Goal: Information Seeking & Learning: Check status

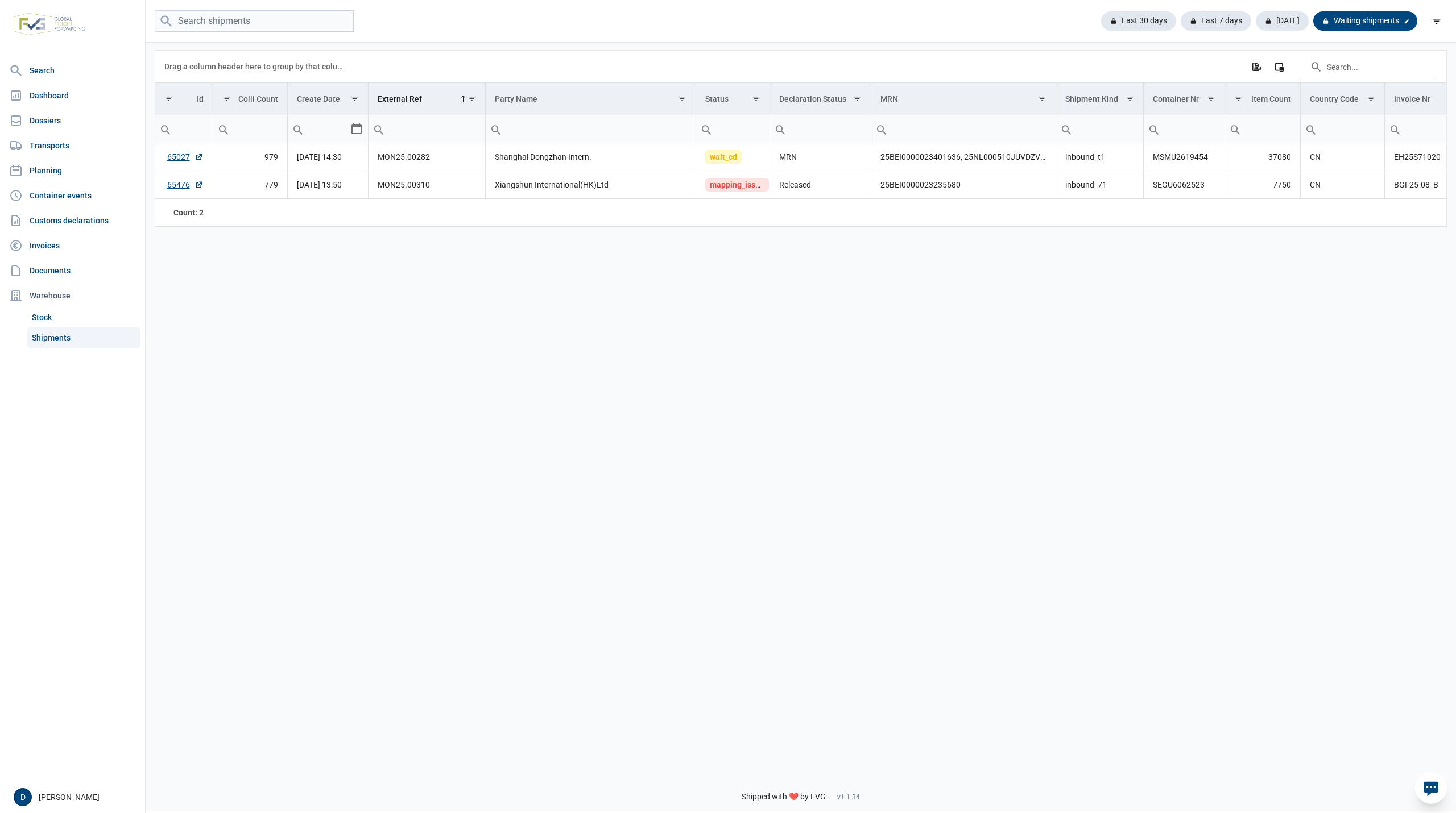
click at [1360, 19] on div "Waiting shipments" at bounding box center [1365, 21] width 104 height 19
click at [1190, 16] on div "Last 30 days" at bounding box center [1225, 21] width 71 height 19
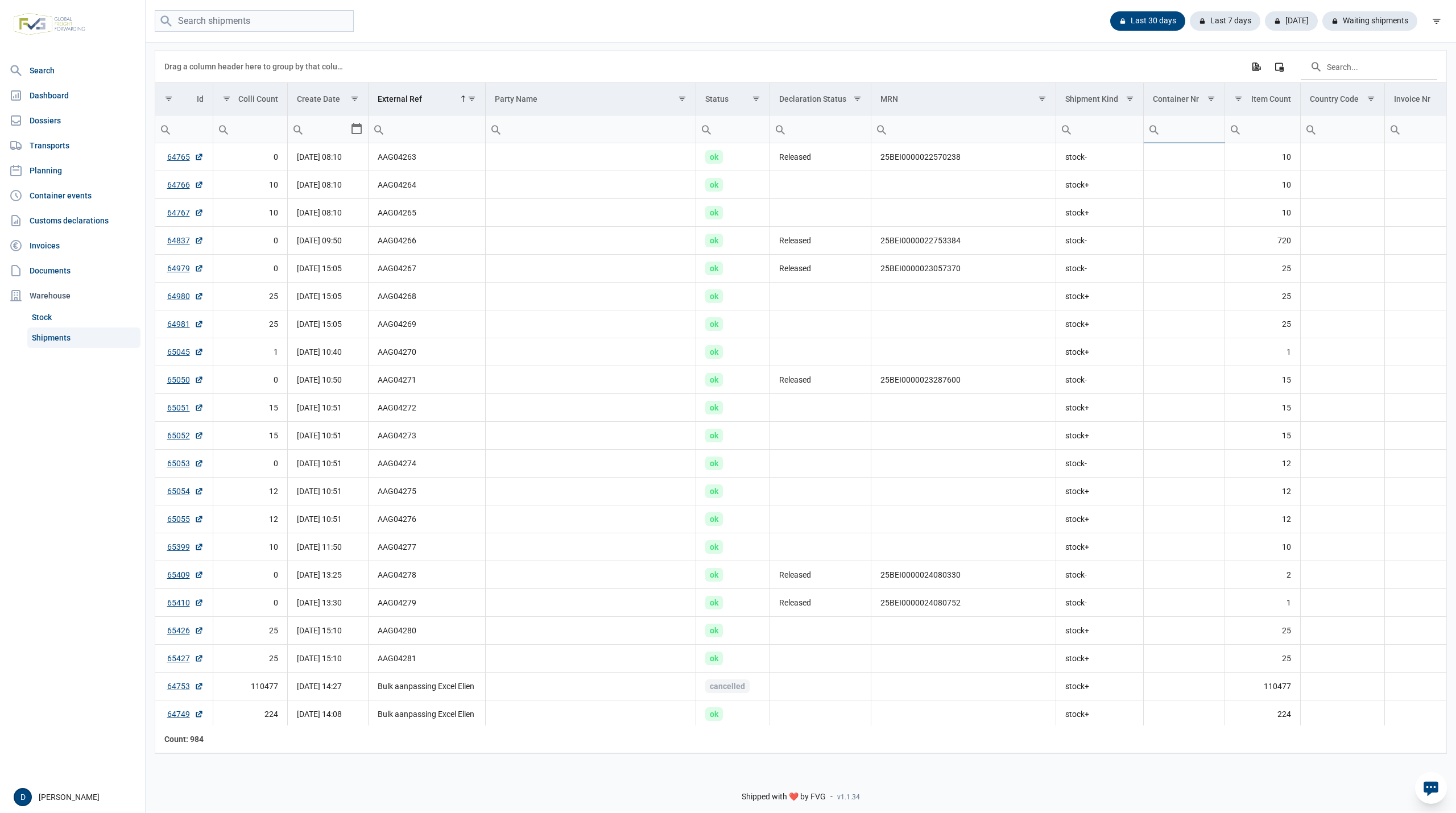
click at [1196, 123] on input "Filter cell" at bounding box center [1184, 129] width 81 height 27
type input "EMCU"
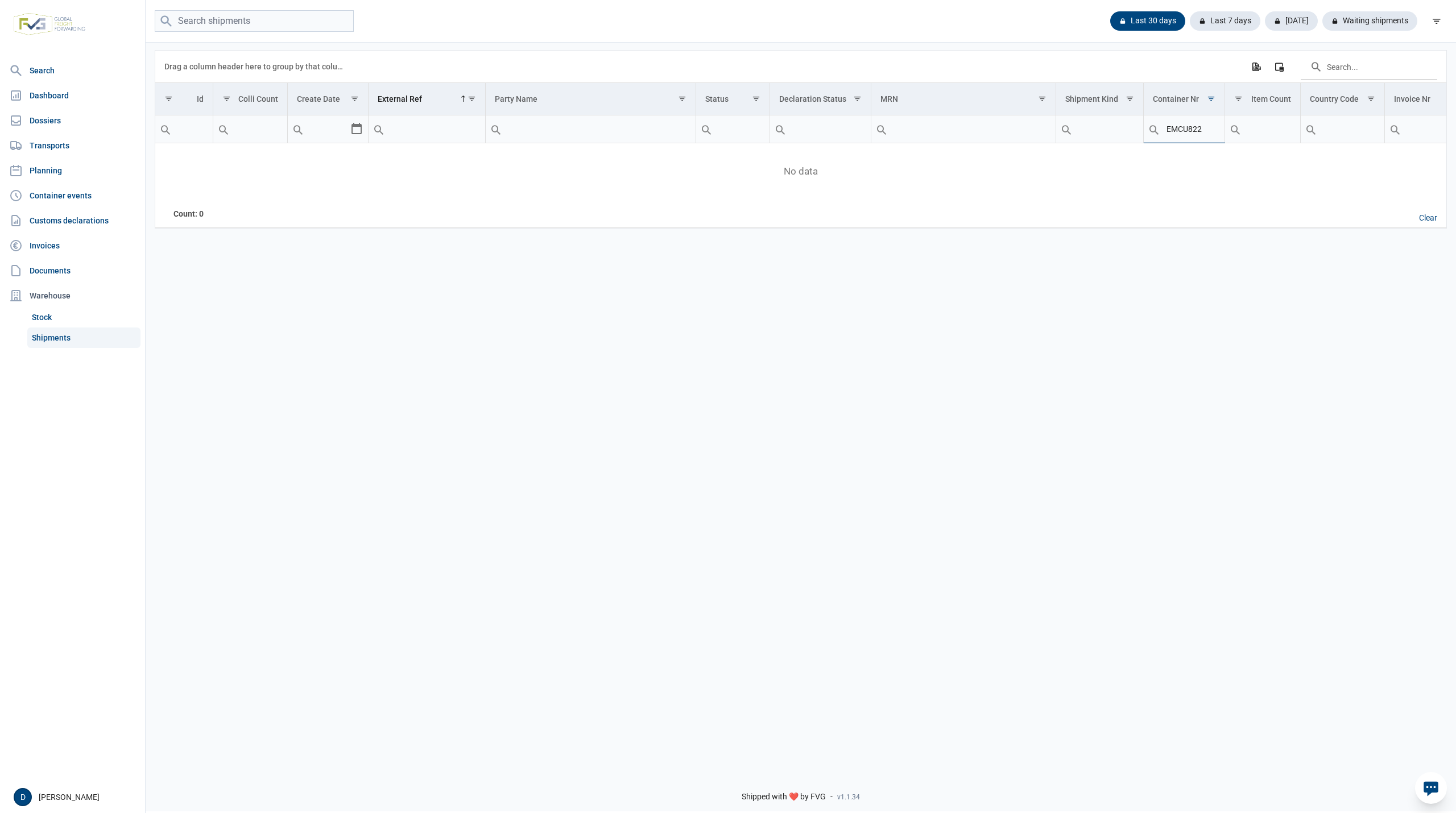
type input "EMCU822"
drag, startPoint x: 1208, startPoint y: 133, endPoint x: 1108, endPoint y: 142, distance: 100.4
click at [1108, 142] on tr "Contains Does not contain Starts with Ends with Equals Does not equal Reset Con…" at bounding box center [1022, 129] width 1734 height 28
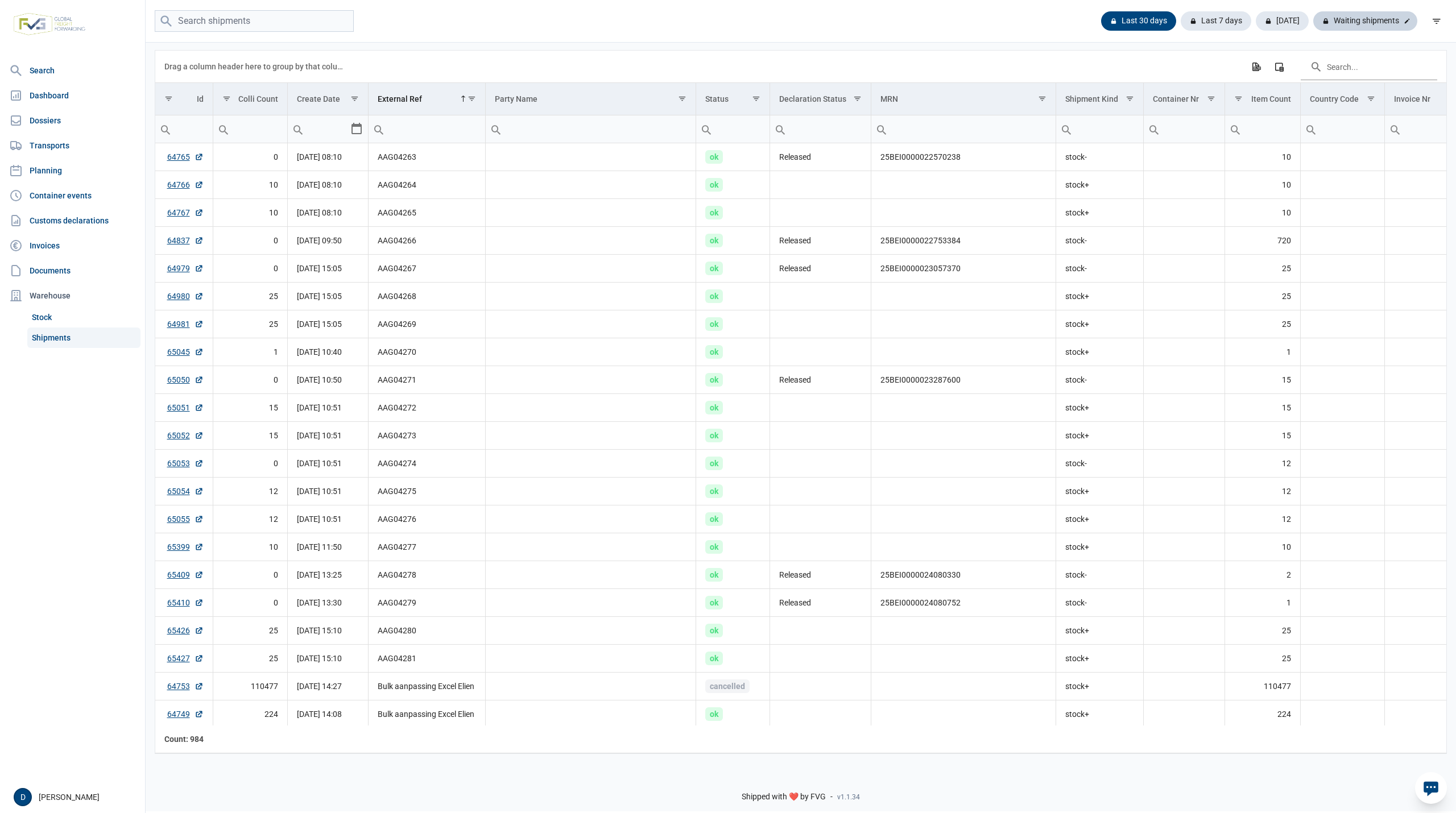
click at [1370, 22] on div "Waiting shipments" at bounding box center [1365, 21] width 104 height 19
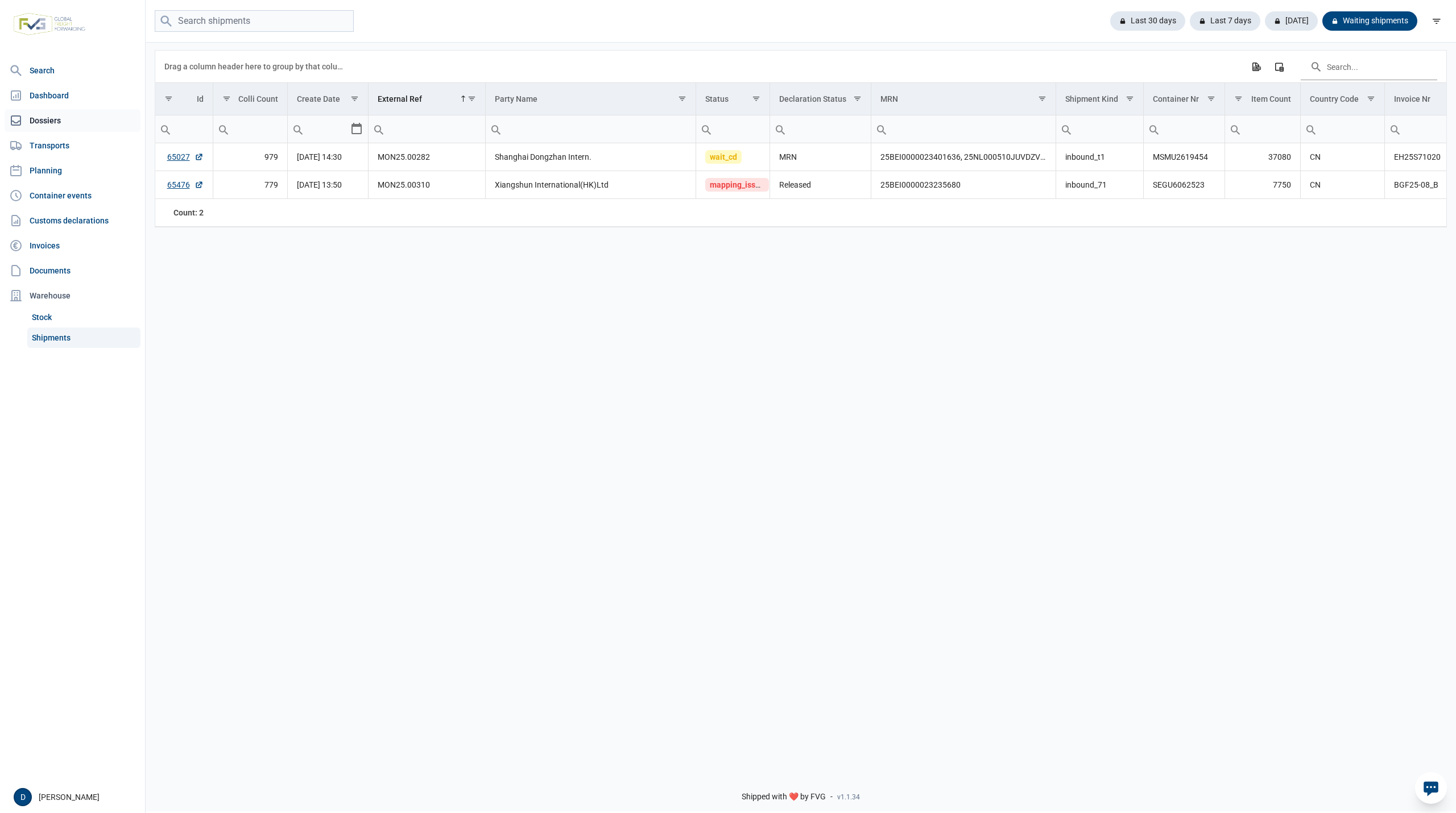
click at [44, 115] on link "Dossiers" at bounding box center [72, 121] width 136 height 22
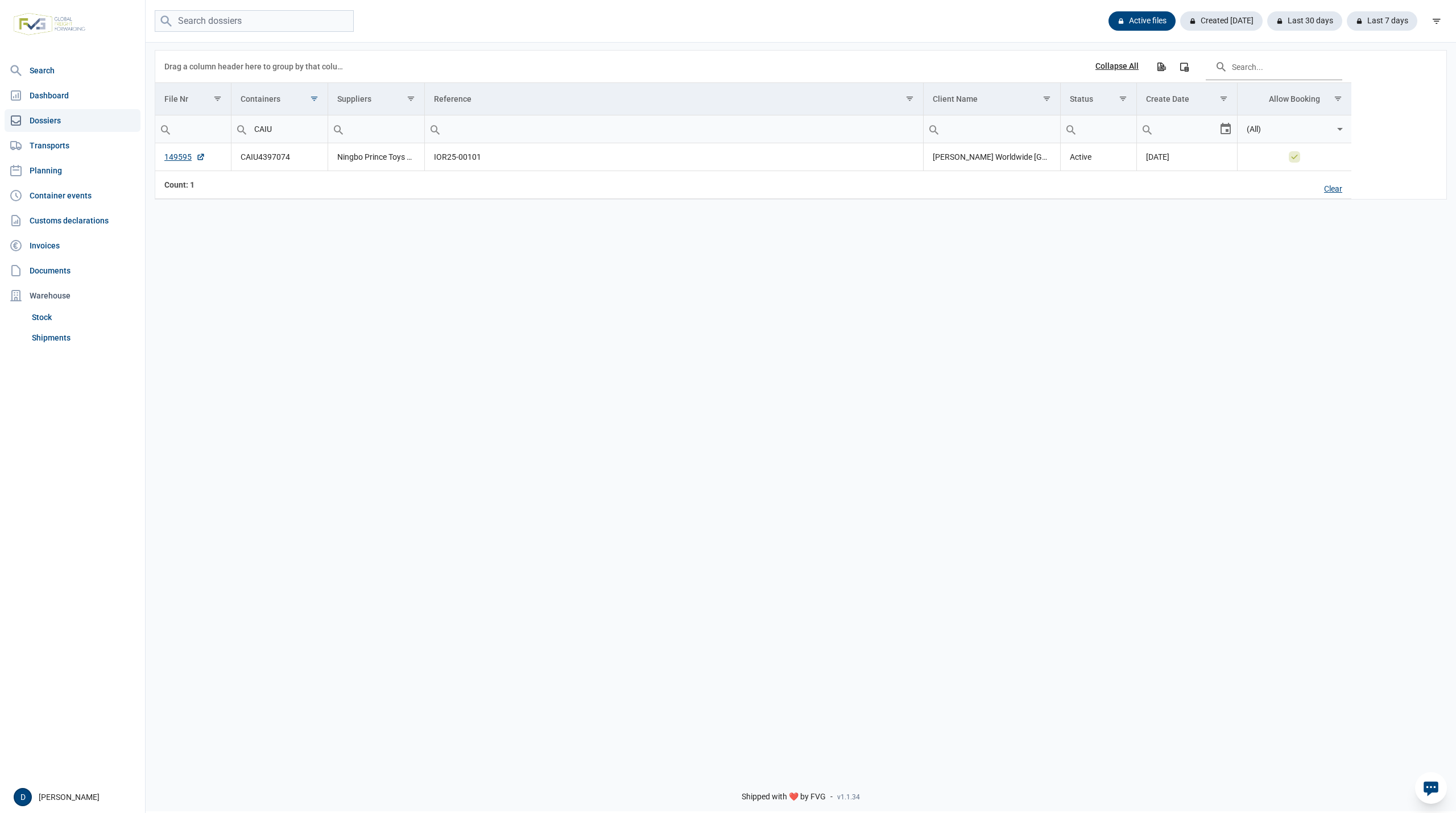
click at [1338, 190] on div "Clear" at bounding box center [1333, 189] width 36 height 19
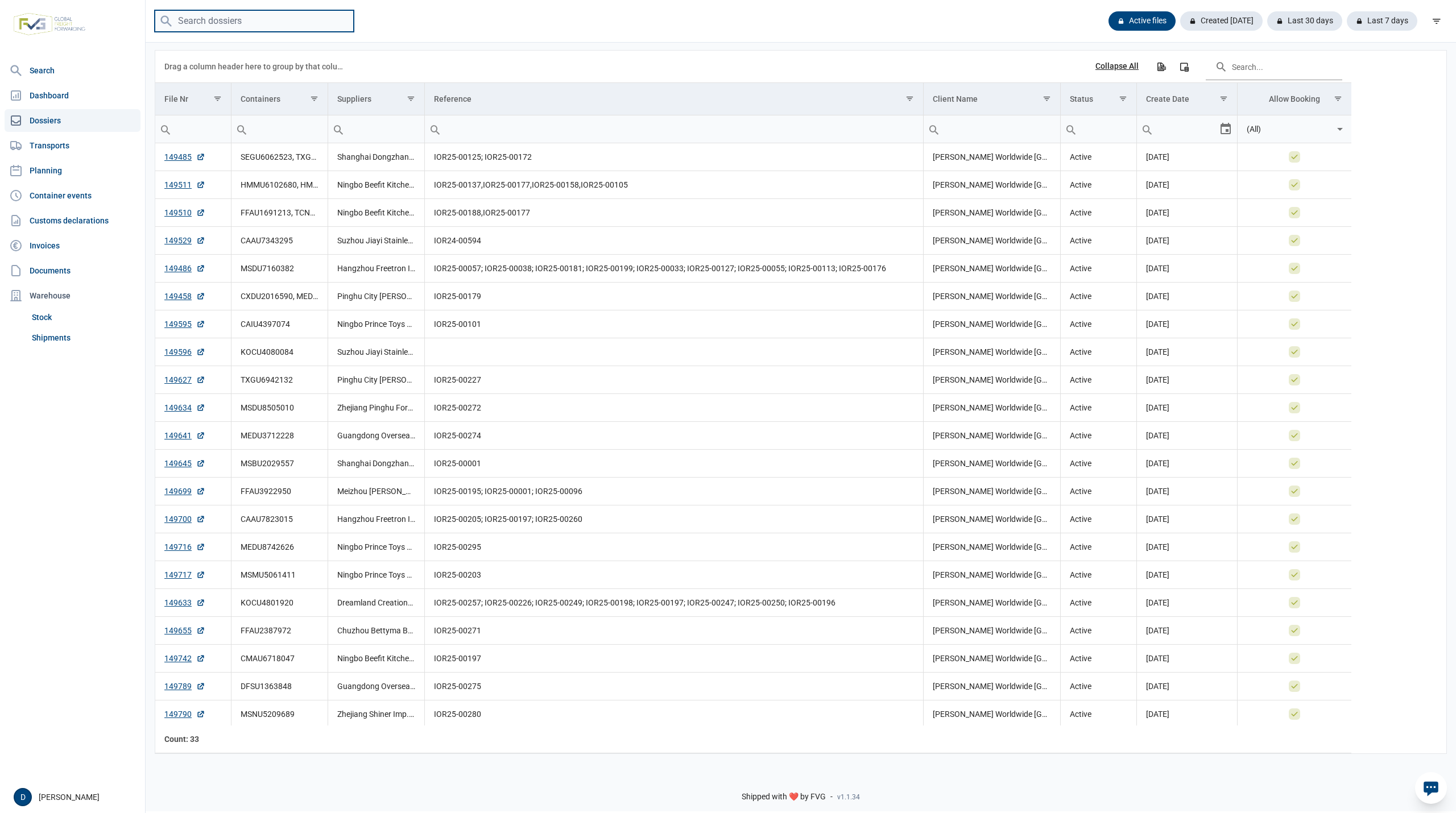
click at [248, 21] on input "search" at bounding box center [254, 21] width 199 height 22
type input "EMCU8220420"
click at [271, 19] on input "EMCU8220420" at bounding box center [254, 21] width 199 height 22
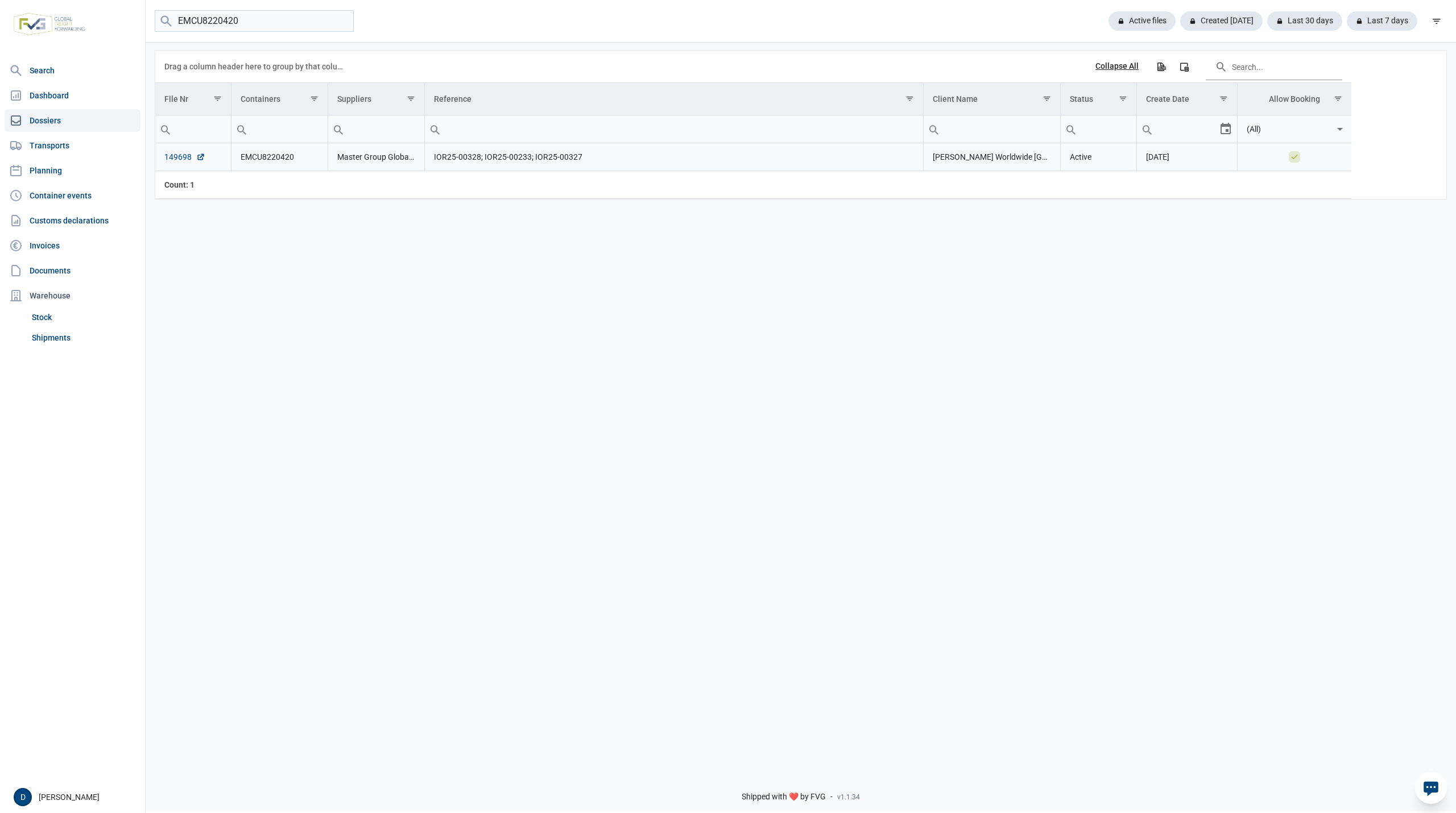
click at [176, 161] on link "149698" at bounding box center [185, 157] width 41 height 11
click at [47, 337] on link "Shipments" at bounding box center [84, 337] width 113 height 21
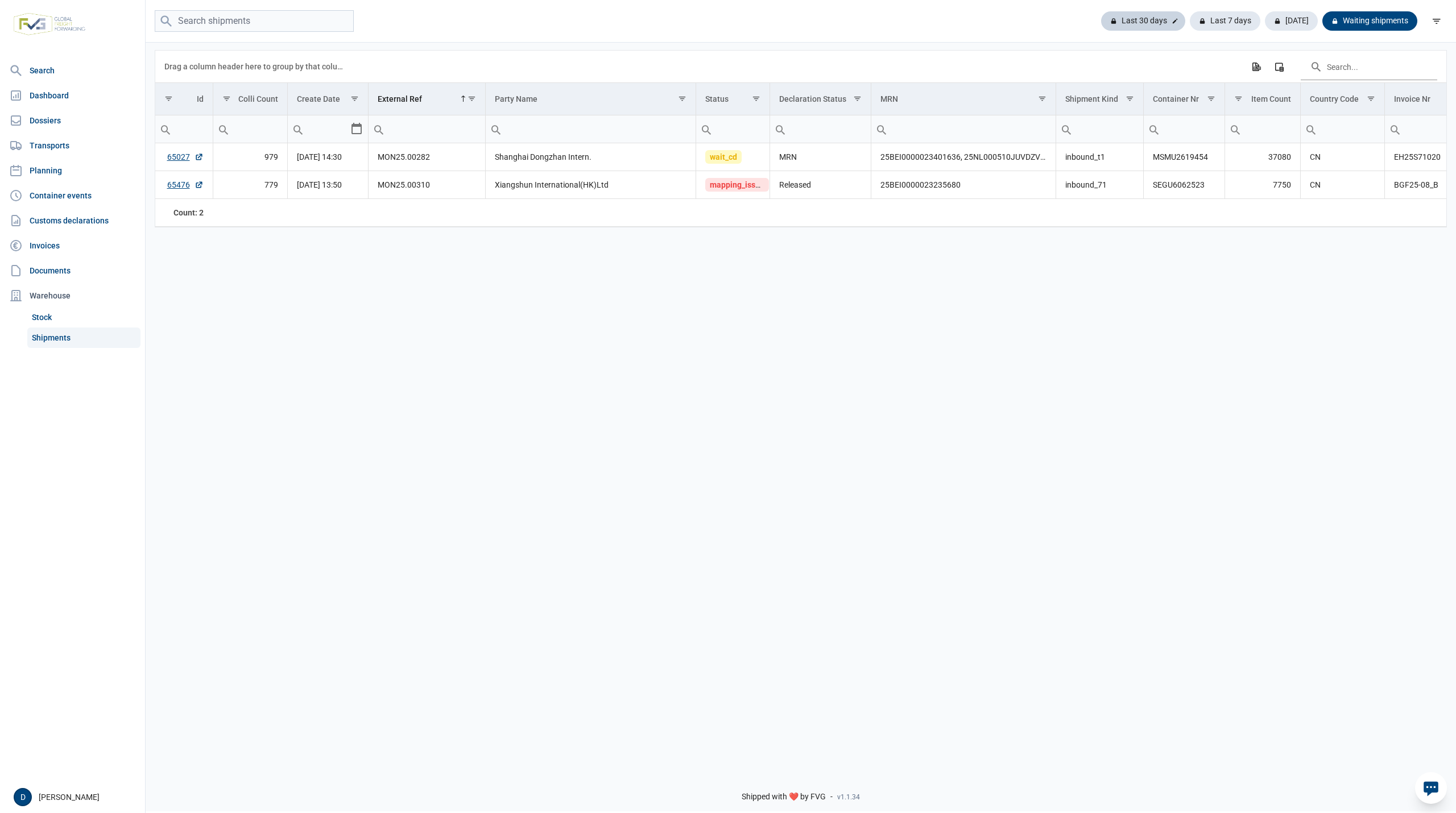
click at [1190, 16] on div "Last 30 days" at bounding box center [1225, 21] width 71 height 19
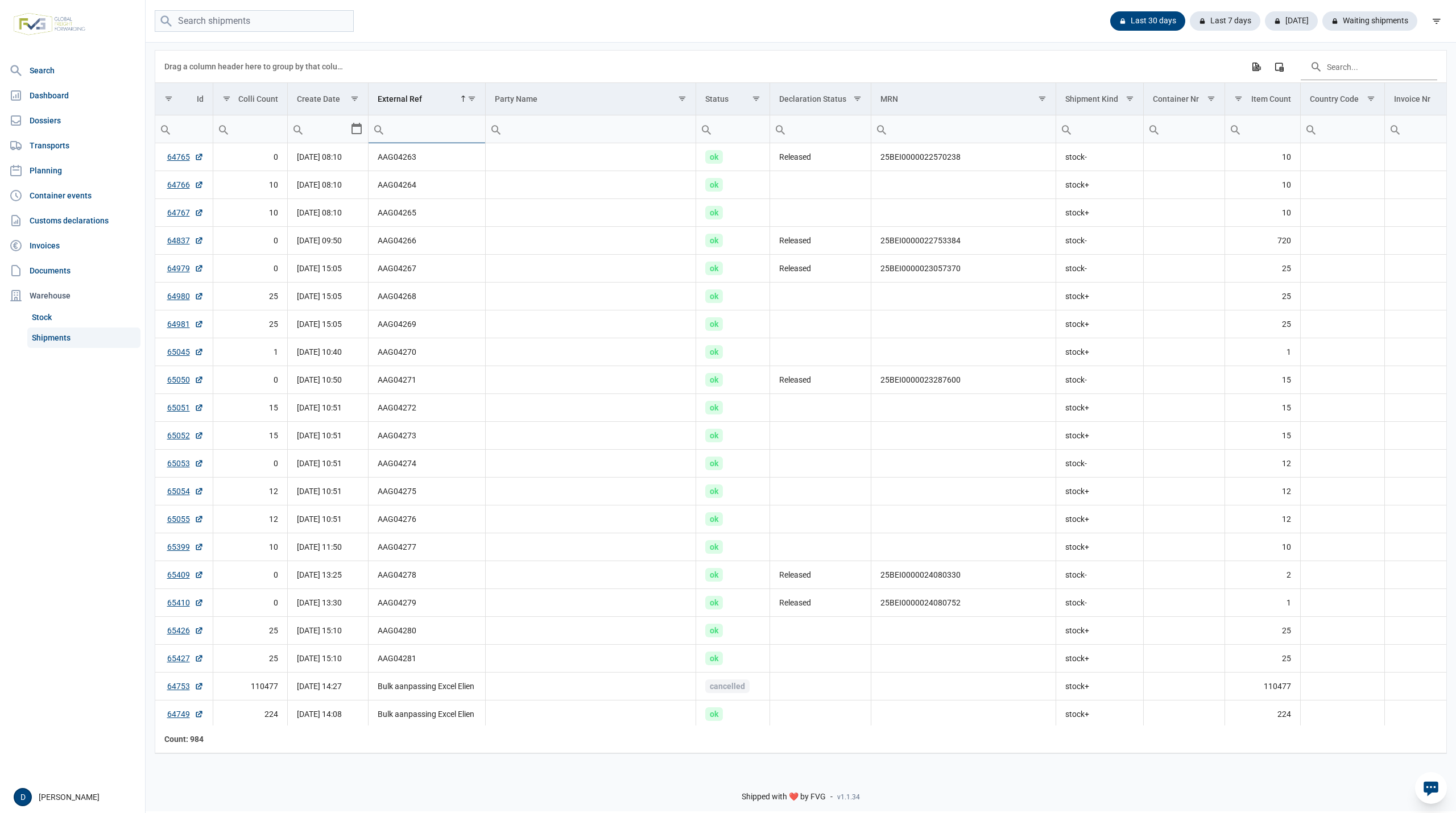
click at [431, 135] on input "Filter cell" at bounding box center [427, 129] width 116 height 27
type input "IOR"
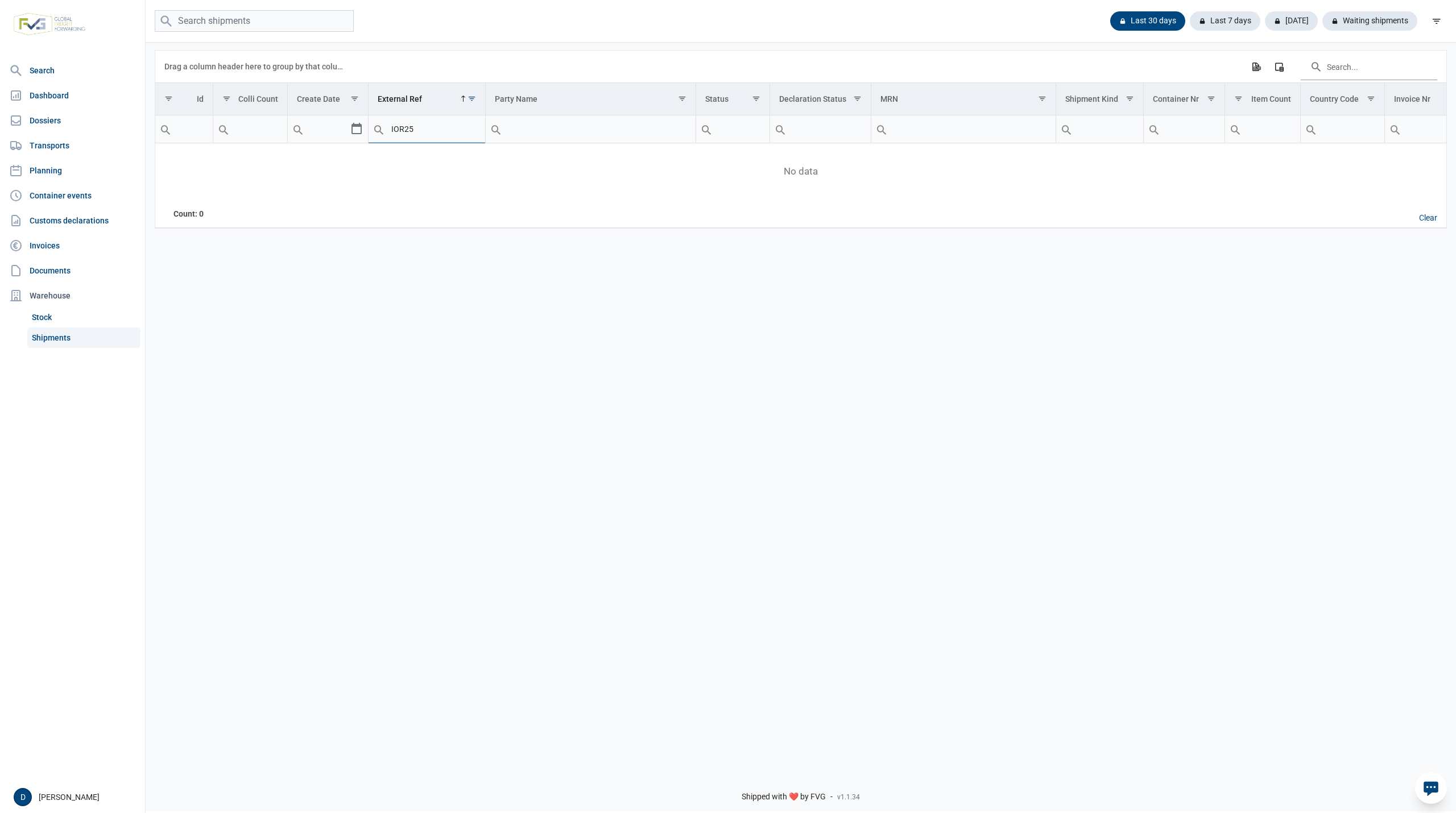
type input "IOR25"
type input "I"
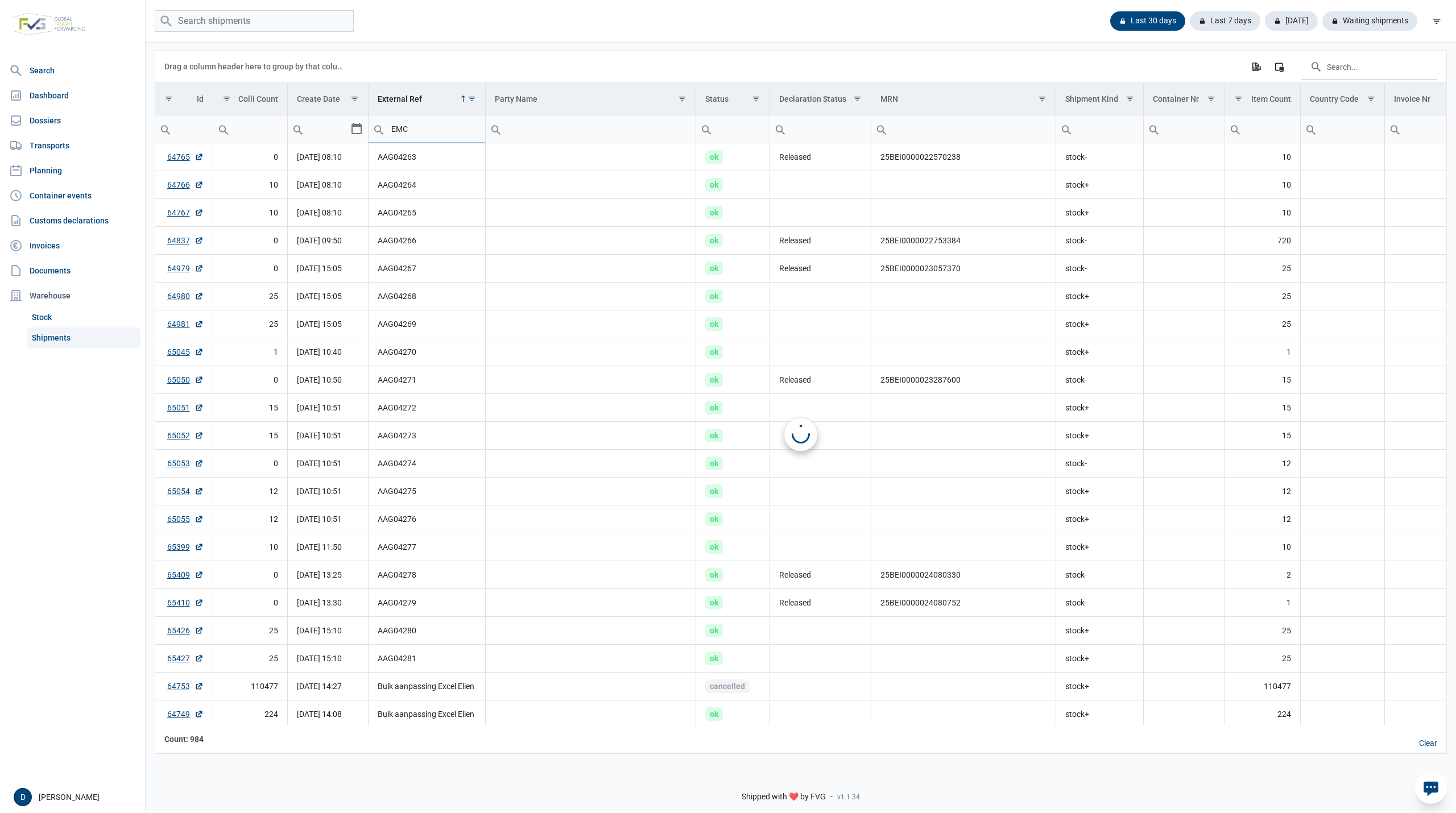
type input "EMCU"
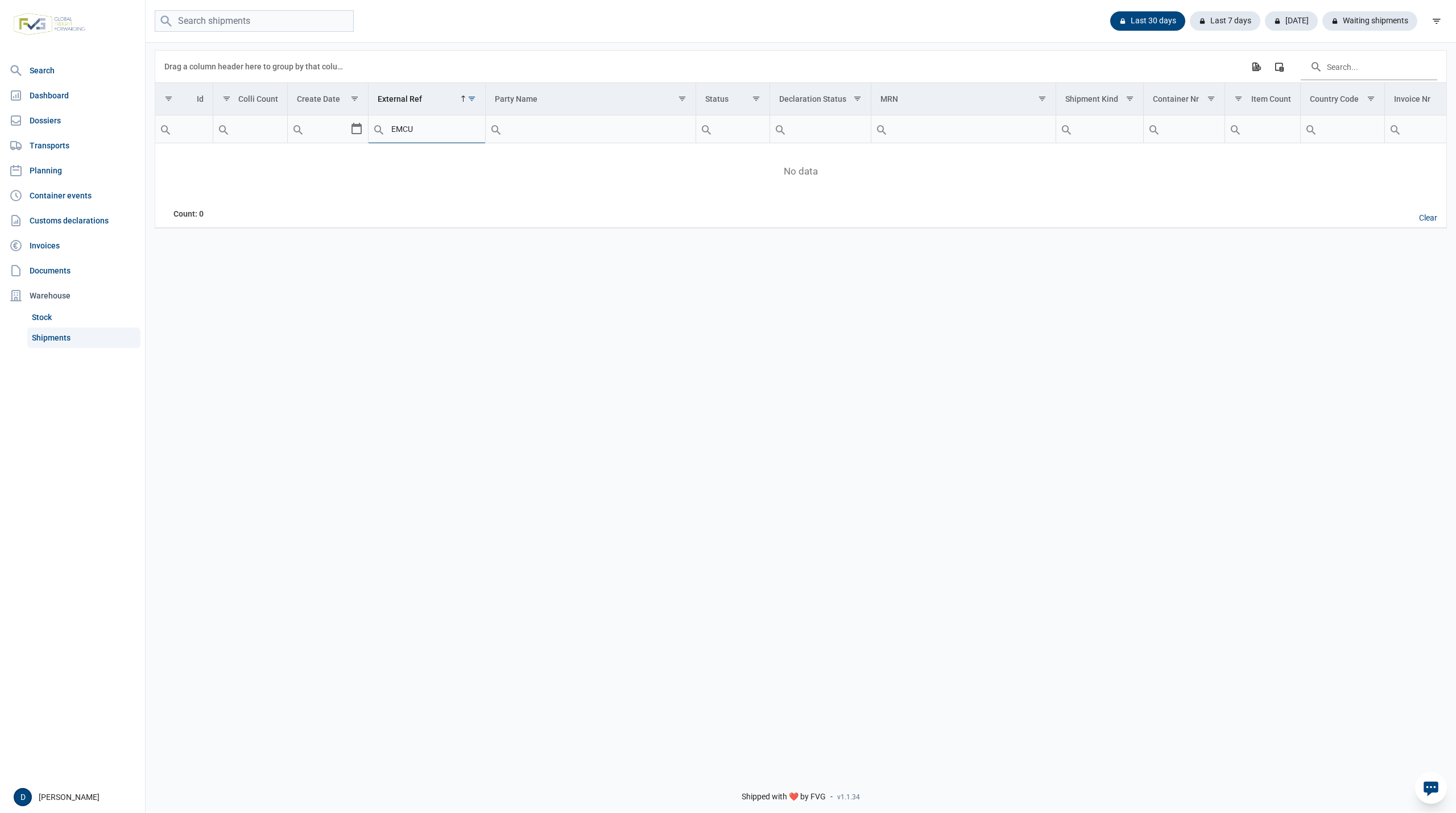
type input "EMCU"
drag, startPoint x: 424, startPoint y: 127, endPoint x: 324, endPoint y: 129, distance: 100.0
click at [324, 129] on tr "EMCU" at bounding box center [1022, 129] width 1734 height 28
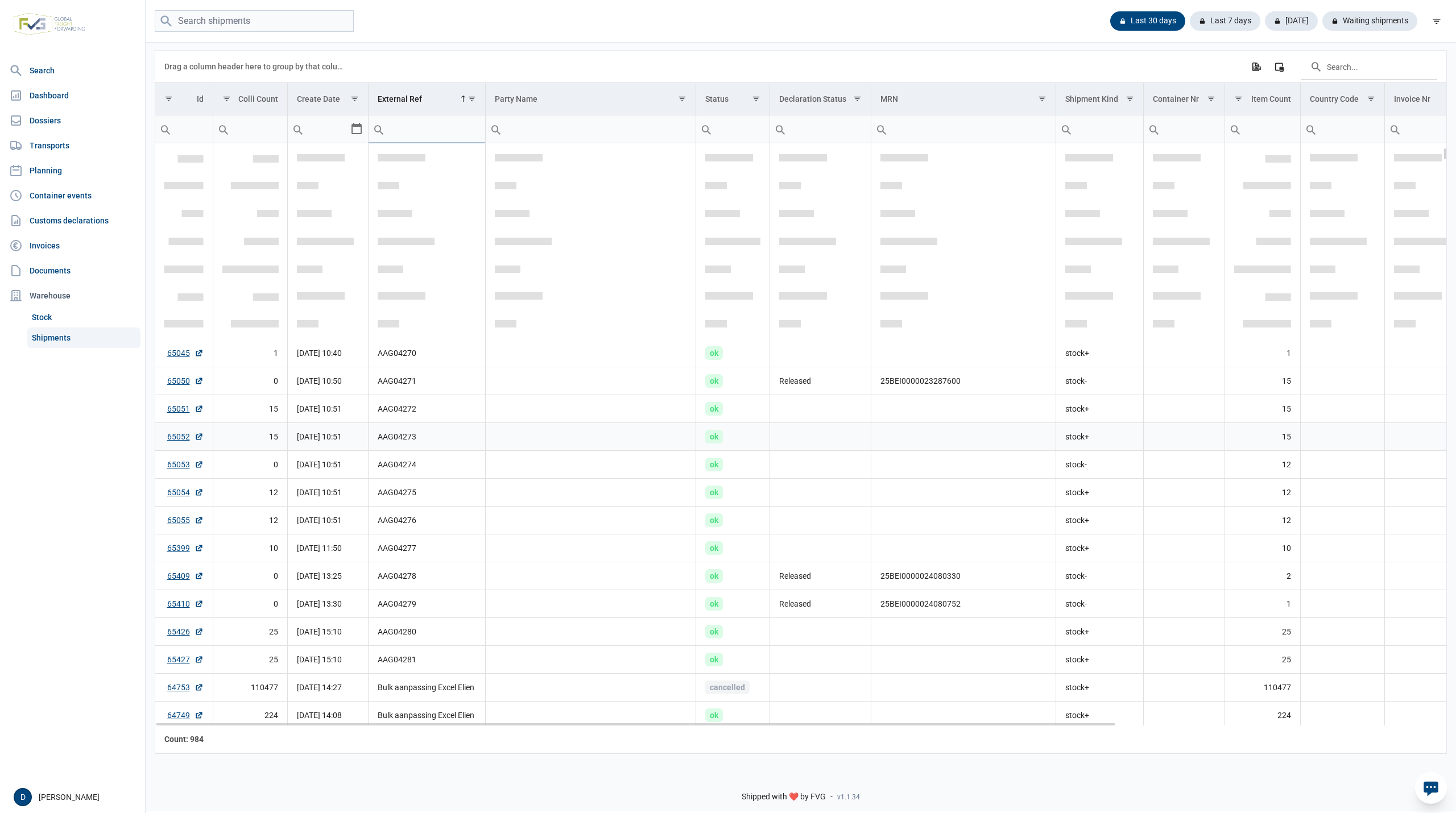
scroll to position [201, 0]
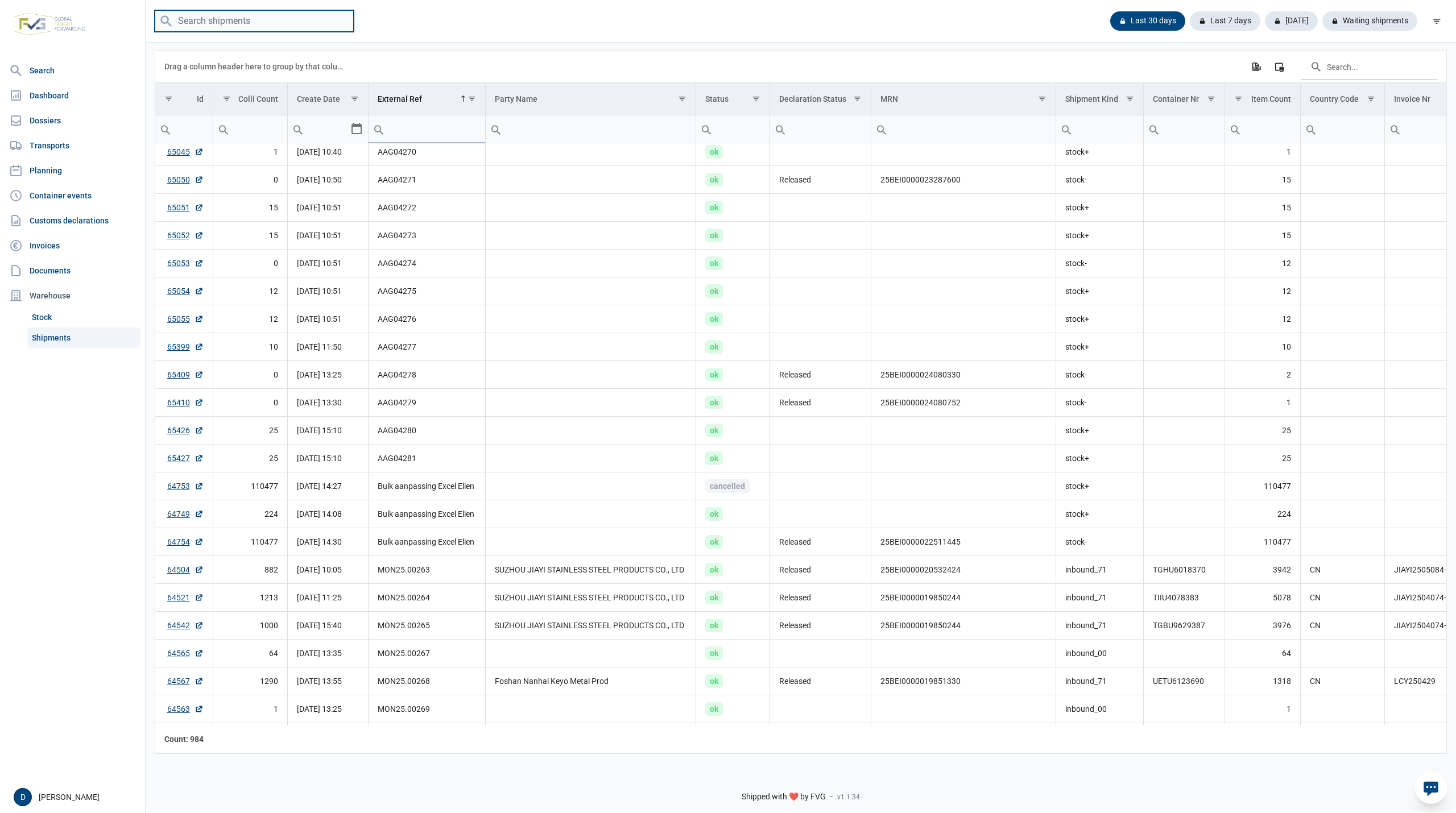
click at [234, 24] on input "search" at bounding box center [254, 21] width 199 height 22
type input "149698"
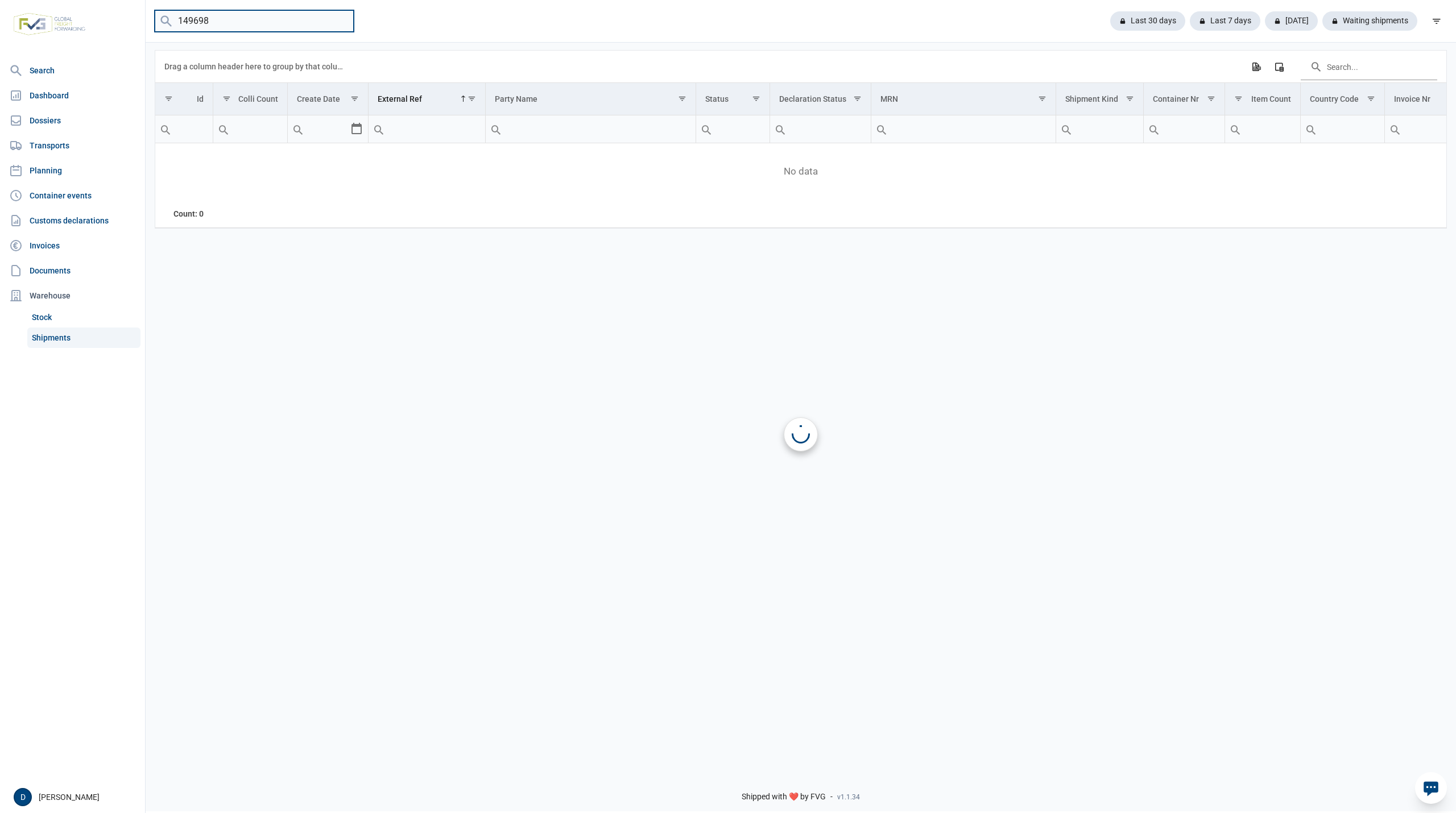
scroll to position [0, 0]
drag, startPoint x: 234, startPoint y: 24, endPoint x: 140, endPoint y: 39, distance: 95.2
click at [140, 39] on div "Search Dashboard Dossiers Transports Planning Container events Customs declarat…" at bounding box center [728, 404] width 1456 height 813
click at [194, 23] on input "search" at bounding box center [254, 21] width 199 height 22
click at [38, 121] on link "Dossiers" at bounding box center [72, 121] width 136 height 22
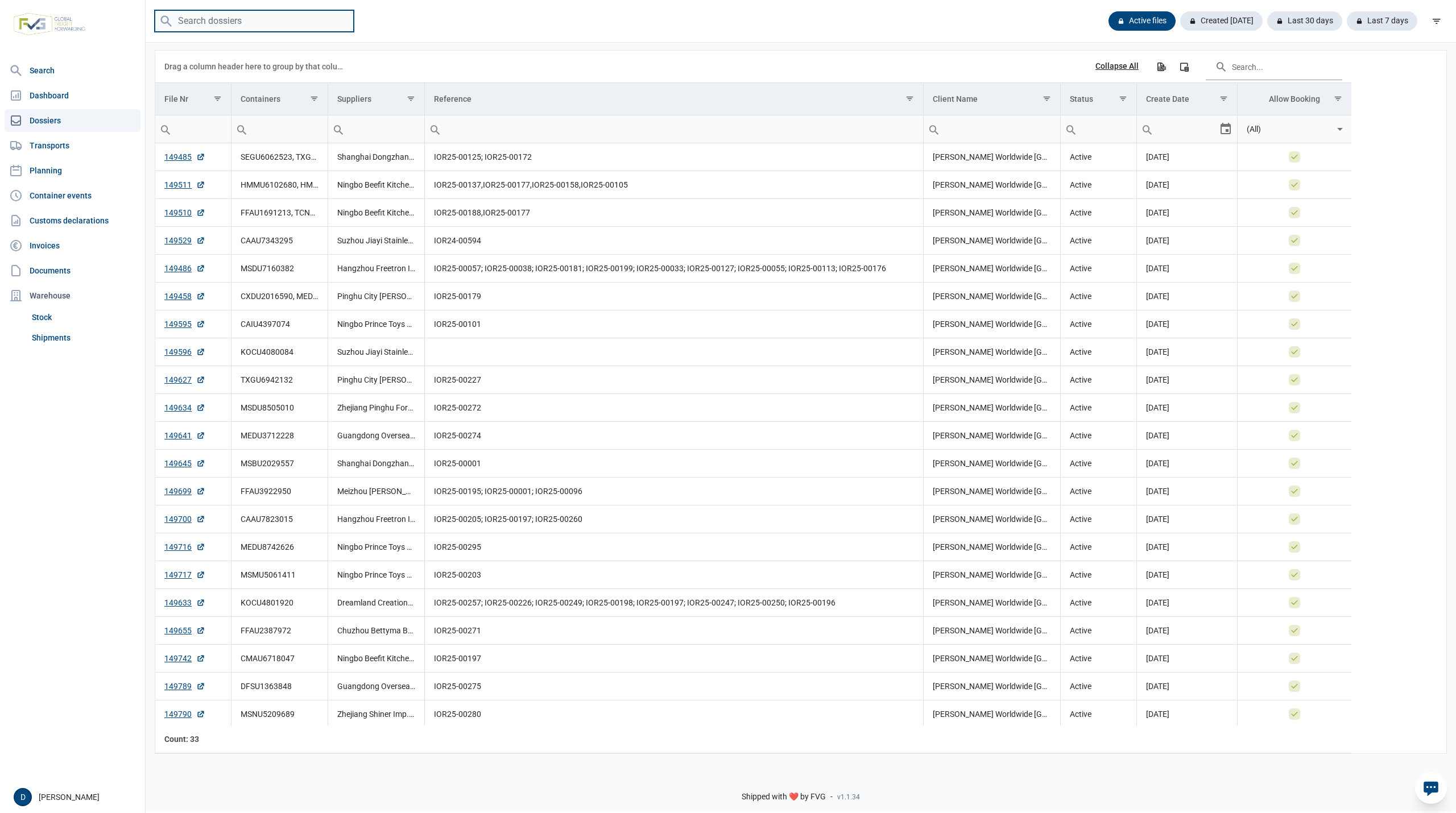
click at [208, 18] on input "search" at bounding box center [254, 21] width 199 height 22
type input "149698"
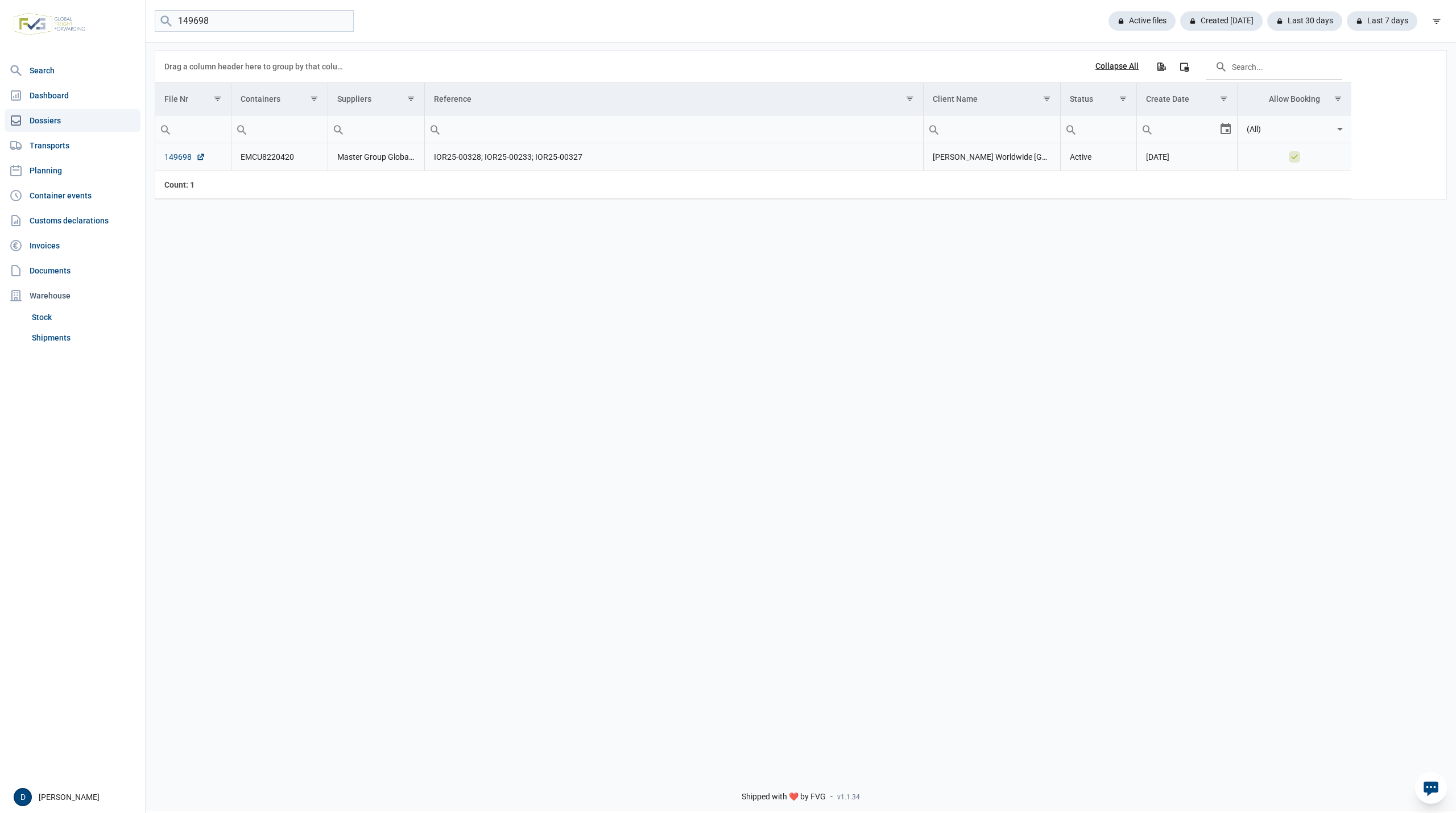
click at [179, 162] on link "149698" at bounding box center [185, 157] width 41 height 11
drag, startPoint x: 209, startPoint y: 22, endPoint x: 121, endPoint y: 36, distance: 89.1
click at [121, 36] on div "Search Dashboard Dossiers Transports Planning Container events Customs declarat…" at bounding box center [728, 404] width 1456 height 813
click at [278, 132] on input "Filter cell" at bounding box center [279, 129] width 96 height 27
type input "CAA"
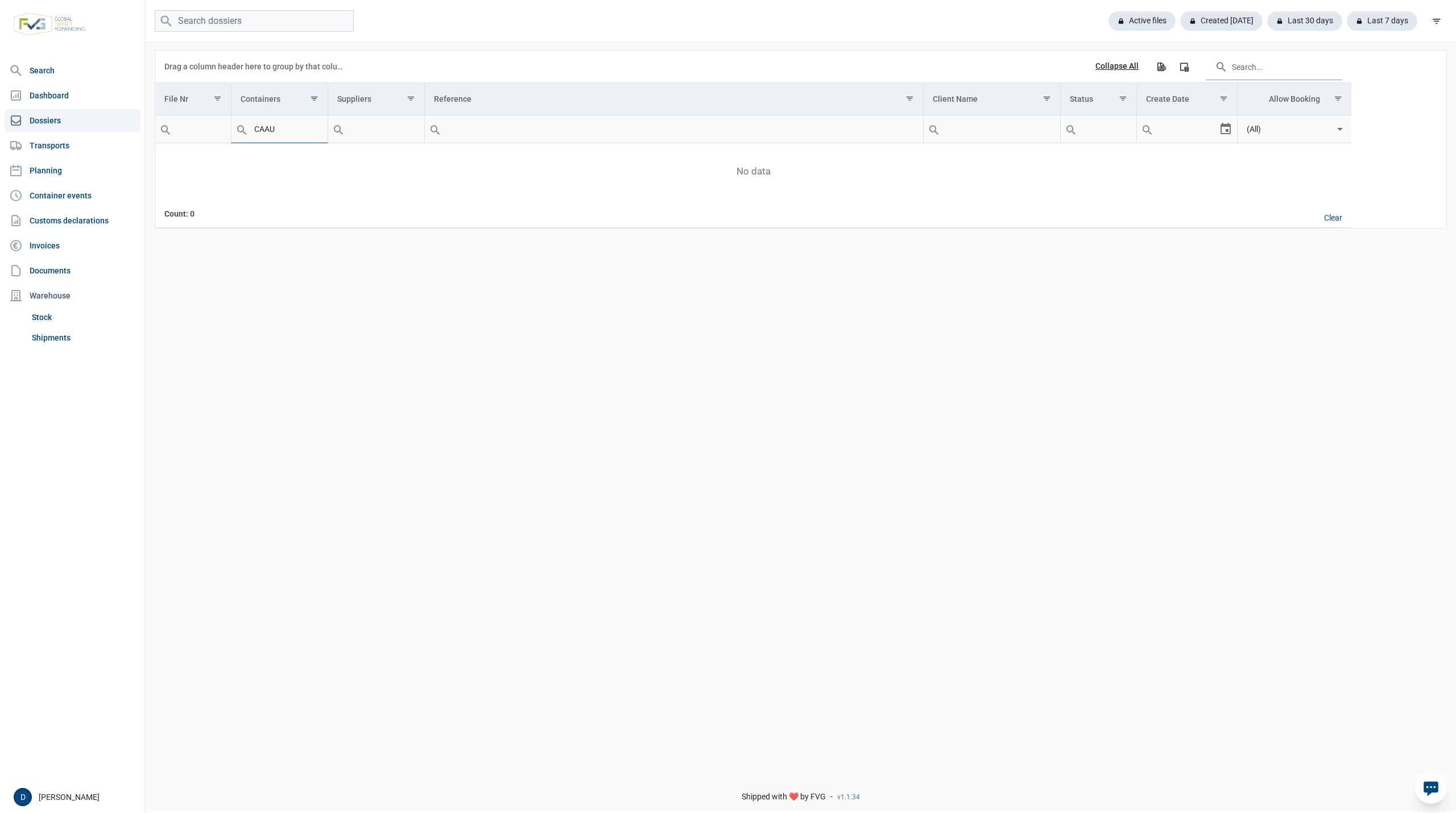
type input "CAAU"
type input "CAAU73"
type input "CAAU734"
type input "CAAU7343"
type input "CAAU7343295"
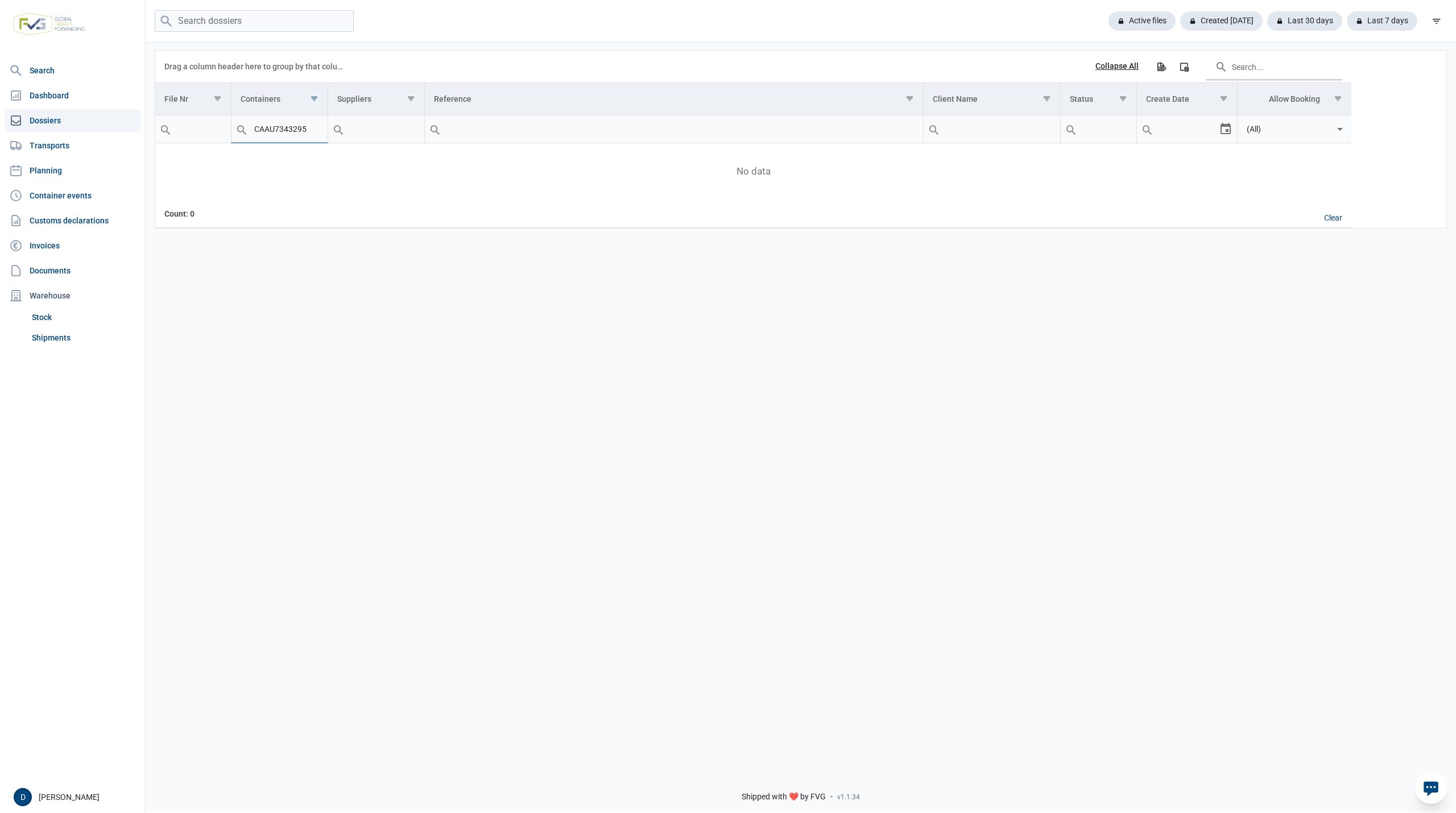
drag, startPoint x: 311, startPoint y: 129, endPoint x: 219, endPoint y: 137, distance: 92.3
click at [219, 137] on tr "Contains Does not contain Starts with Ends with Equals Does not equal Reset CAA…" at bounding box center [753, 129] width 1196 height 28
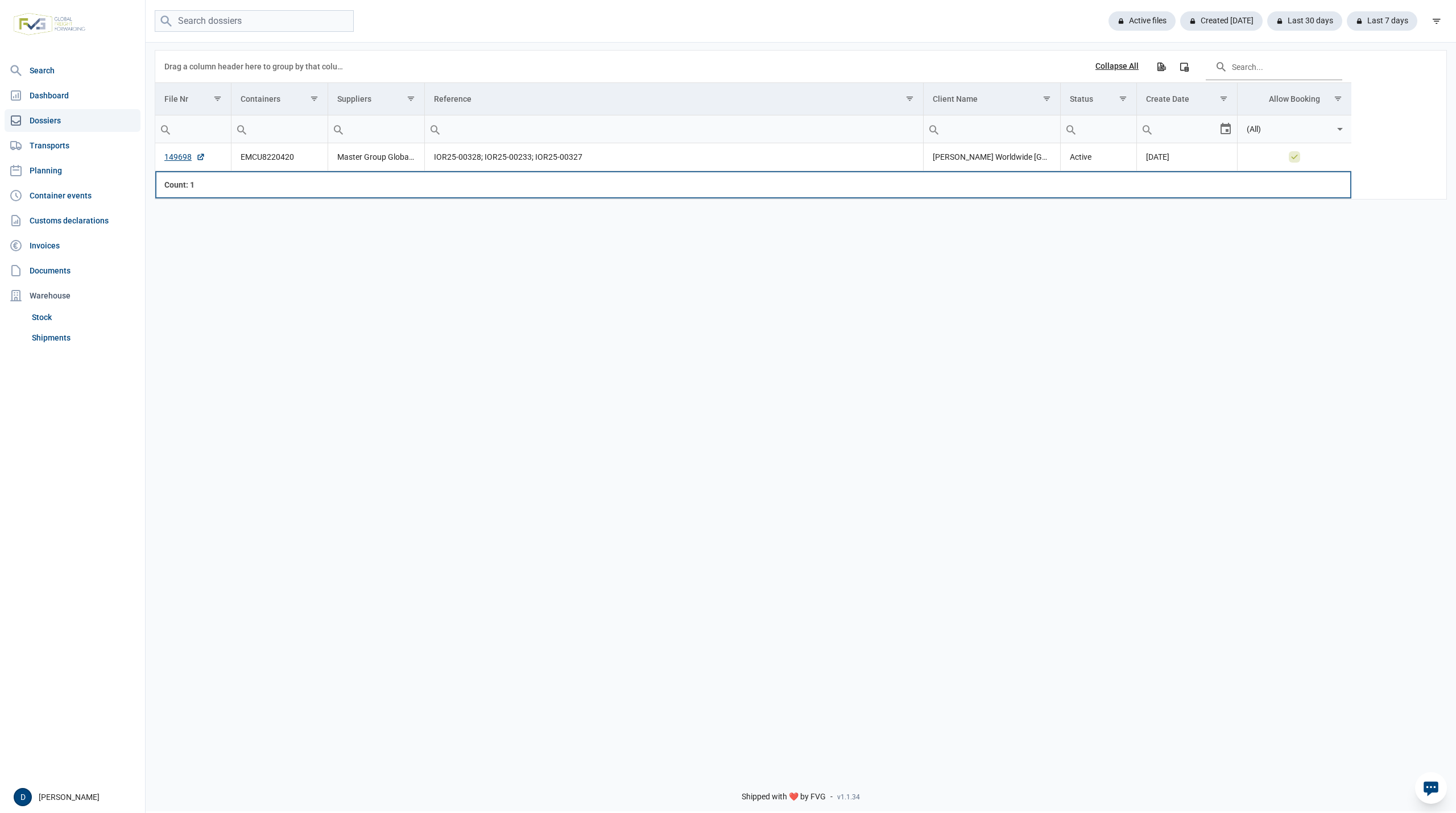
click at [1338, 182] on td "Data grid with 1 rows and 8 columns" at bounding box center [1294, 185] width 114 height 27
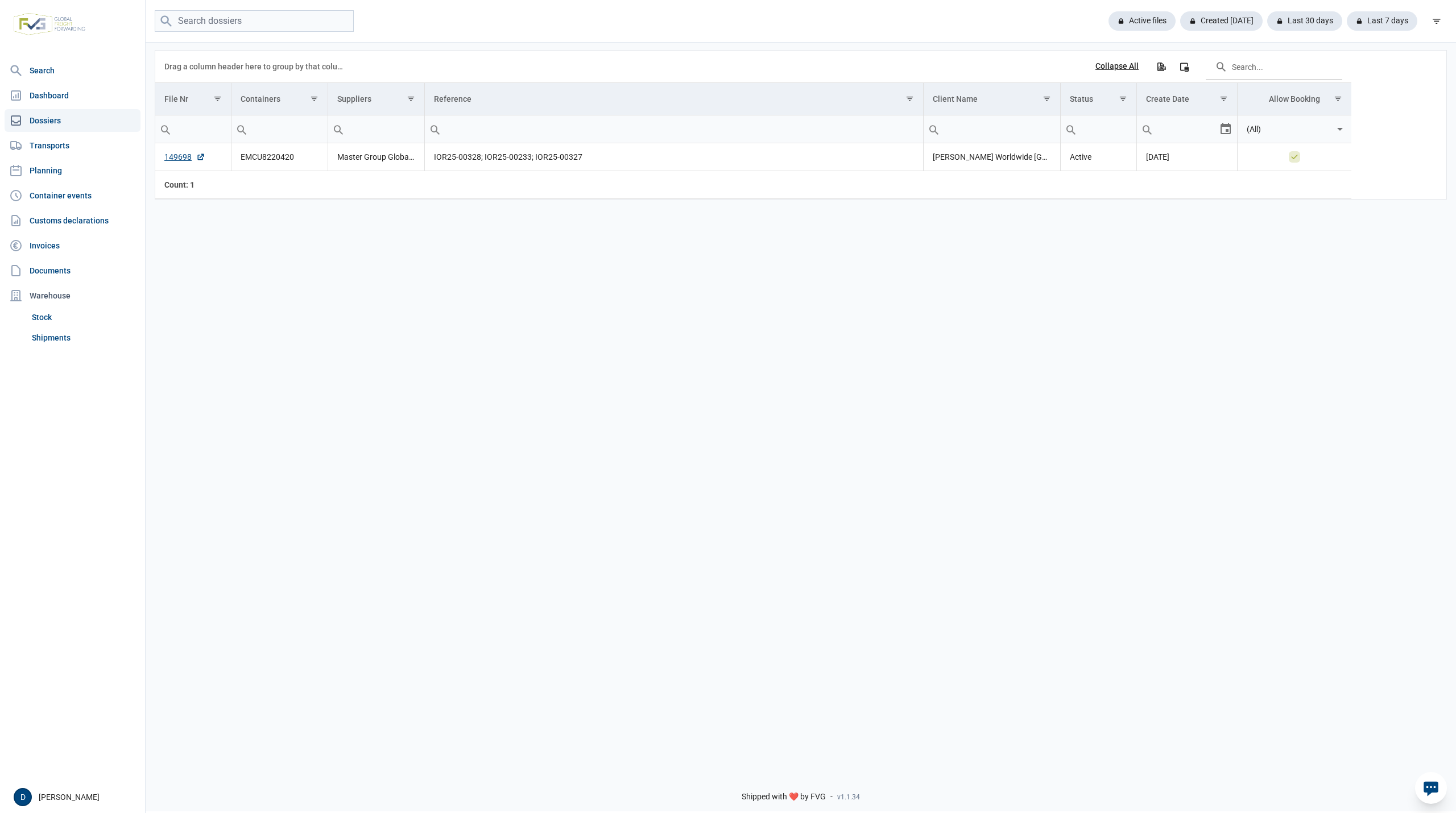
click at [87, 121] on link "Dossiers" at bounding box center [72, 121] width 136 height 22
click at [57, 332] on link "Shipments" at bounding box center [84, 337] width 113 height 21
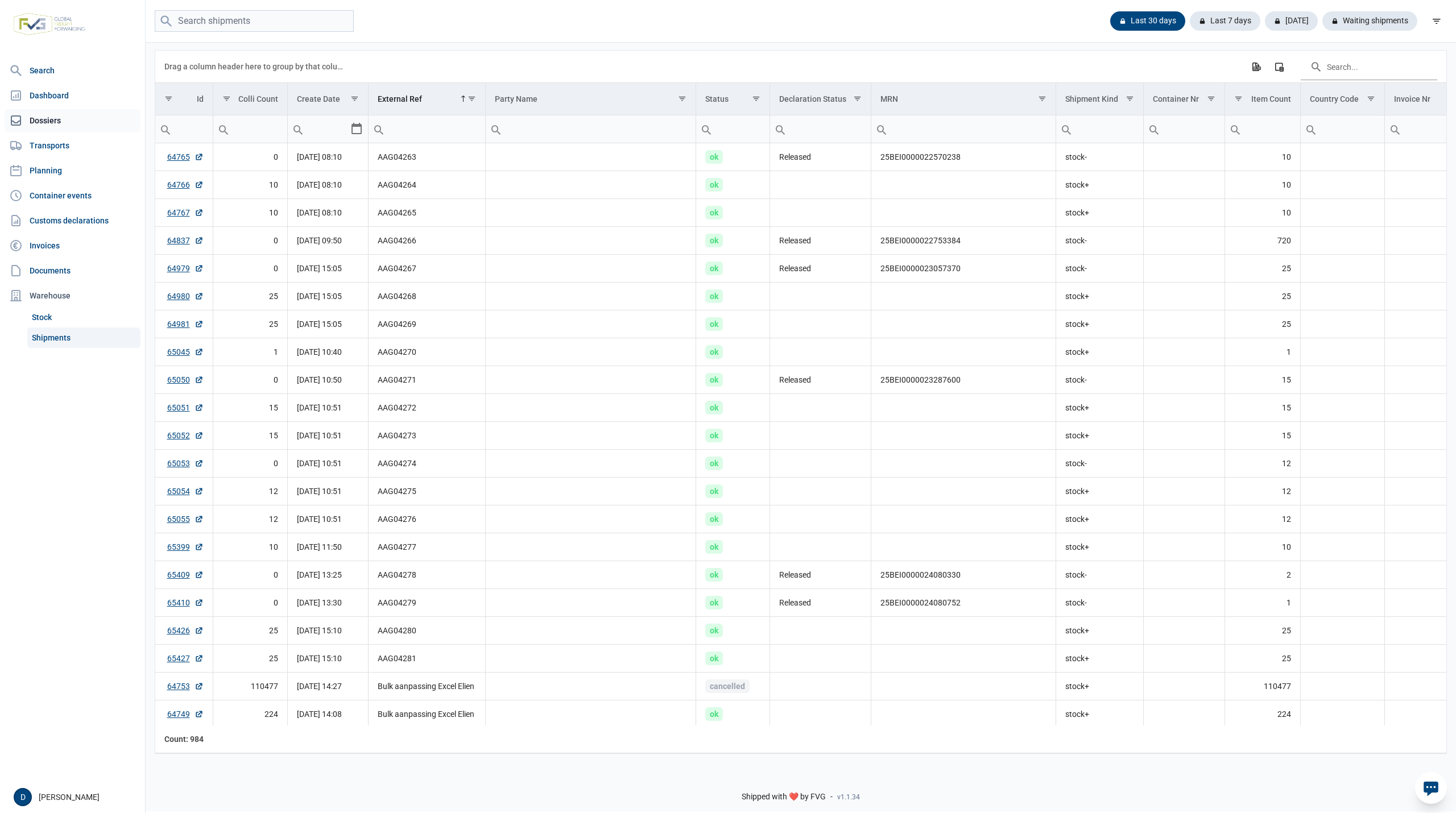
click at [53, 126] on link "Dossiers" at bounding box center [72, 121] width 136 height 22
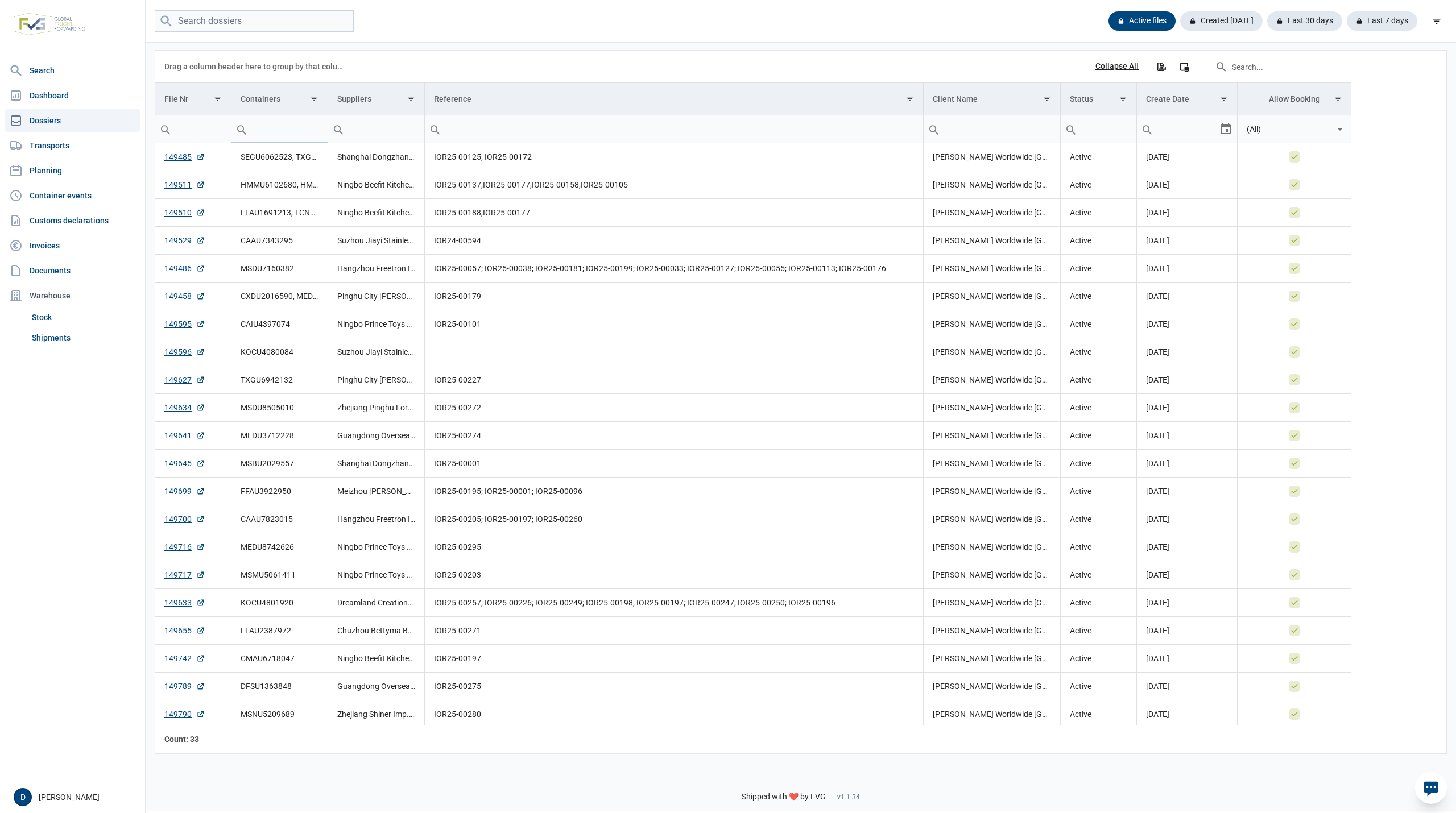
click at [291, 137] on input "Filter cell" at bounding box center [279, 129] width 96 height 27
paste input "EMCU8220420"
type input "EMCU8220420"
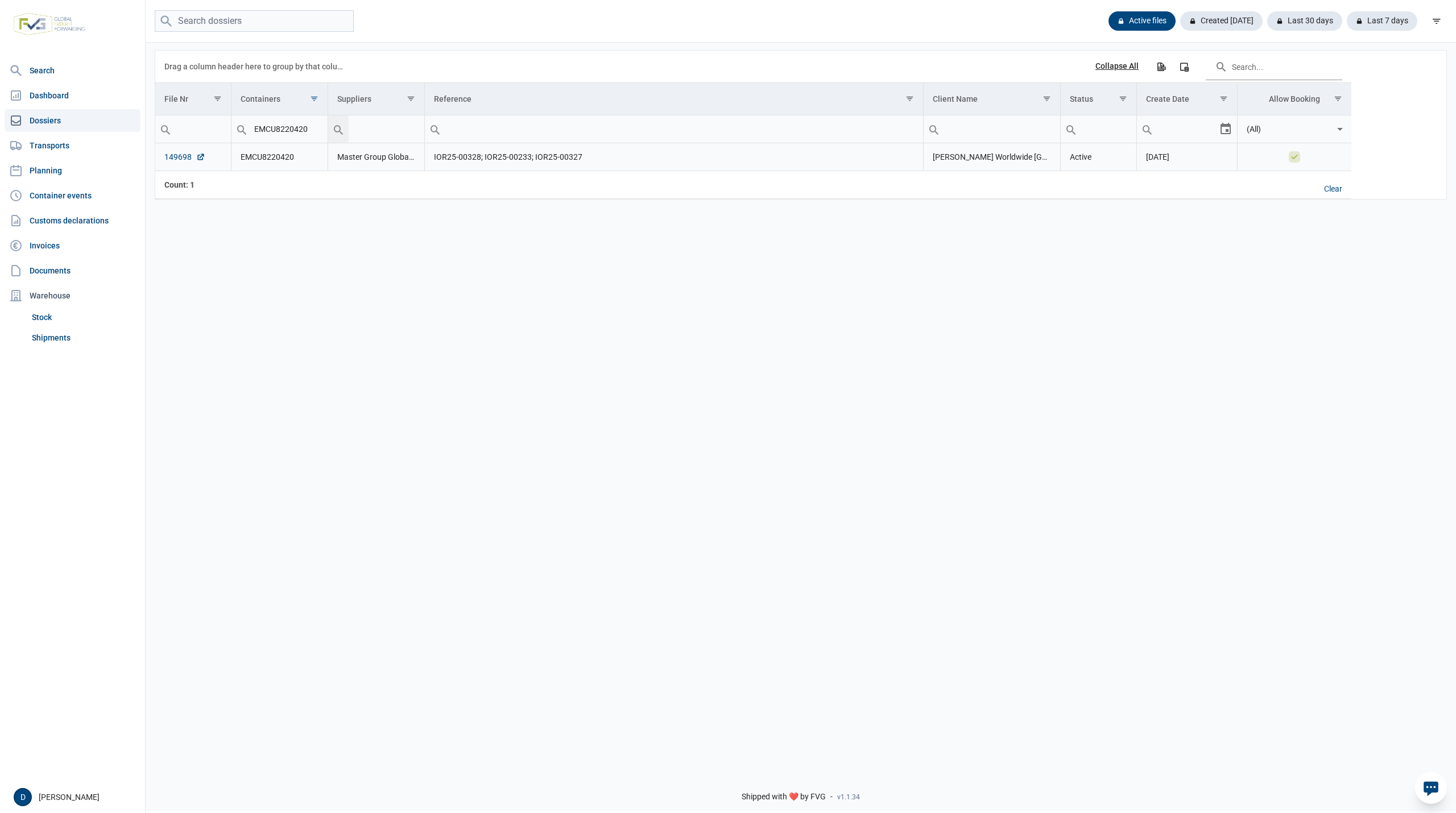
click at [174, 161] on link "149698" at bounding box center [185, 157] width 41 height 11
drag, startPoint x: 314, startPoint y: 128, endPoint x: 219, endPoint y: 133, distance: 95.1
click at [219, 133] on tr "EMCU8220420 (All)" at bounding box center [753, 129] width 1196 height 28
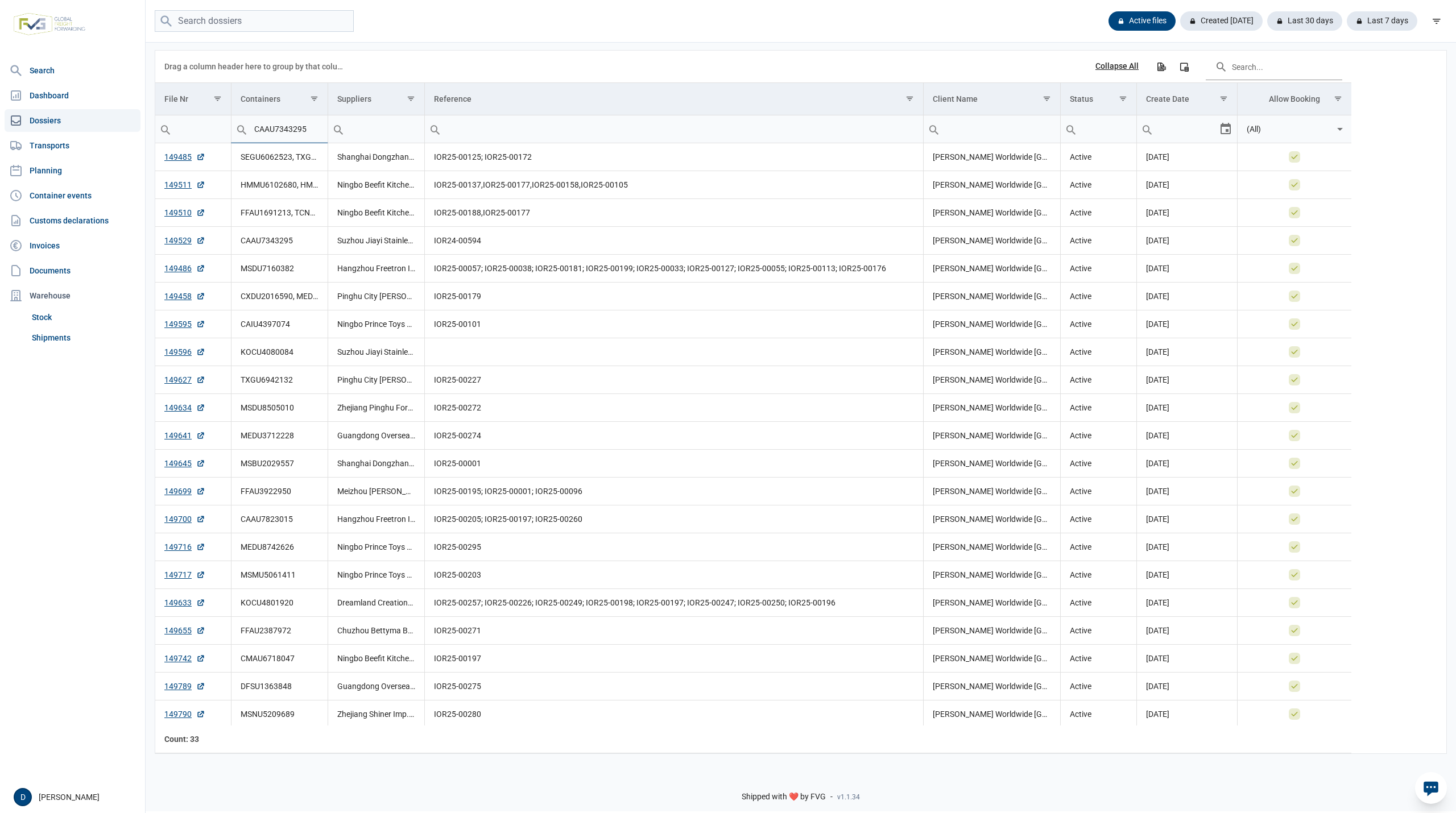
type input "CAAU7343295"
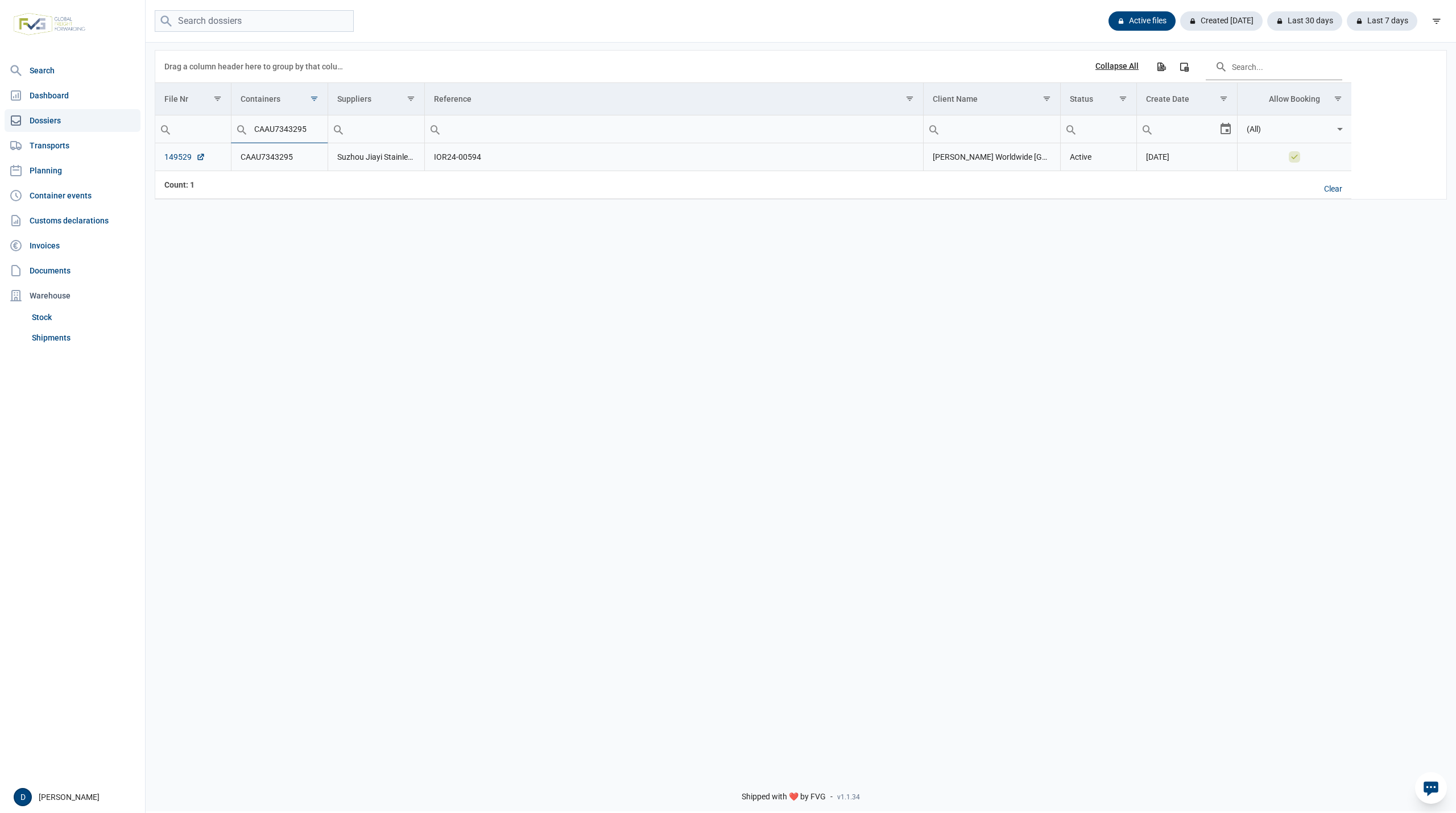
click at [176, 157] on link "149529" at bounding box center [185, 157] width 41 height 11
click at [244, 23] on input "search" at bounding box center [254, 21] width 199 height 22
paste input "KOCU4801920"
type input "KOCU4801920"
click at [174, 160] on link "149529" at bounding box center [185, 157] width 41 height 11
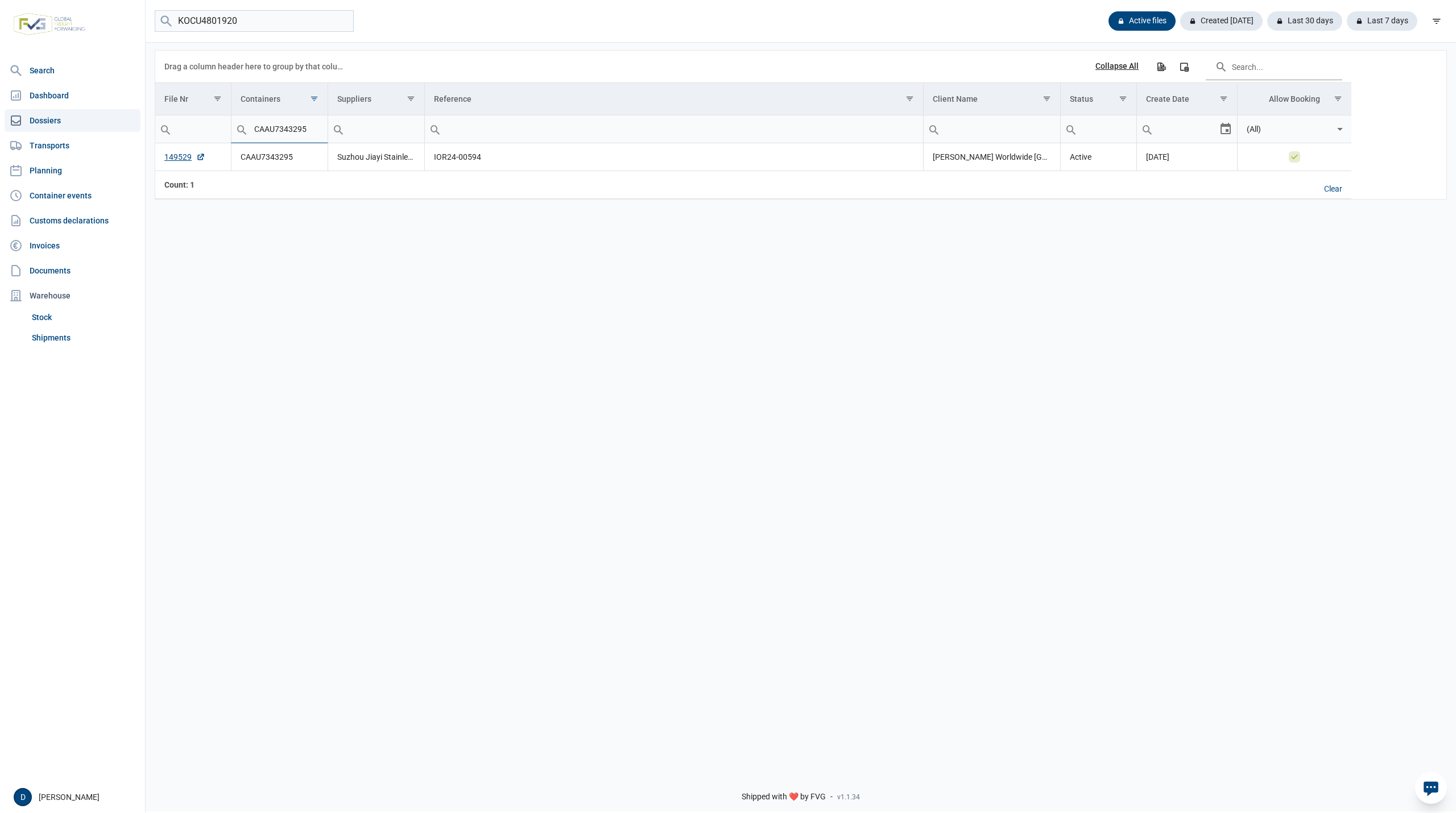
drag, startPoint x: 313, startPoint y: 129, endPoint x: 229, endPoint y: 136, distance: 84.3
click at [229, 136] on tr "CAAU7343295 (All)" at bounding box center [753, 129] width 1196 height 28
type input "KOCU"
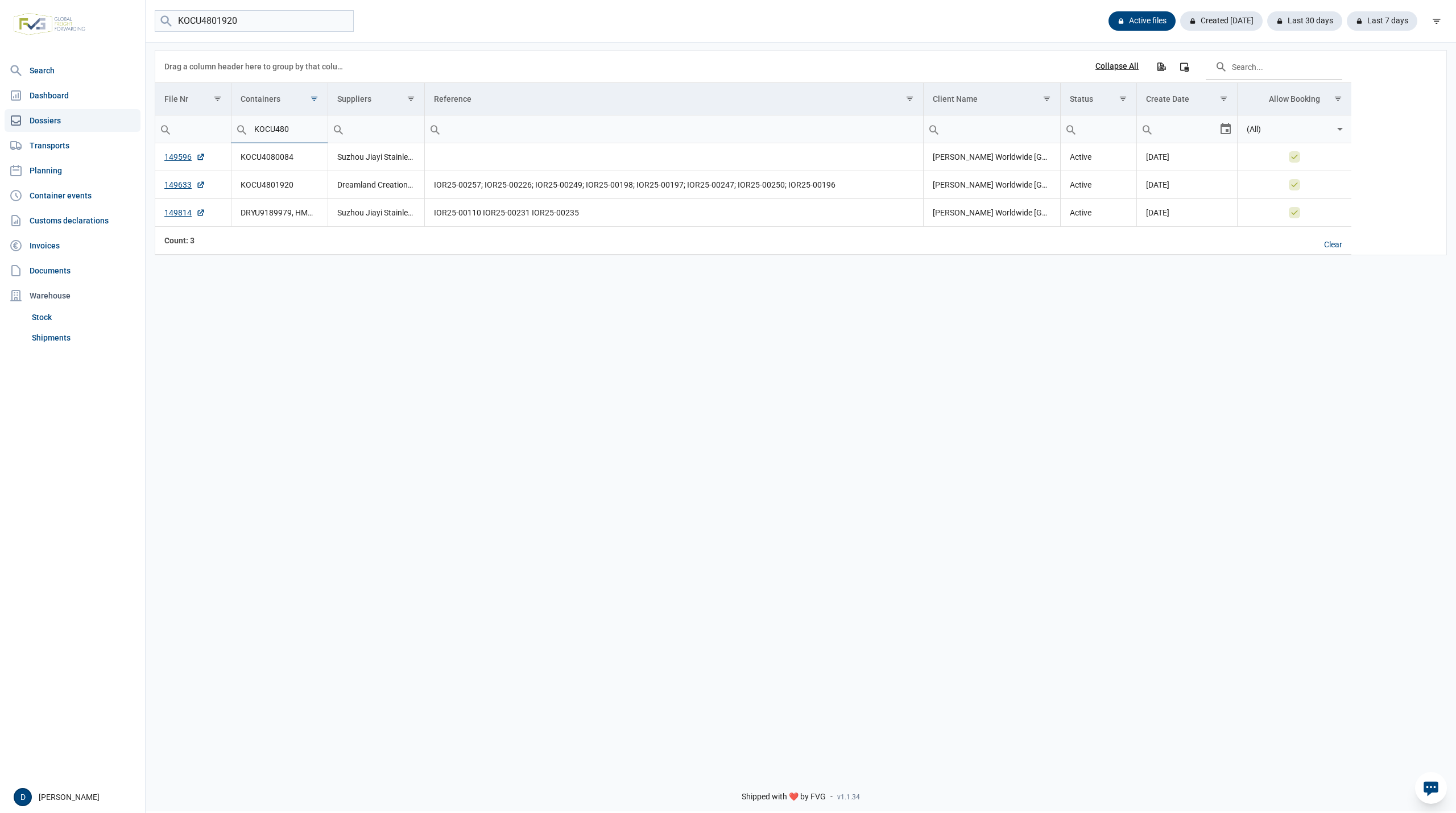
type input "KOCU480"
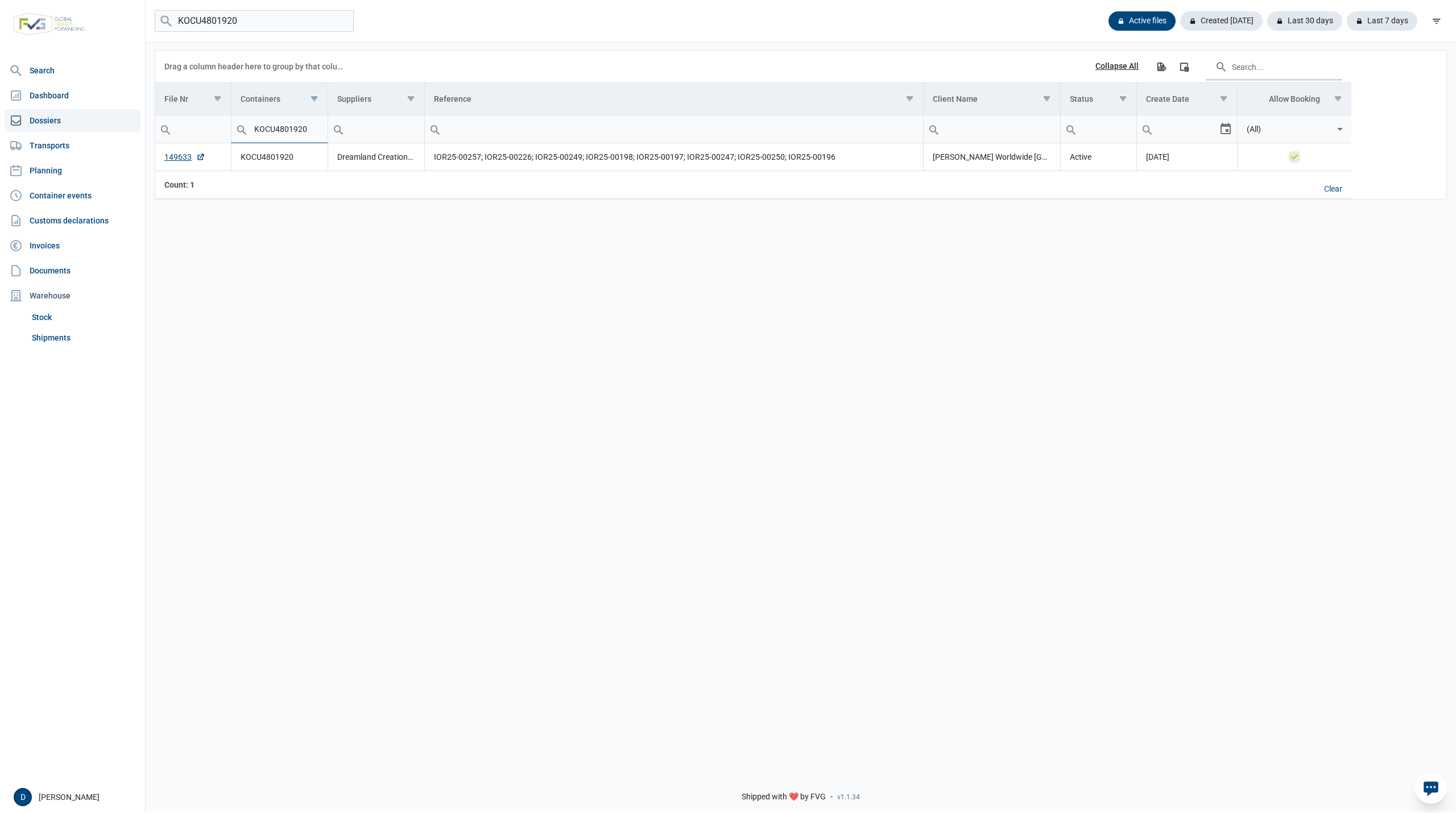
type input "KOCU4801920"
click at [178, 159] on link "149633" at bounding box center [185, 157] width 41 height 11
drag, startPoint x: 307, startPoint y: 129, endPoint x: 225, endPoint y: 135, distance: 82.2
click at [225, 135] on tr "Contains Does not contain Starts with Ends with Equals Does not equal Reset KOC…" at bounding box center [753, 129] width 1196 height 28
click at [313, 126] on input "KOCU4801920" at bounding box center [279, 129] width 96 height 27
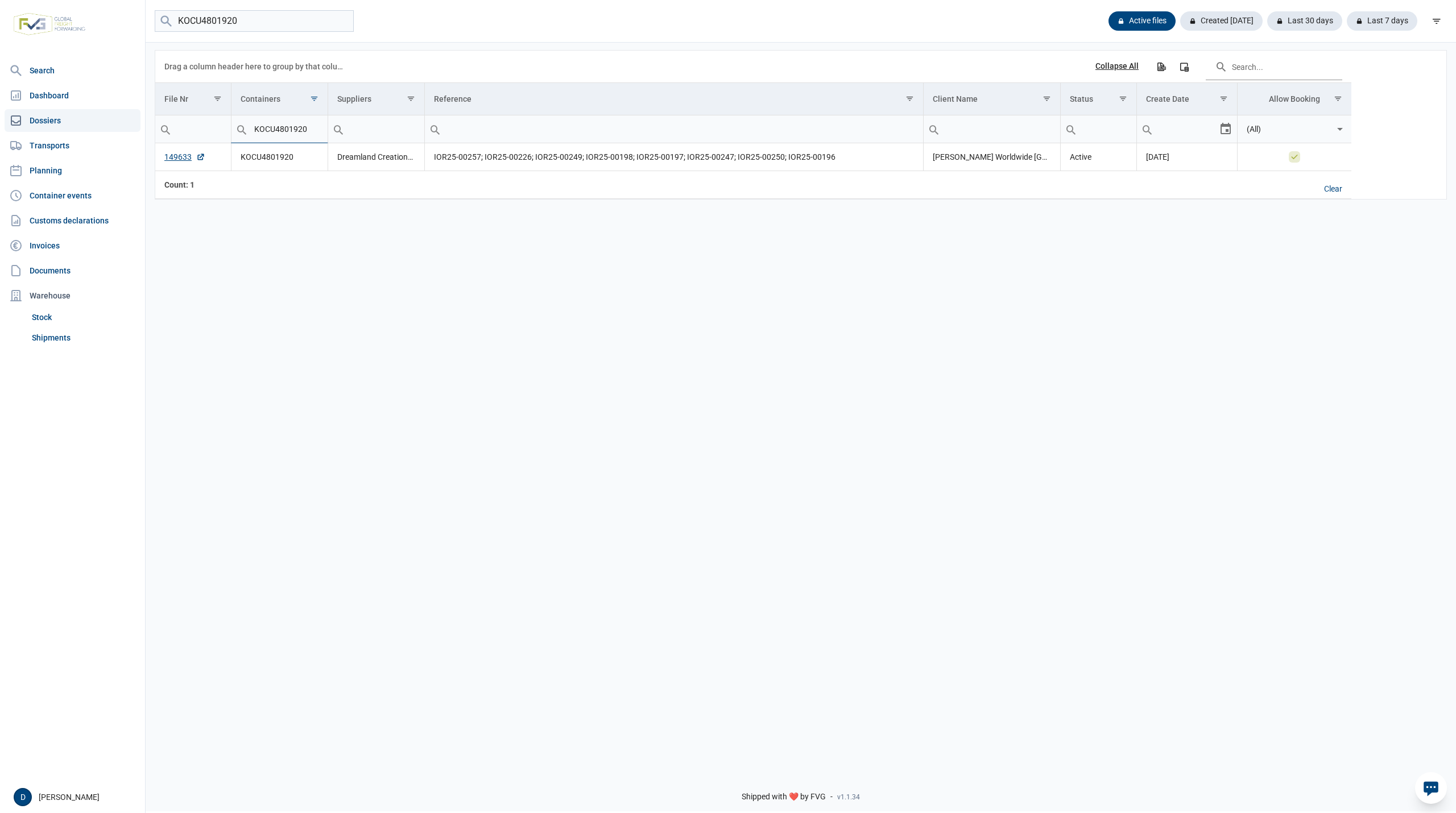
drag, startPoint x: 313, startPoint y: 126, endPoint x: 223, endPoint y: 132, distance: 90.2
click at [223, 132] on tr "Contains Does not contain Starts with Ends with Equals Does not equal Reset Con…" at bounding box center [753, 129] width 1196 height 28
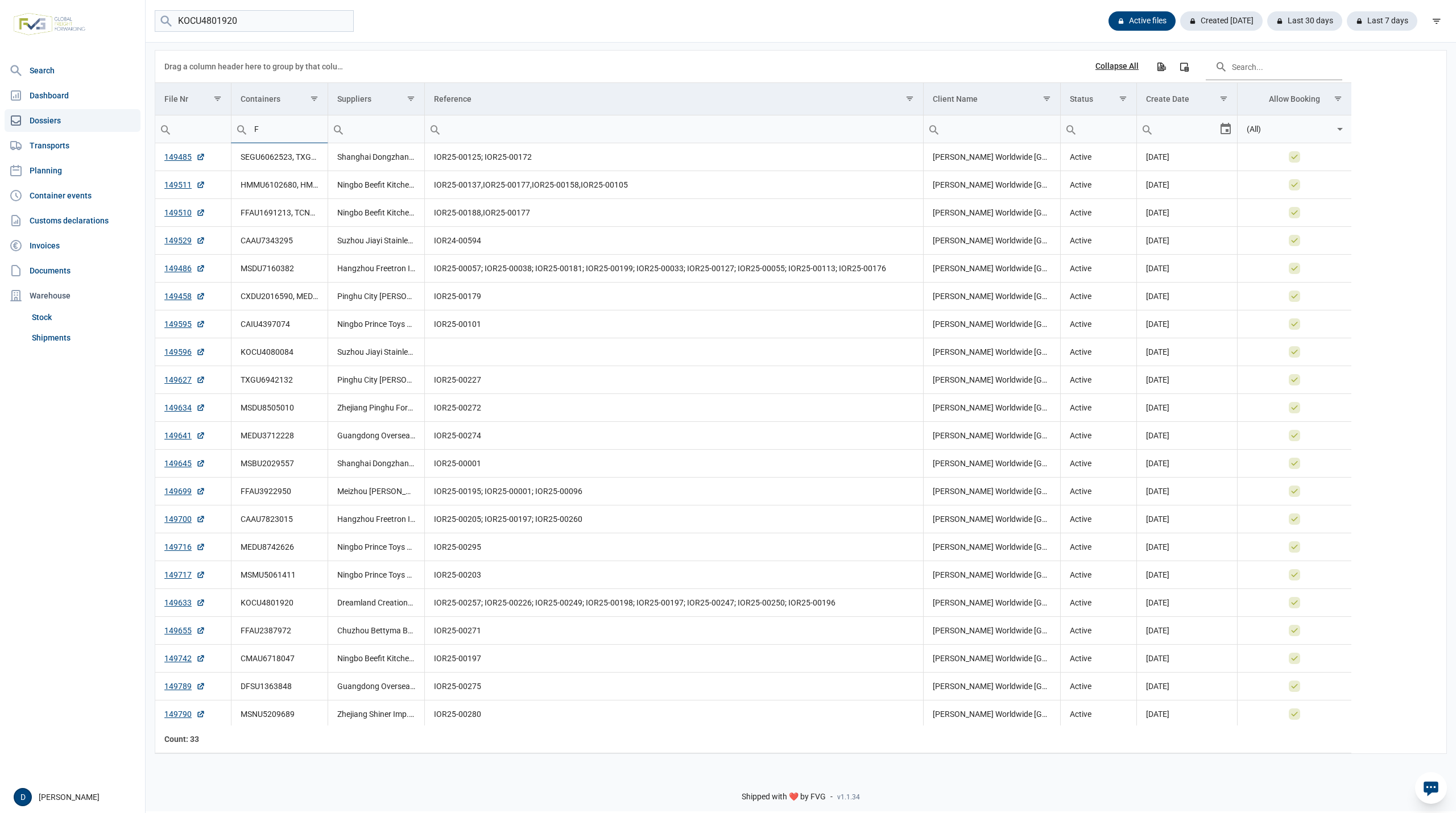
type input "FF"
type input "FFAU"
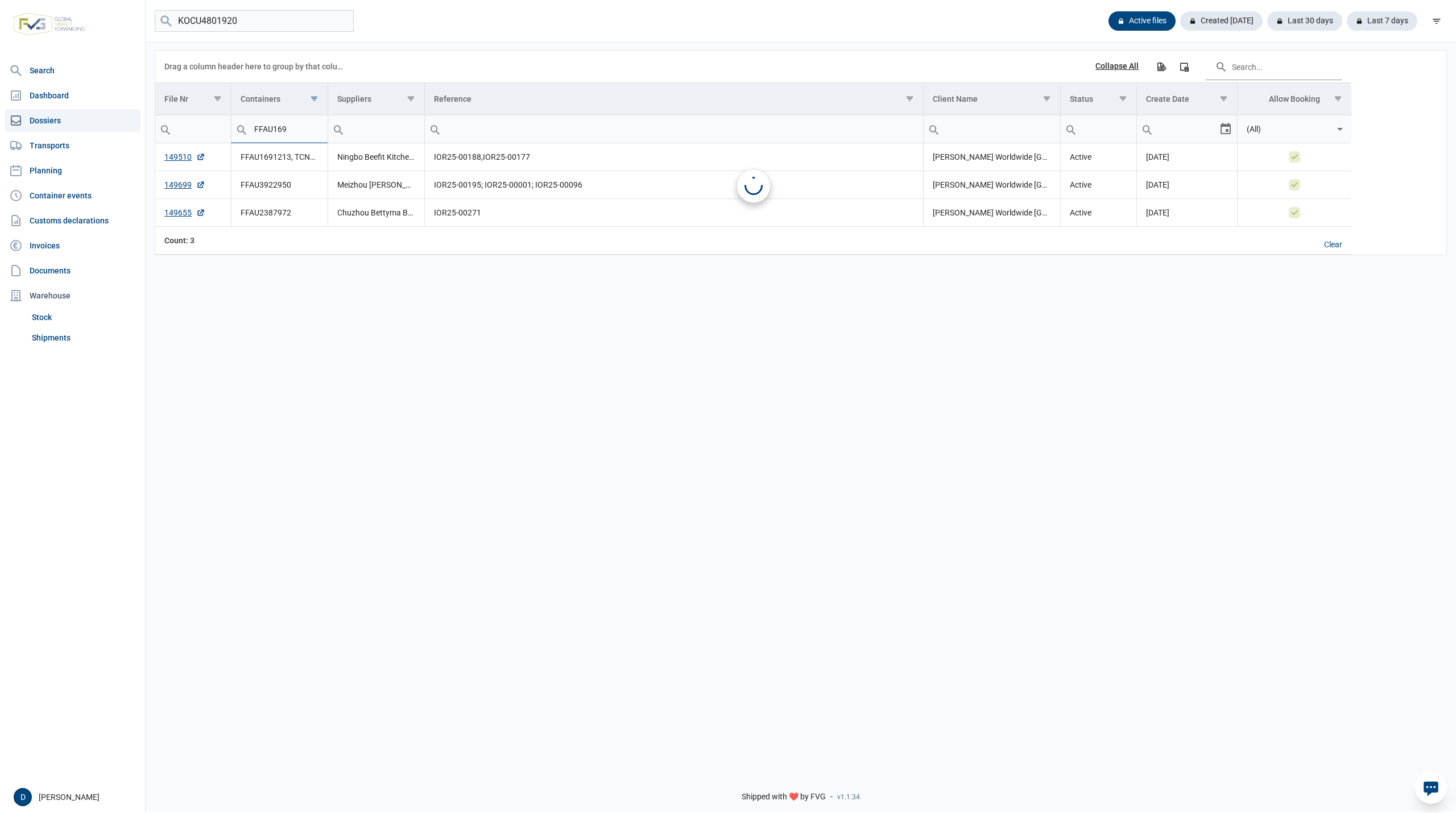
type input "FFAU169"
type input "FFAU1691213"
click at [176, 159] on link "149510" at bounding box center [185, 157] width 41 height 11
drag, startPoint x: 309, startPoint y: 129, endPoint x: 234, endPoint y: 130, distance: 75.0
click at [234, 130] on div "Contains Does not contain Starts with Ends with Equals Does not equal Reset FFA…" at bounding box center [279, 129] width 96 height 27
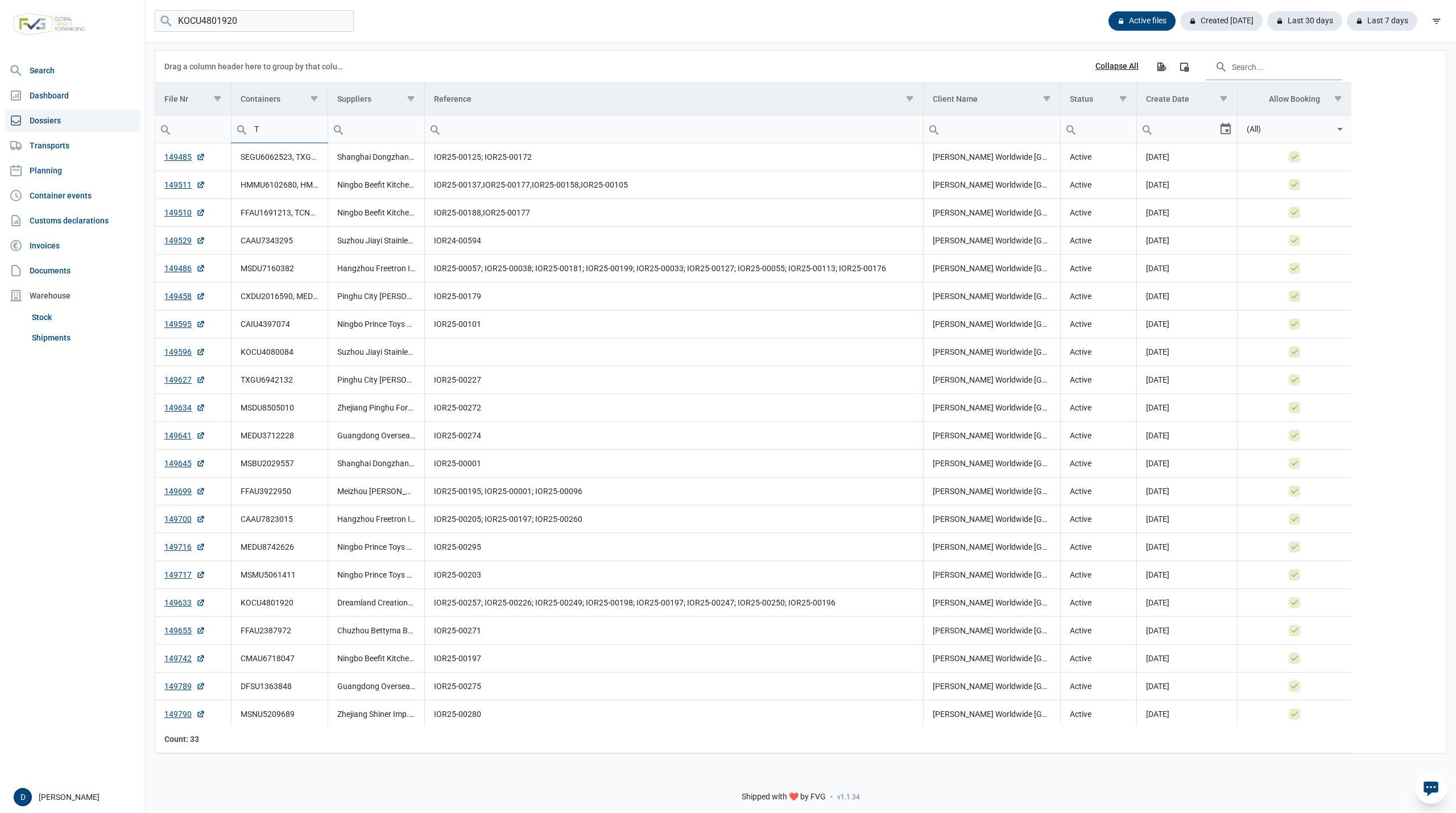
type input "T"
type input "TCNU"
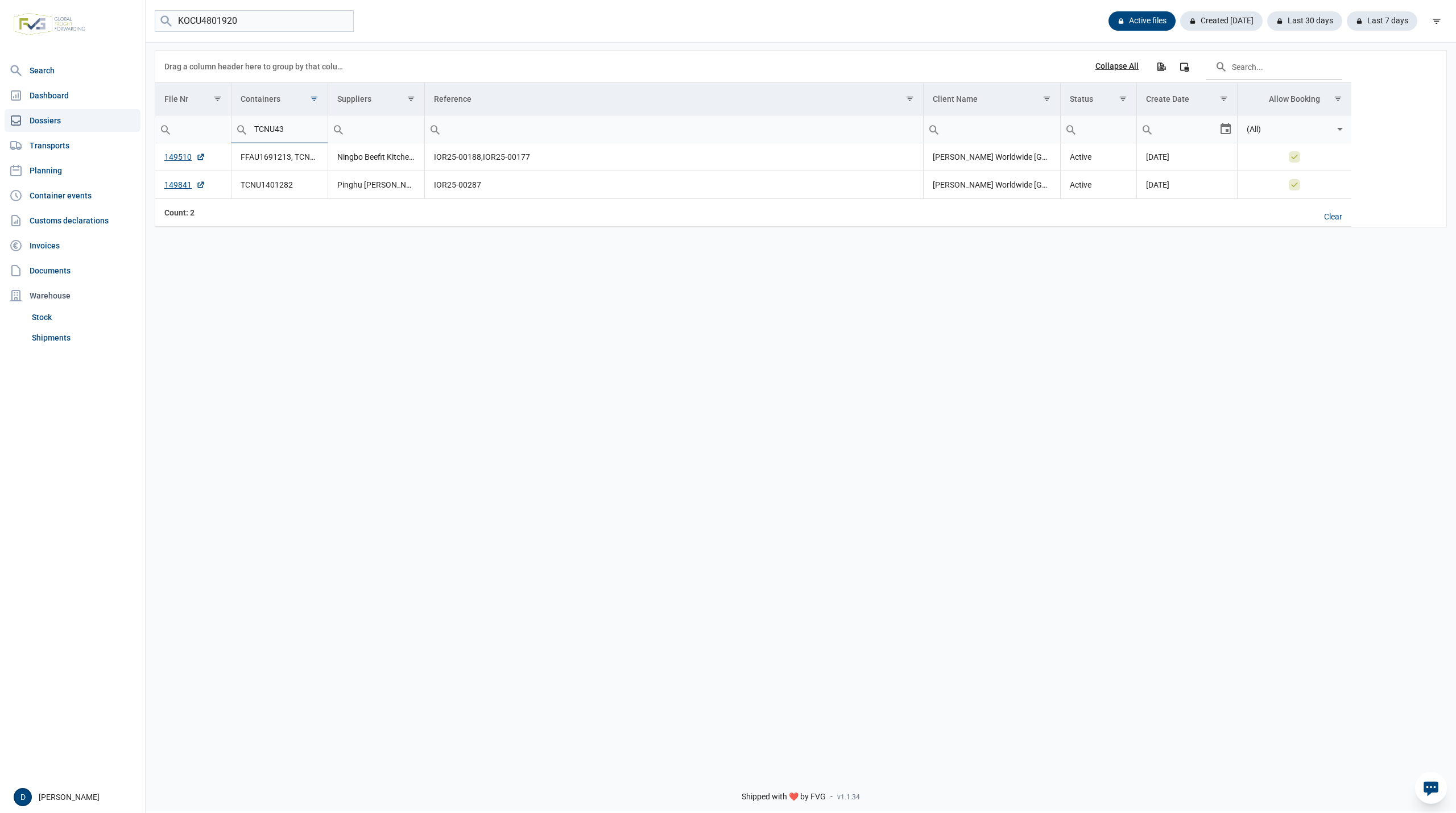
type input "TCNU432"
type input "TCNU4329"
type input "TCNU4329432"
click at [184, 160] on link "149510" at bounding box center [185, 157] width 41 height 11
drag, startPoint x: 309, startPoint y: 131, endPoint x: 233, endPoint y: 140, distance: 76.5
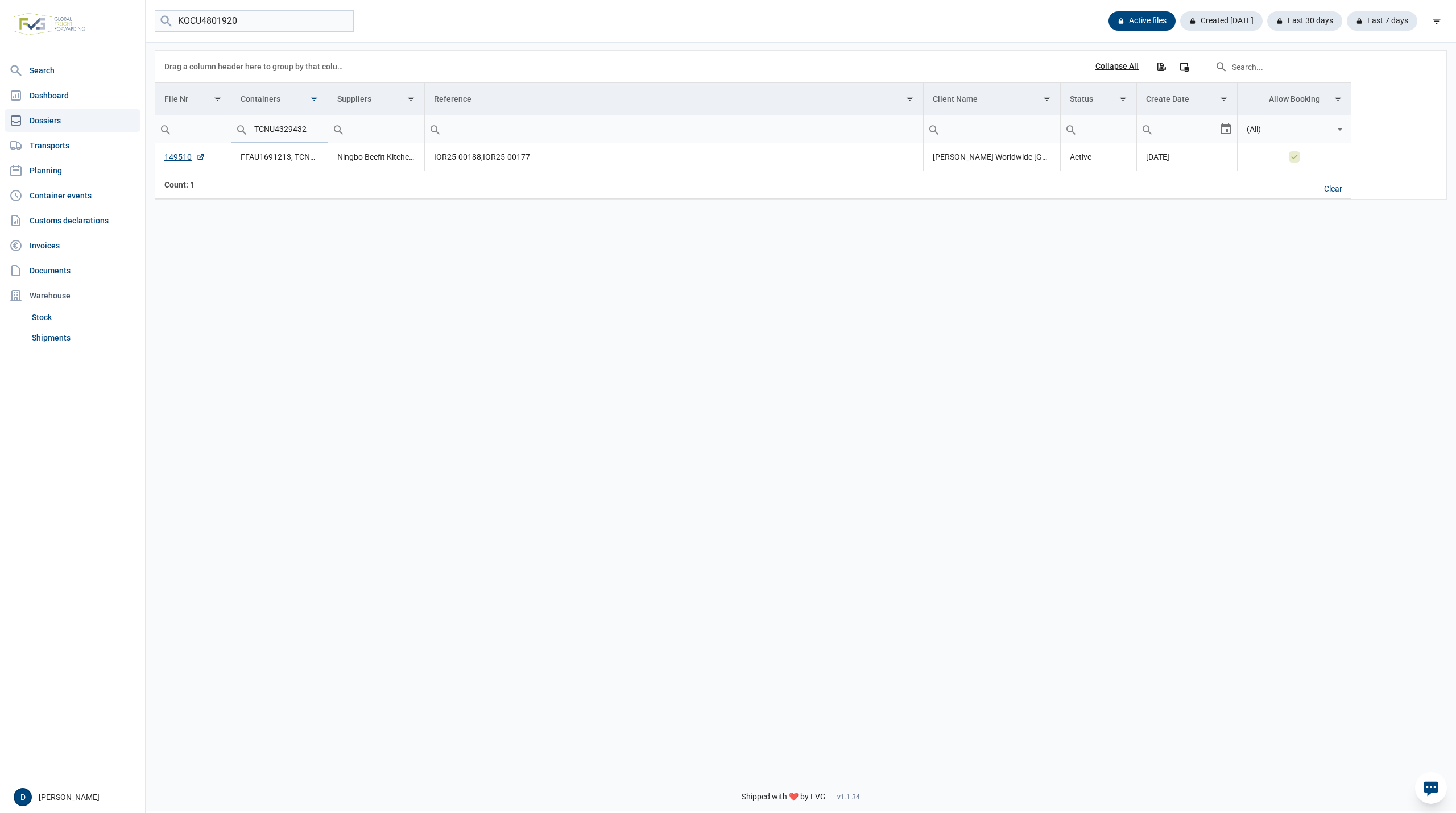
click at [233, 140] on div "Contains Does not contain Starts with Ends with Equals Does not equal Reset TCN…" at bounding box center [279, 129] width 96 height 27
type input "FFAU"
type input "FFAU238"
click at [176, 155] on link "149655" at bounding box center [185, 157] width 41 height 11
click at [253, 25] on input "KOCU4801920" at bounding box center [254, 21] width 199 height 22
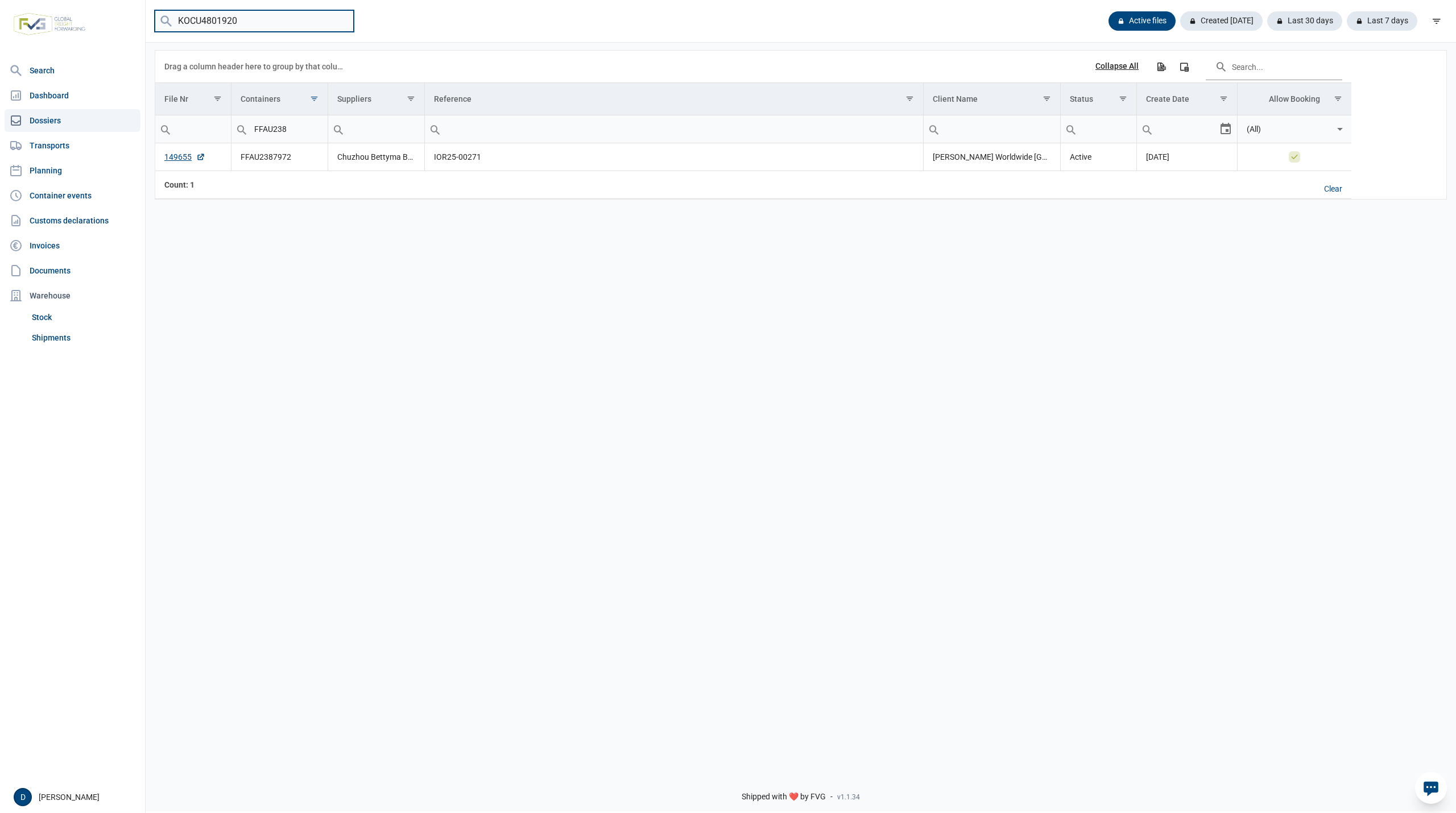
drag, startPoint x: 253, startPoint y: 22, endPoint x: 155, endPoint y: 28, distance: 98.2
click at [155, 28] on input "KOCU4801920" at bounding box center [254, 21] width 199 height 22
click at [303, 125] on input "FFAU238" at bounding box center [279, 129] width 96 height 27
drag, startPoint x: 303, startPoint y: 125, endPoint x: 223, endPoint y: 129, distance: 80.1
click at [223, 129] on tr "Contains Does not contain Starts with Ends with Equals Does not equal Reset Con…" at bounding box center [753, 129] width 1196 height 28
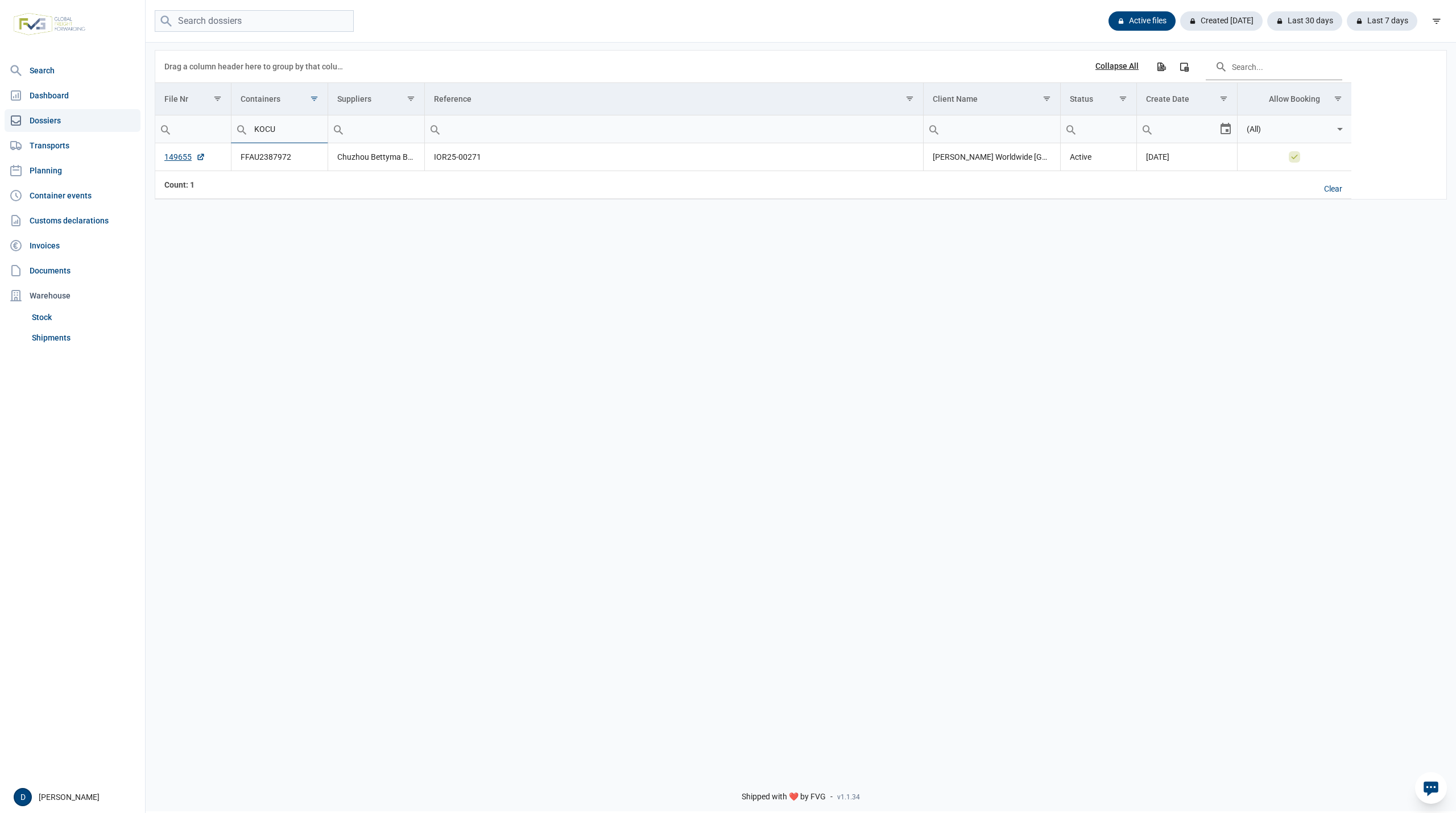
type input "KOCU"
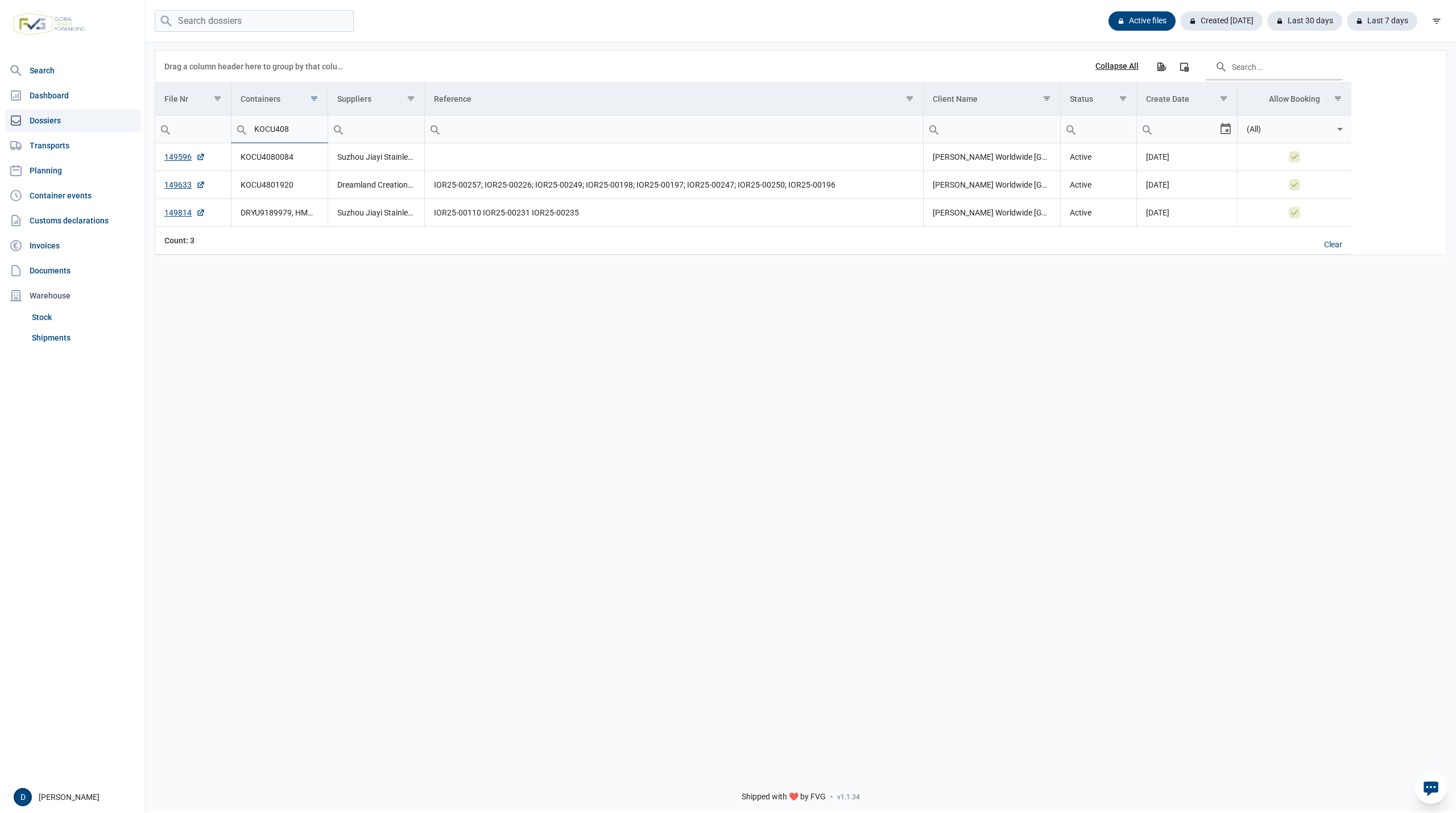
type input "KOCU408"
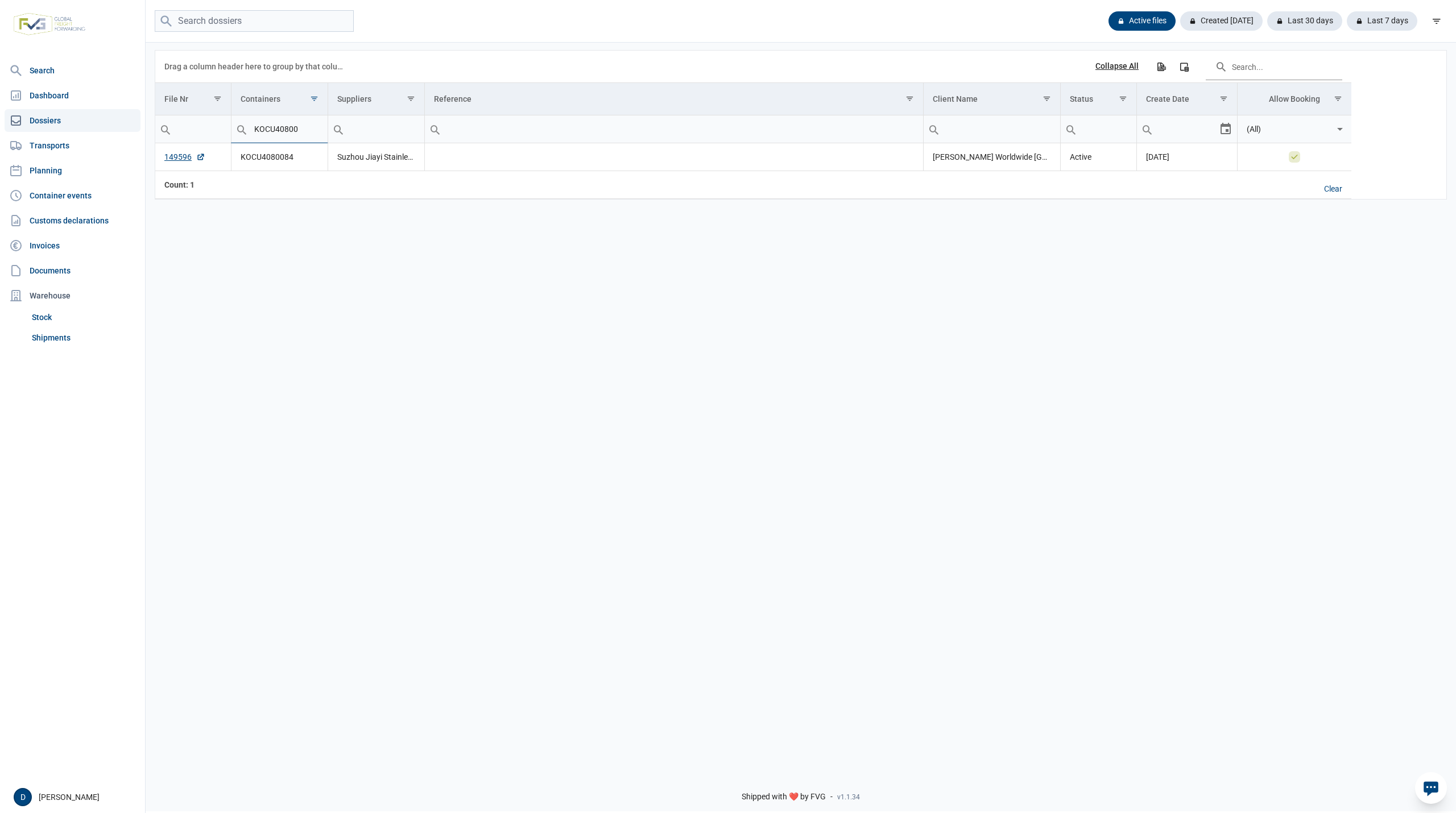
type input "KOCU40800"
type input "KOCU4080084"
click at [172, 152] on td "149596" at bounding box center [193, 157] width 76 height 28
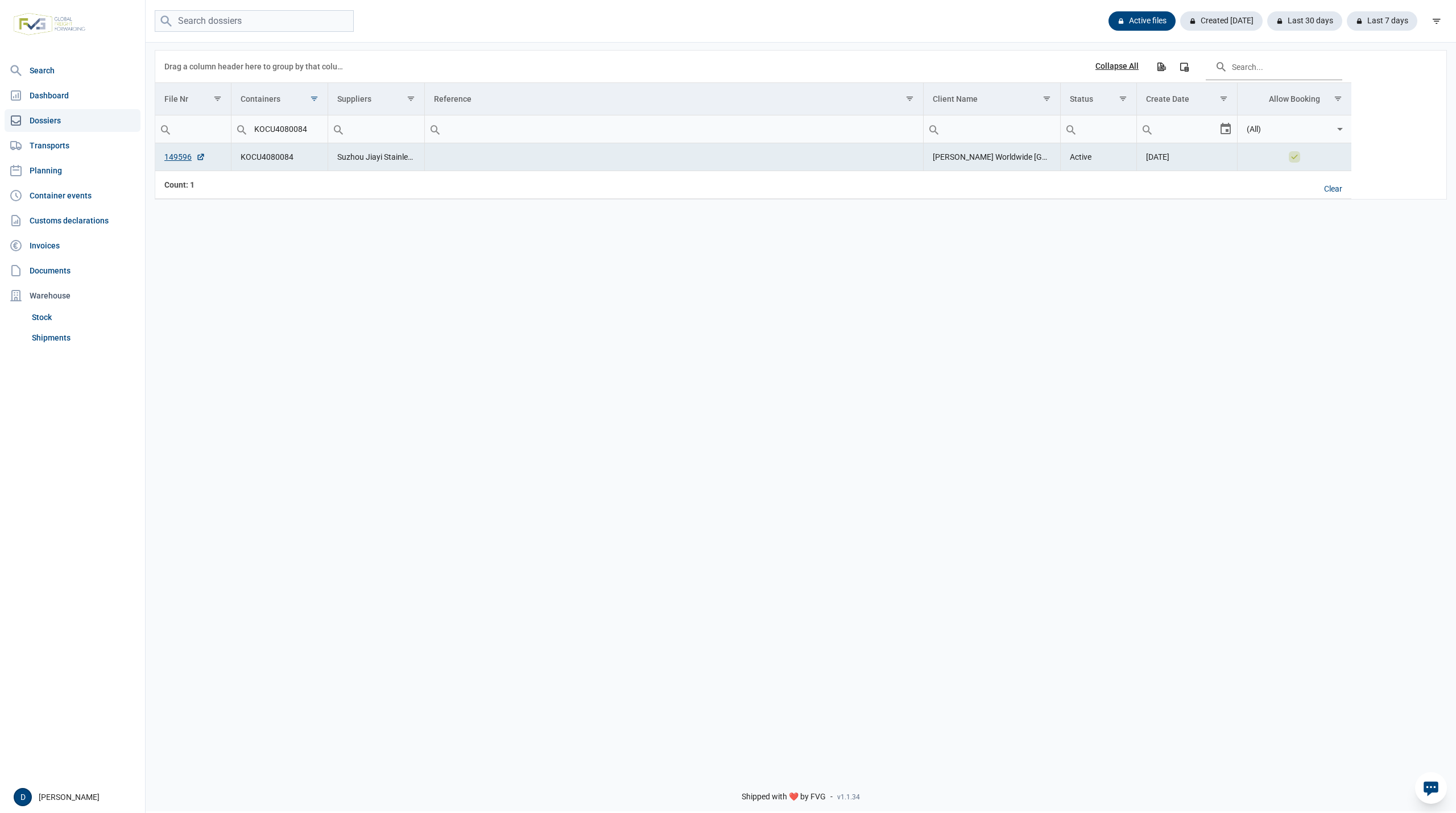
click at [181, 152] on td "149596" at bounding box center [193, 157] width 76 height 28
click at [182, 157] on link "149596" at bounding box center [185, 157] width 41 height 11
drag, startPoint x: 312, startPoint y: 132, endPoint x: 247, endPoint y: 146, distance: 66.5
click at [247, 146] on div "Data grid with 1 rows and 8 columns Drag a column header here to group by that …" at bounding box center [753, 124] width 1196 height 148
type input "MSDU"
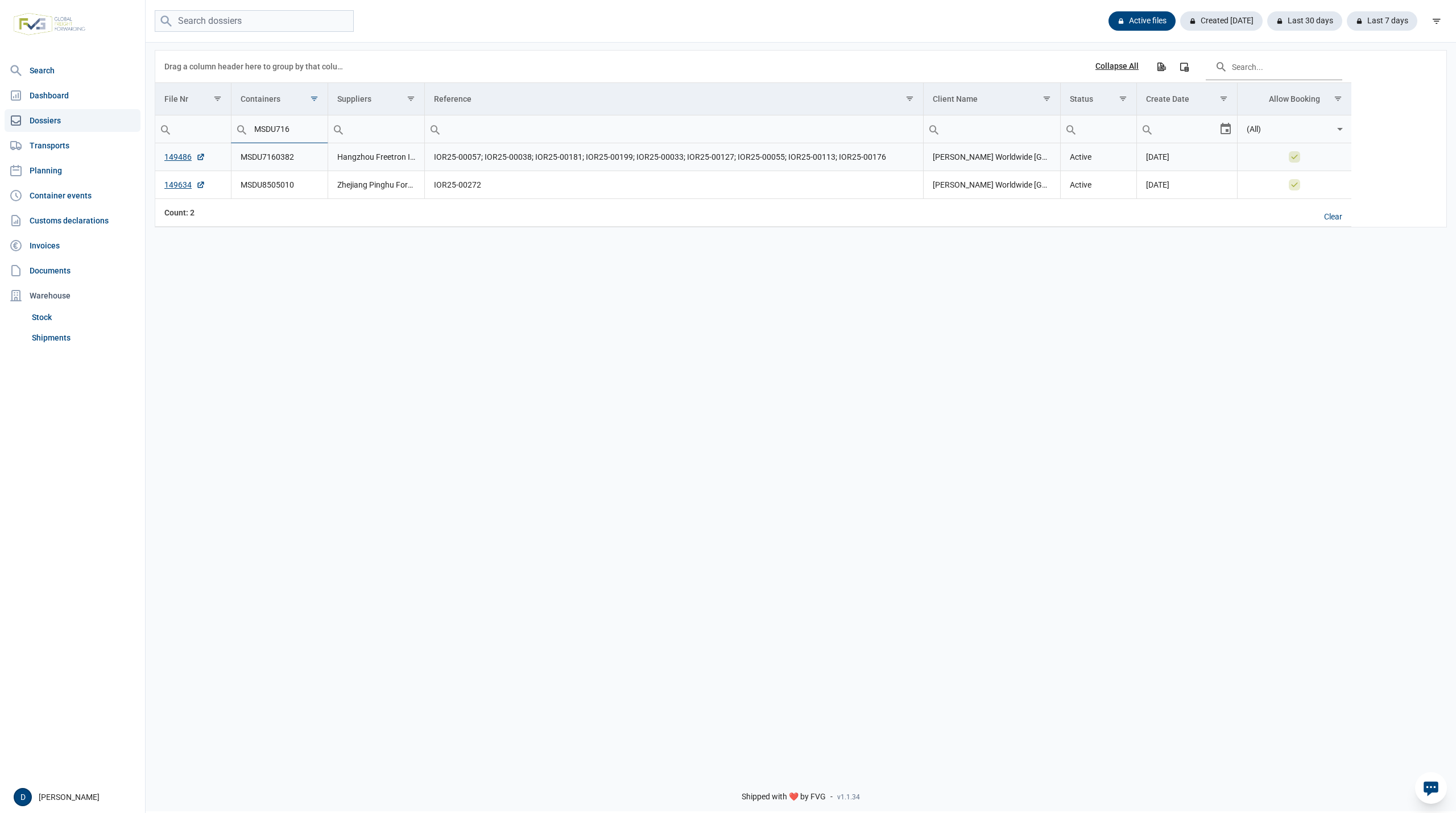
type input "MSDU716"
type input "MSDU7160382"
click at [180, 159] on link "149486" at bounding box center [185, 157] width 41 height 11
click at [58, 333] on link "Shipments" at bounding box center [84, 337] width 113 height 21
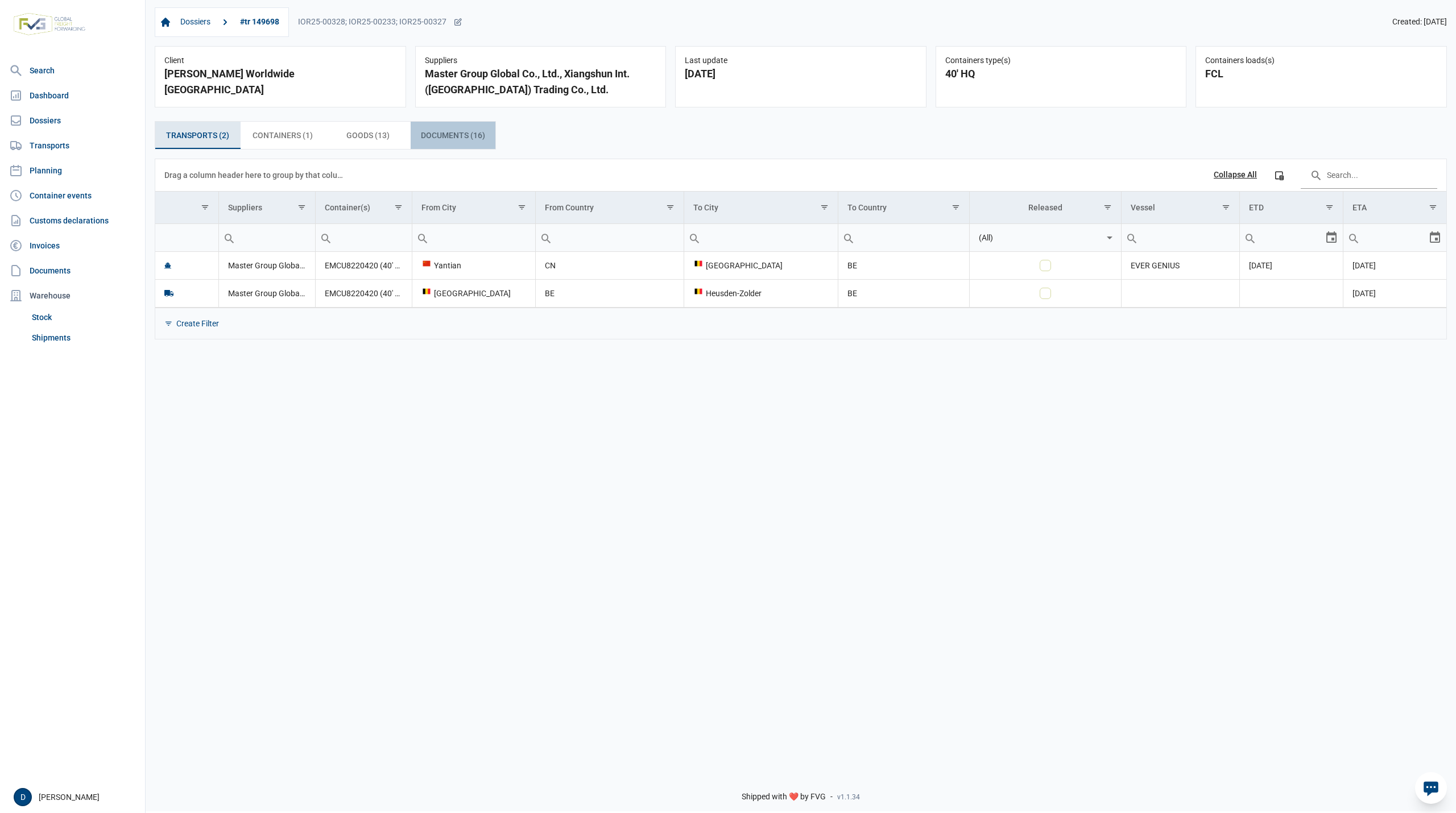
click at [456, 139] on span "Documents (16) Documents (16)" at bounding box center [453, 136] width 64 height 14
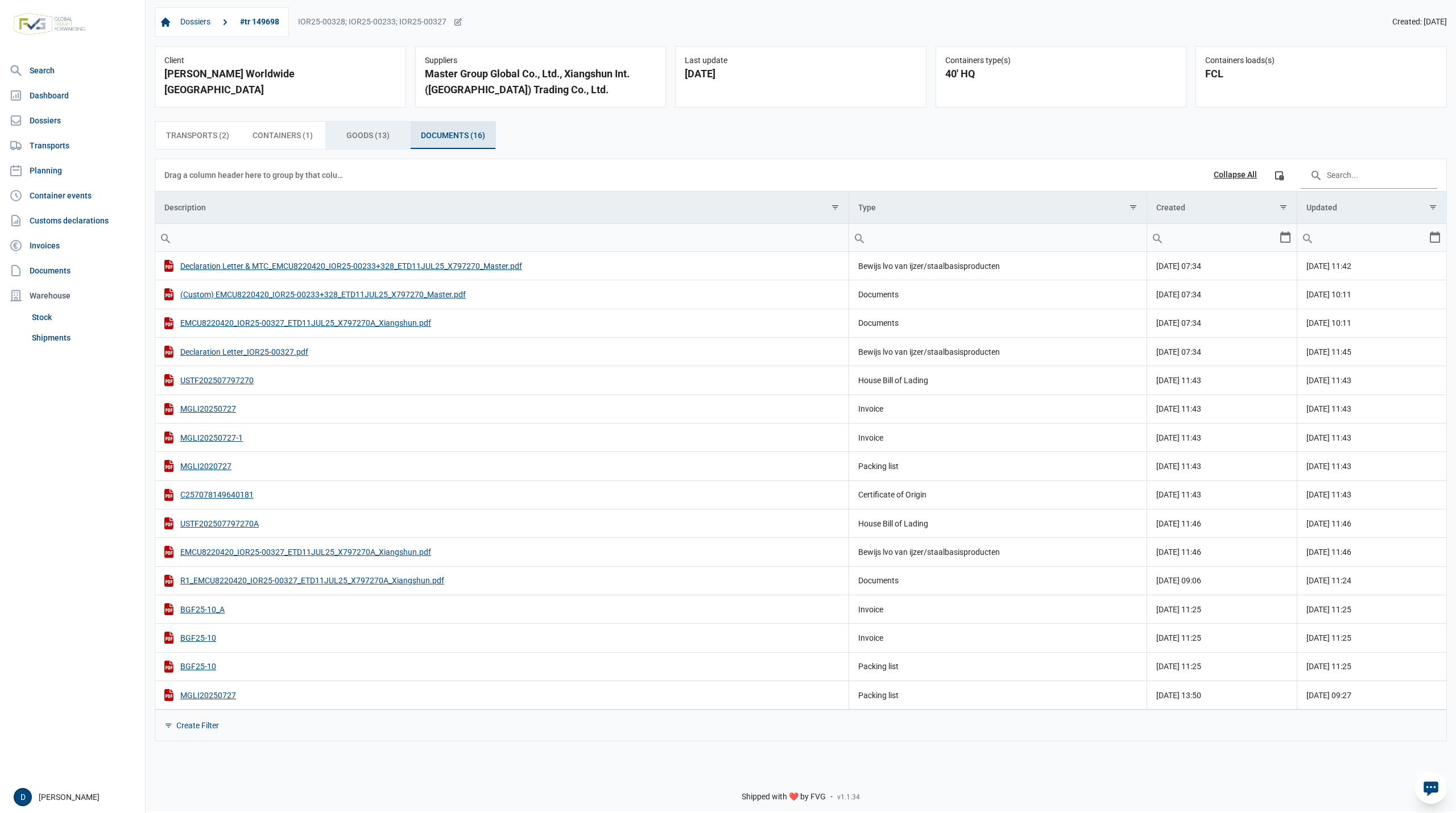
click at [367, 142] on span "Goods (13) Goods (13)" at bounding box center [368, 136] width 43 height 14
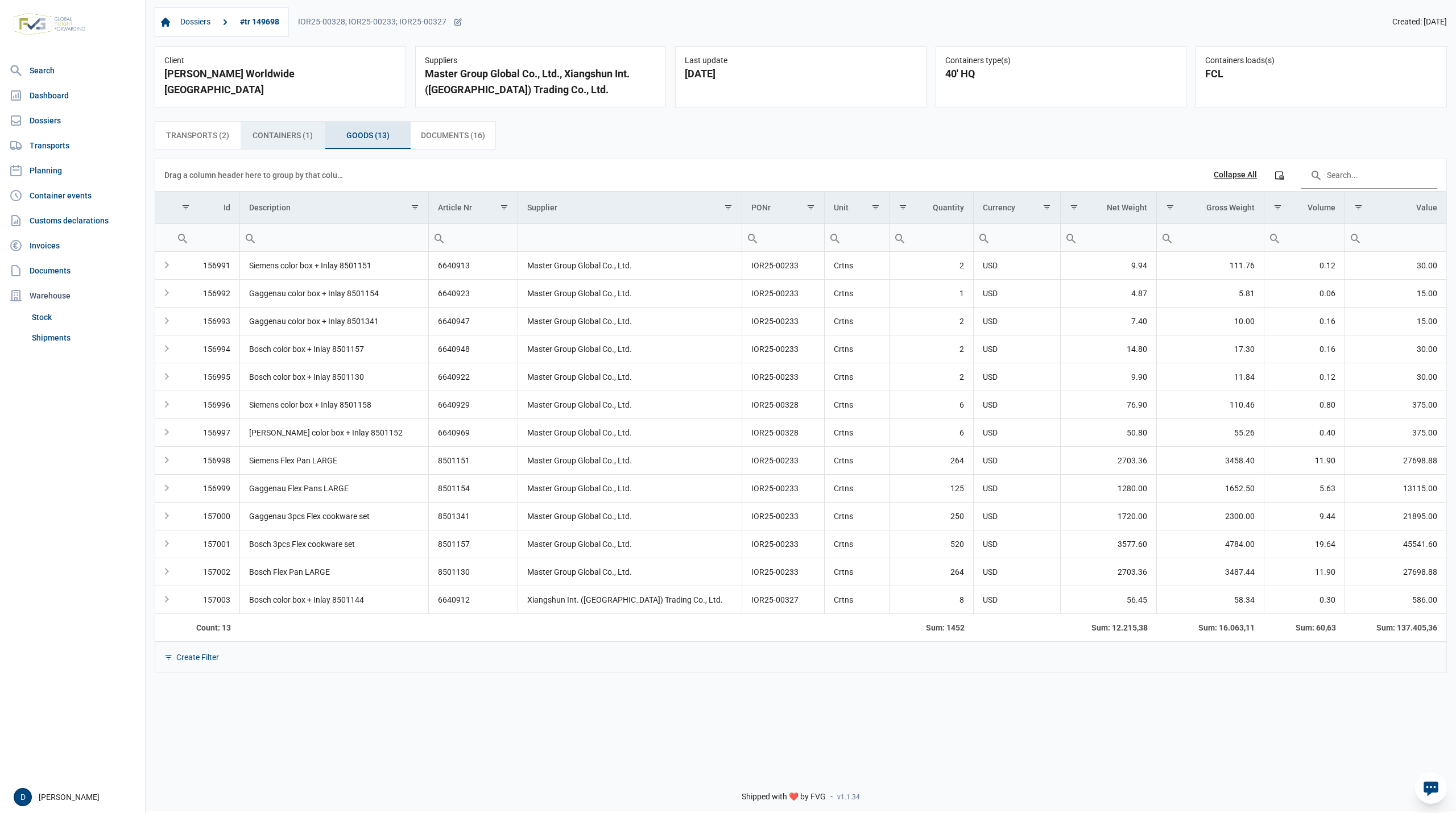
click at [293, 142] on span "Containers (1) Containers (1)" at bounding box center [283, 136] width 60 height 14
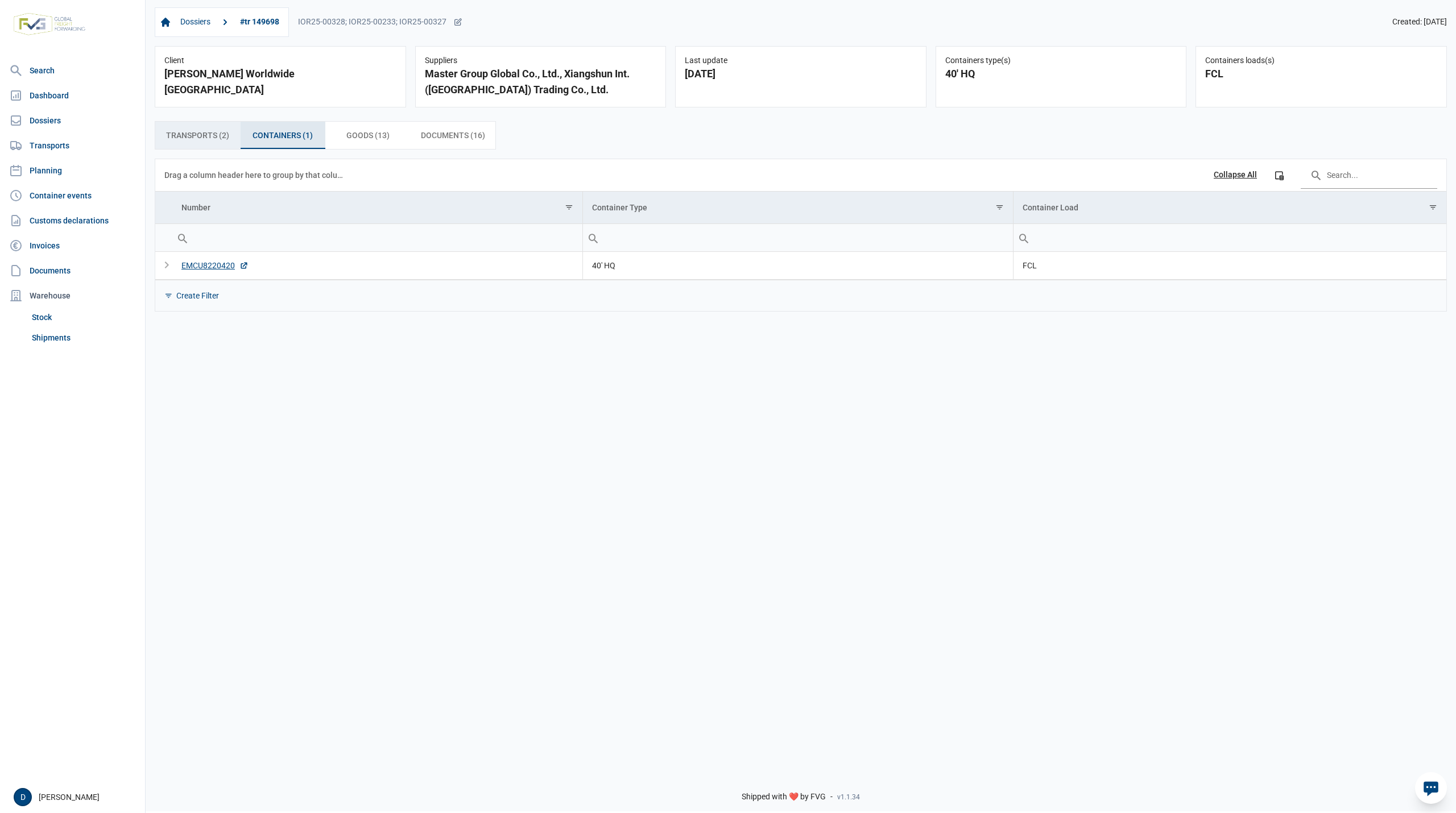
click at [214, 140] on span "Transports (2) Transports (2)" at bounding box center [198, 136] width 63 height 14
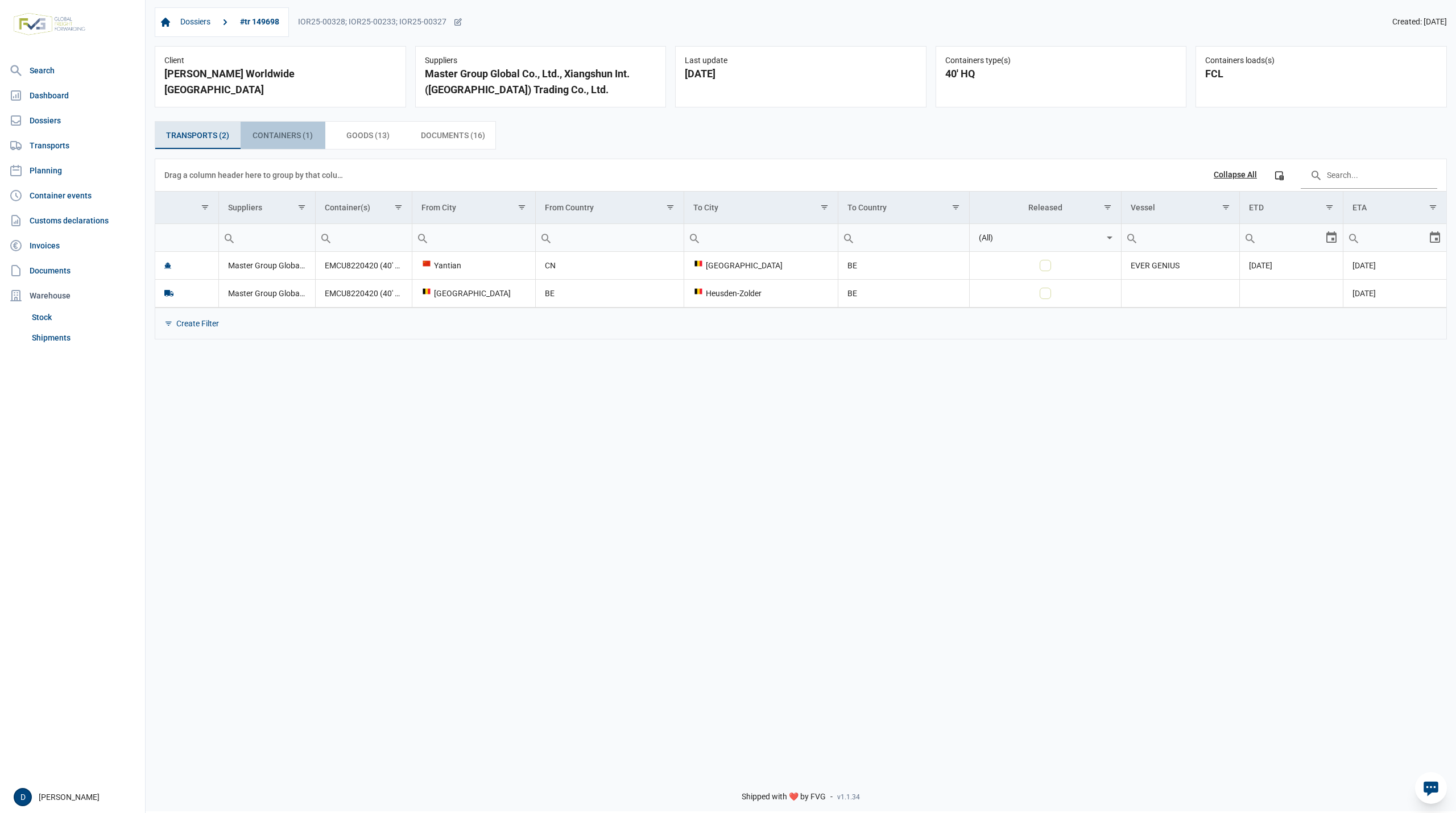
click at [260, 134] on span "Containers (1) Containers (1)" at bounding box center [283, 136] width 60 height 14
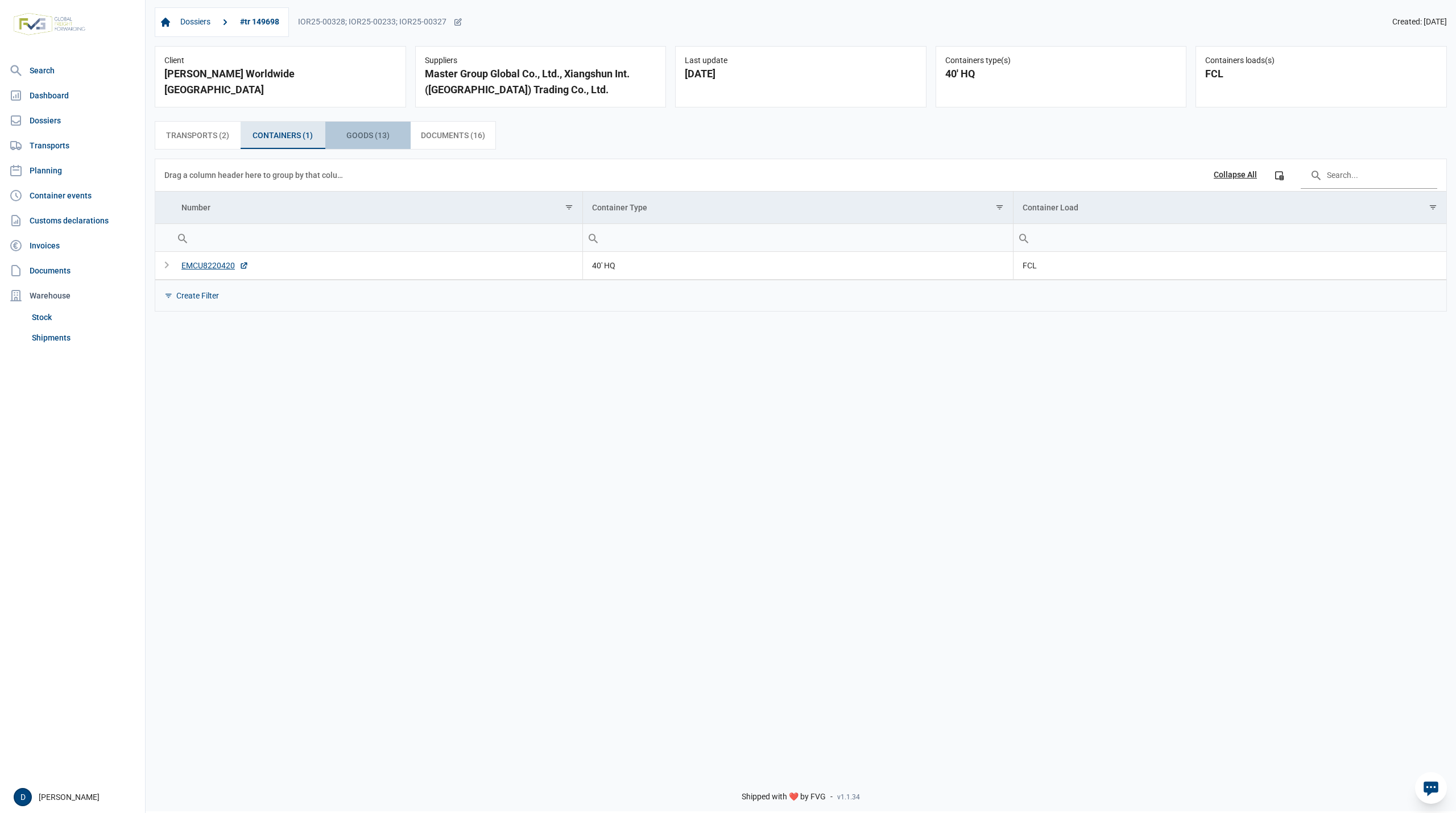
click at [344, 132] on div "Goods (13) Goods (13)" at bounding box center [368, 136] width 85 height 27
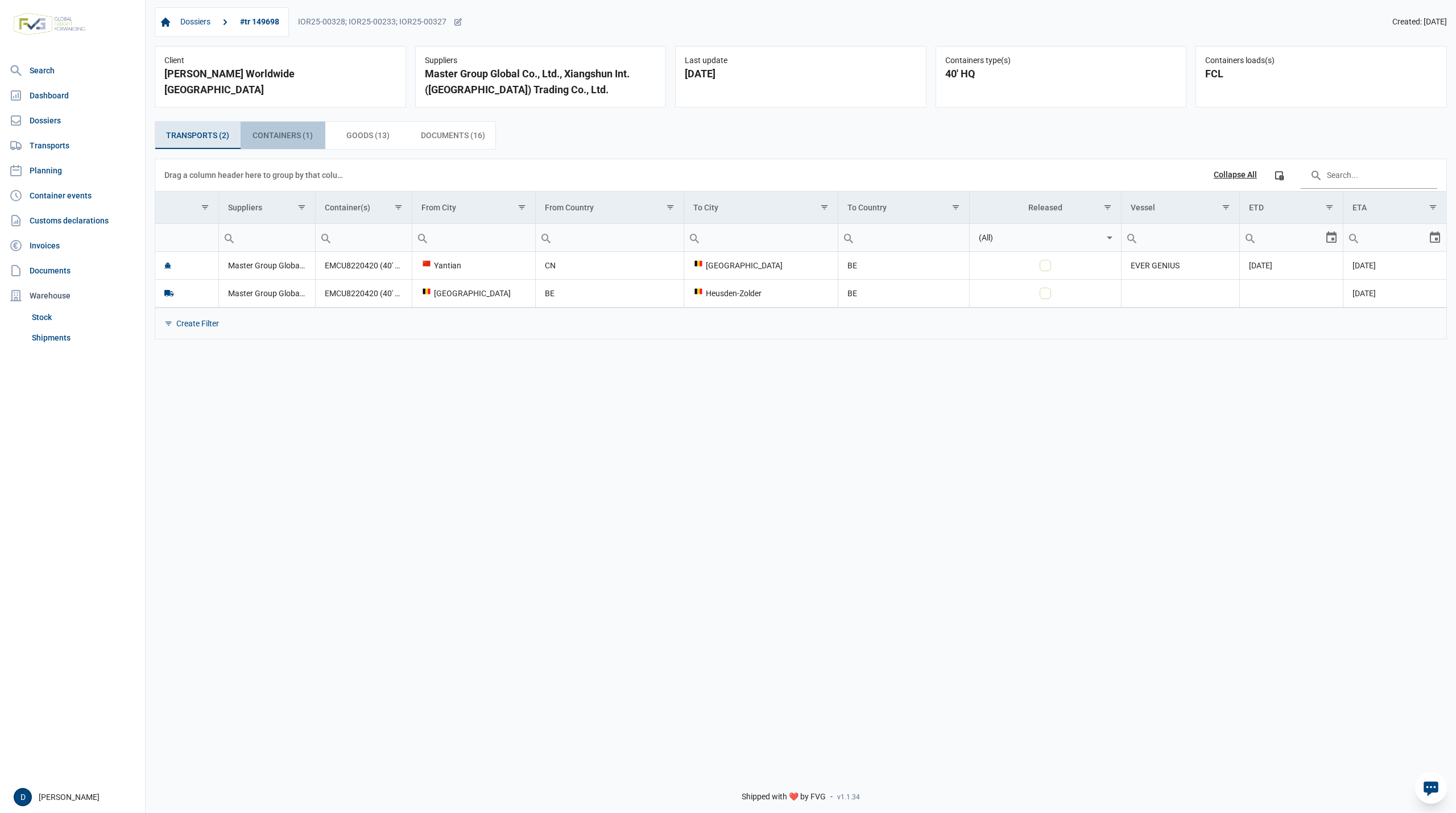
click at [276, 137] on span "Containers (1) Containers (1)" at bounding box center [283, 136] width 60 height 14
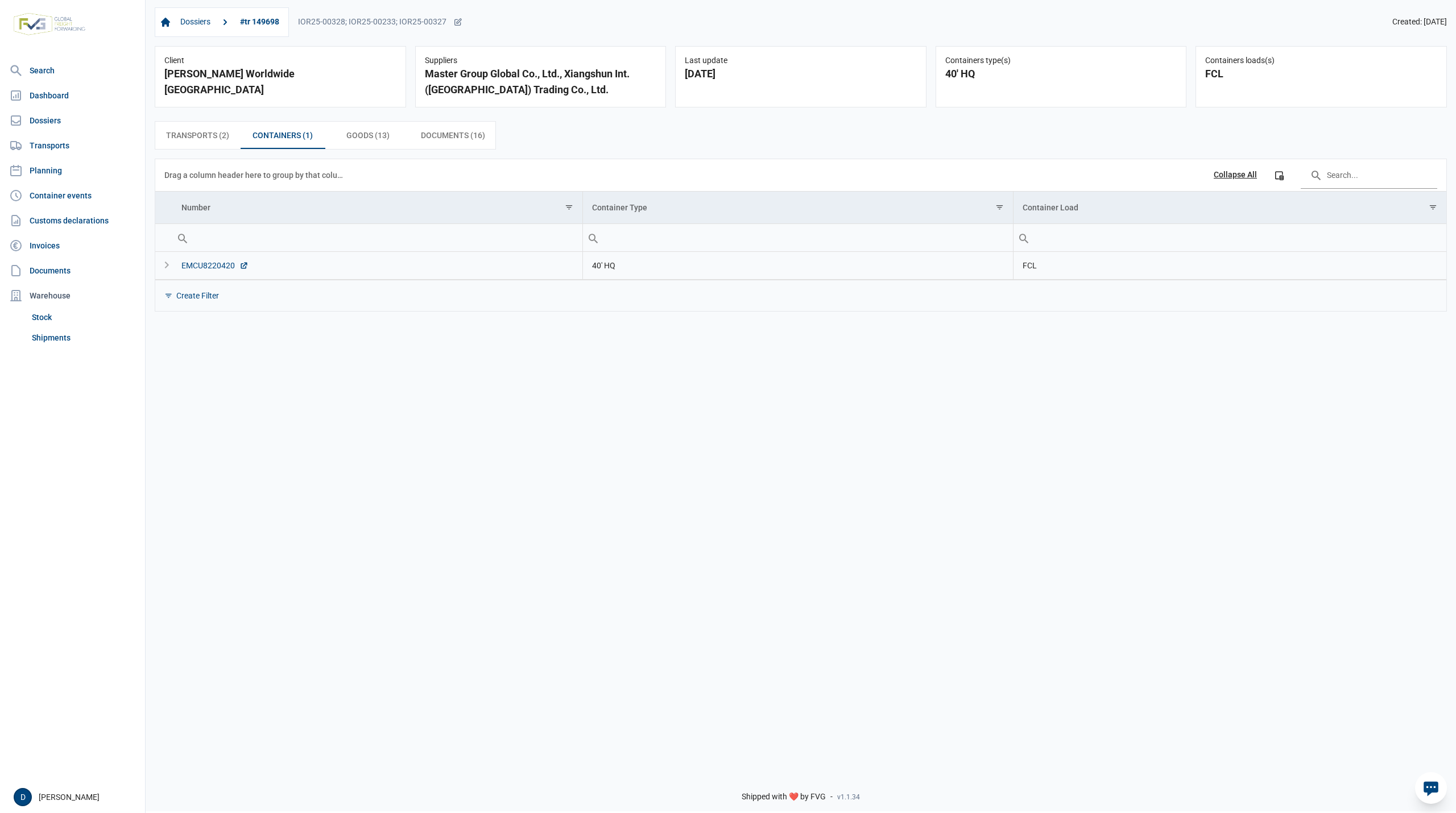
click at [194, 271] on div "EMCU8220420" at bounding box center [214, 266] width 67 height 11
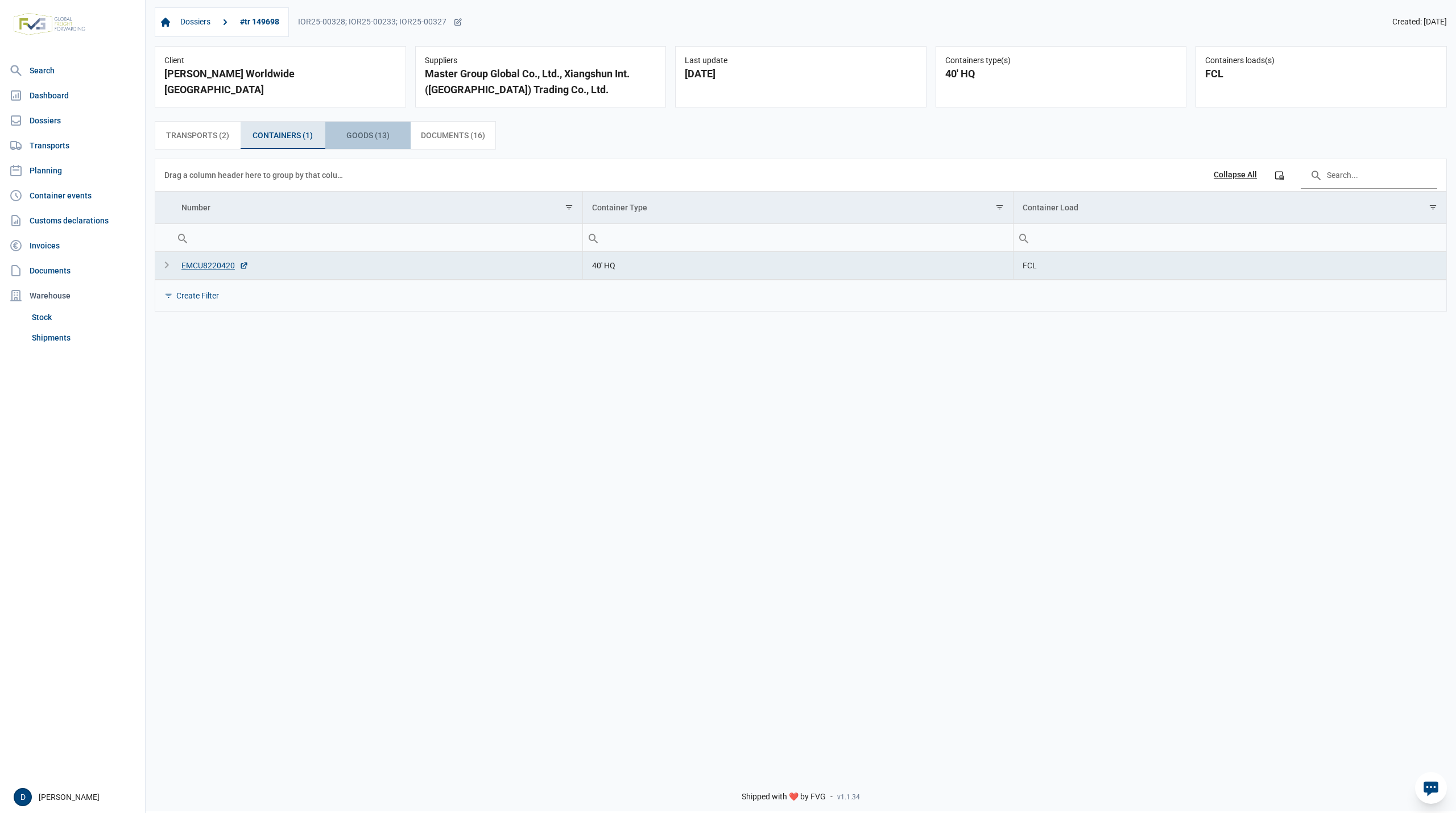
click at [359, 132] on span "Goods (13) Goods (13)" at bounding box center [368, 136] width 43 height 14
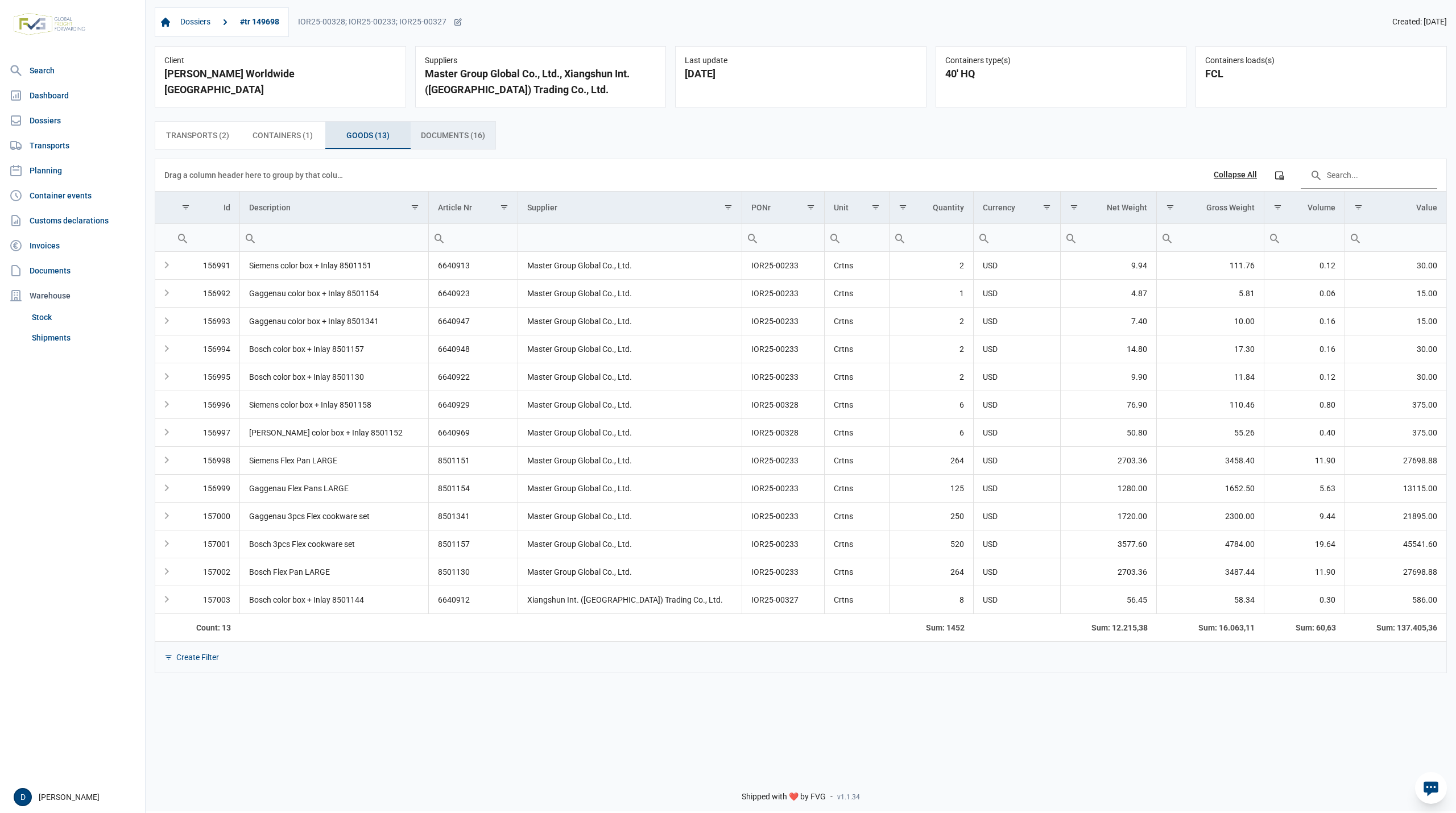
click at [426, 136] on span "Documents (16) Documents (16)" at bounding box center [453, 136] width 64 height 14
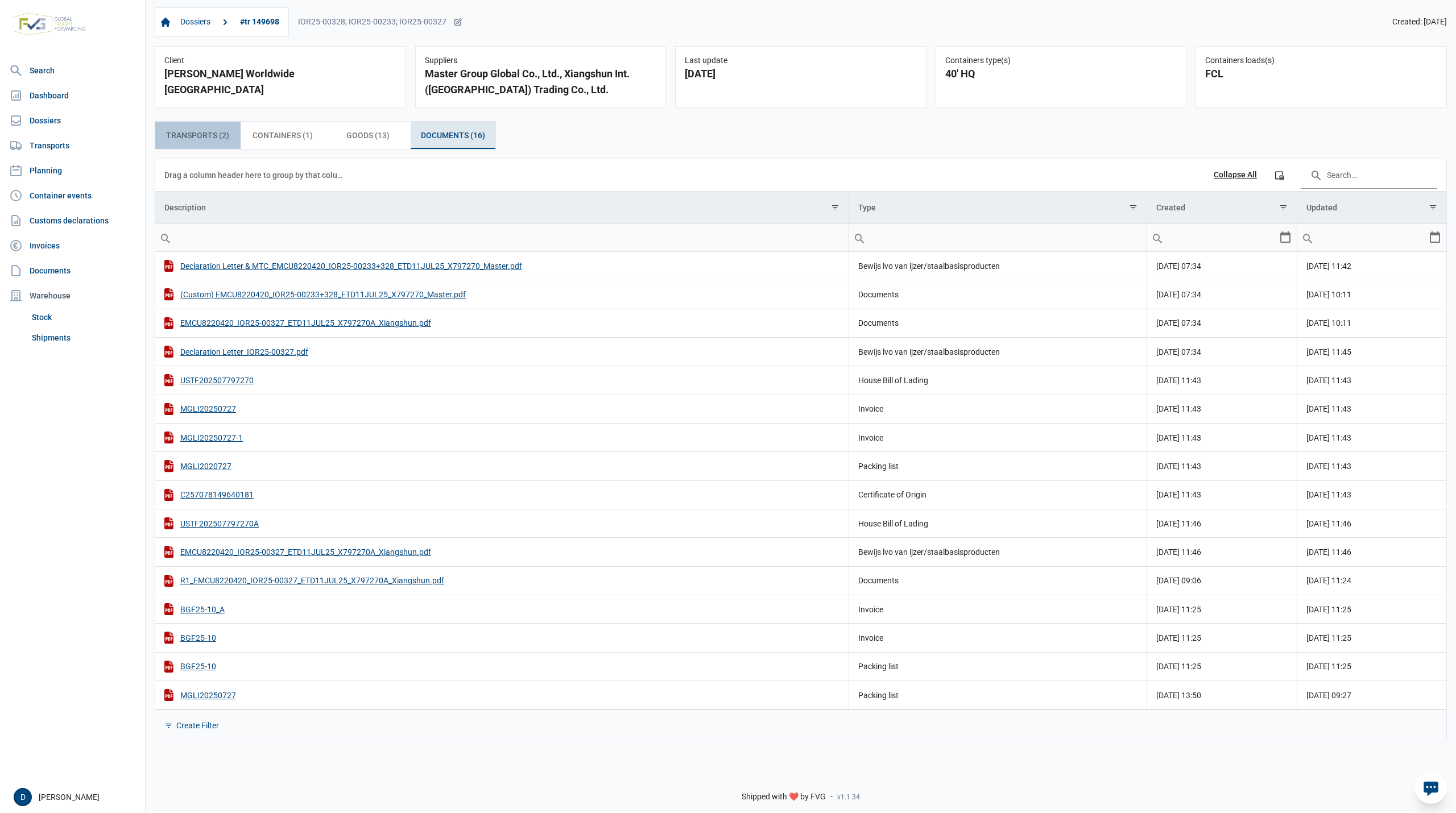
click at [206, 137] on span "Transports (2) Transports (2)" at bounding box center [198, 136] width 63 height 14
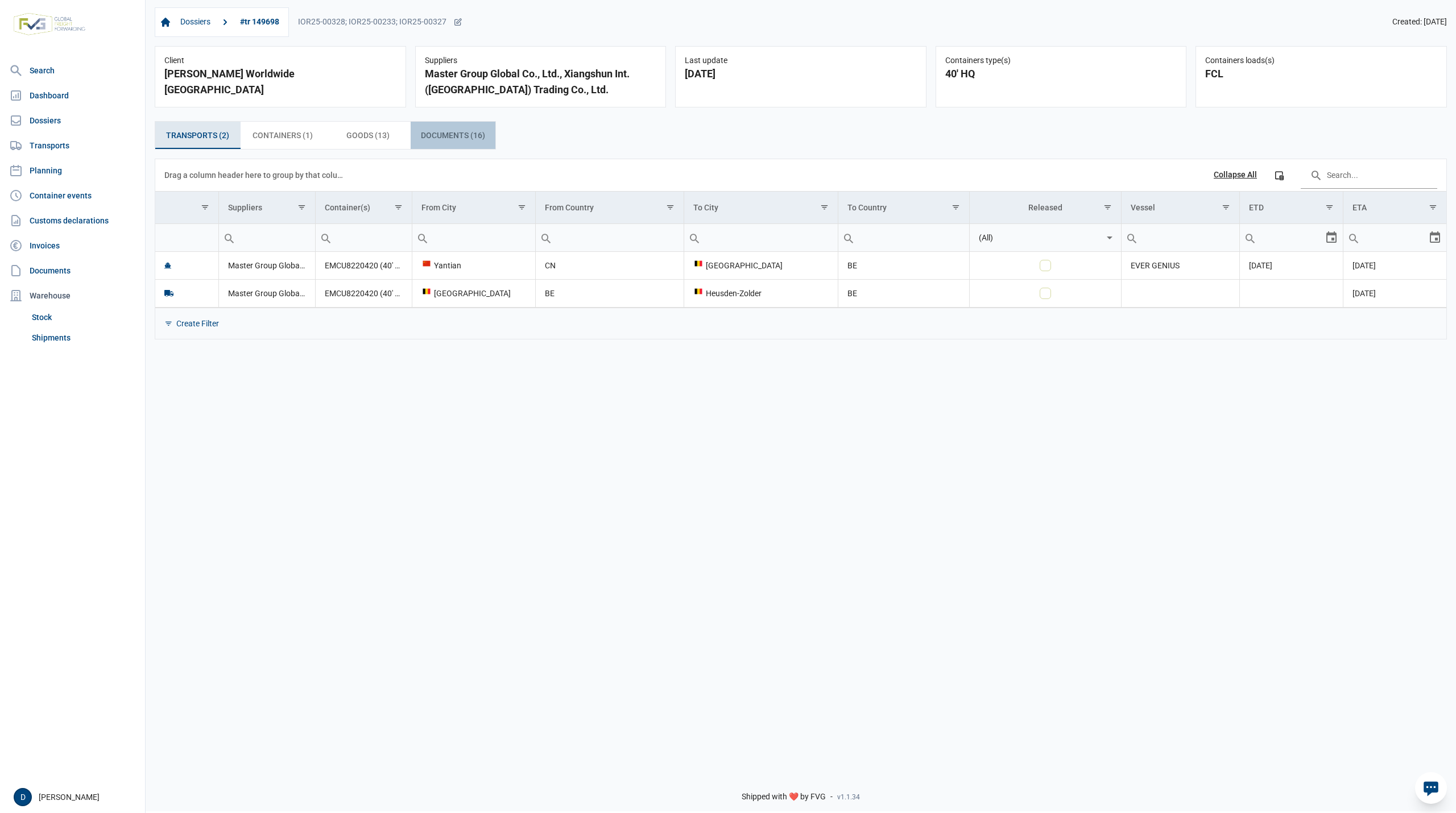
click at [435, 139] on span "Documents (16) Documents (16)" at bounding box center [453, 136] width 64 height 14
click at [451, 129] on span "Documents (7) Documents (7)" at bounding box center [453, 136] width 60 height 14
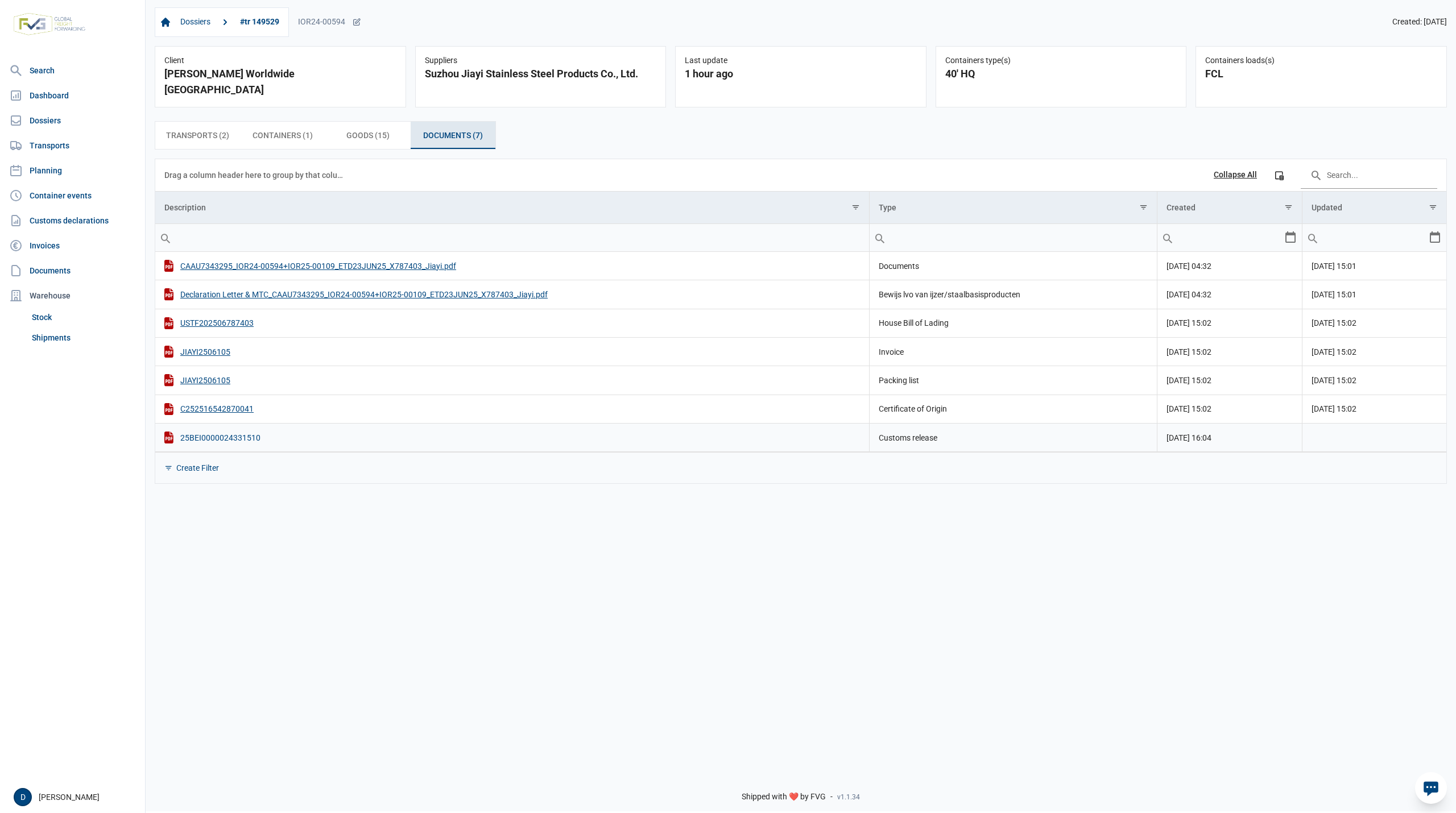
click at [232, 432] on div "25BEI0000024331510" at bounding box center [512, 437] width 696 height 12
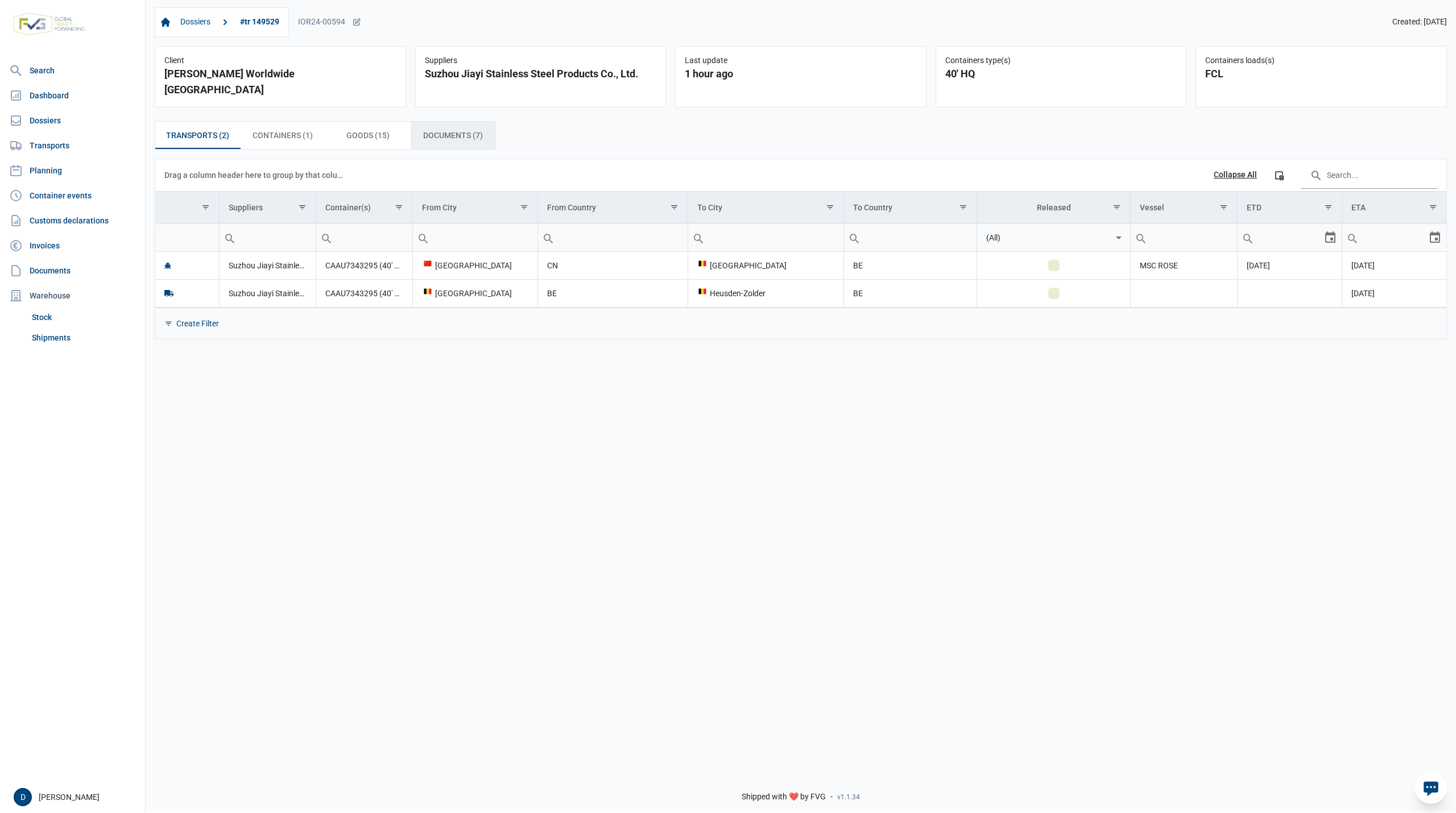
click at [440, 129] on span "Documents (7) Documents (7)" at bounding box center [453, 136] width 60 height 14
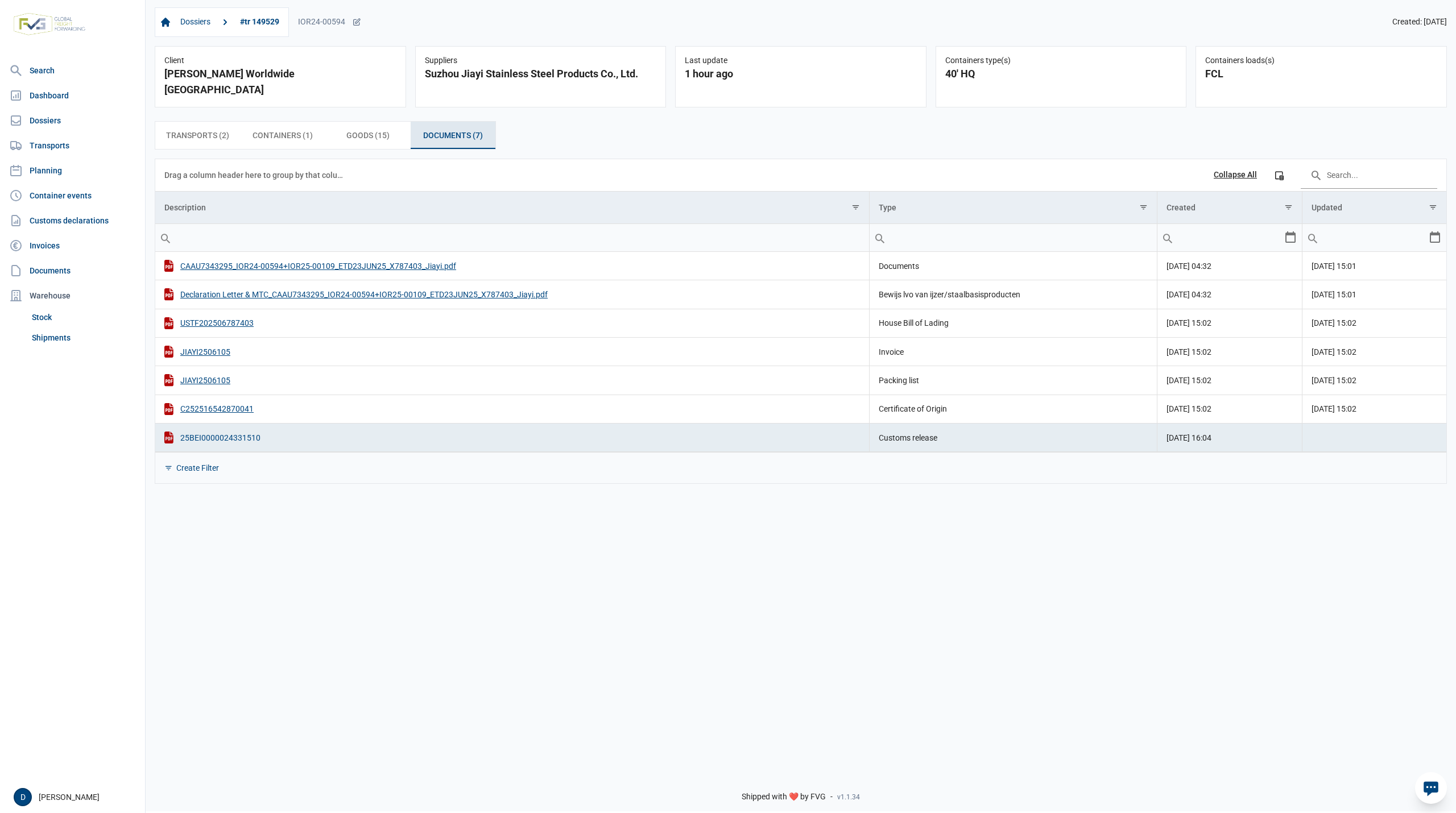
click at [230, 432] on div "25BEI0000024331510" at bounding box center [512, 437] width 696 height 12
click at [221, 432] on div "25BEI0000024331510" at bounding box center [512, 437] width 696 height 12
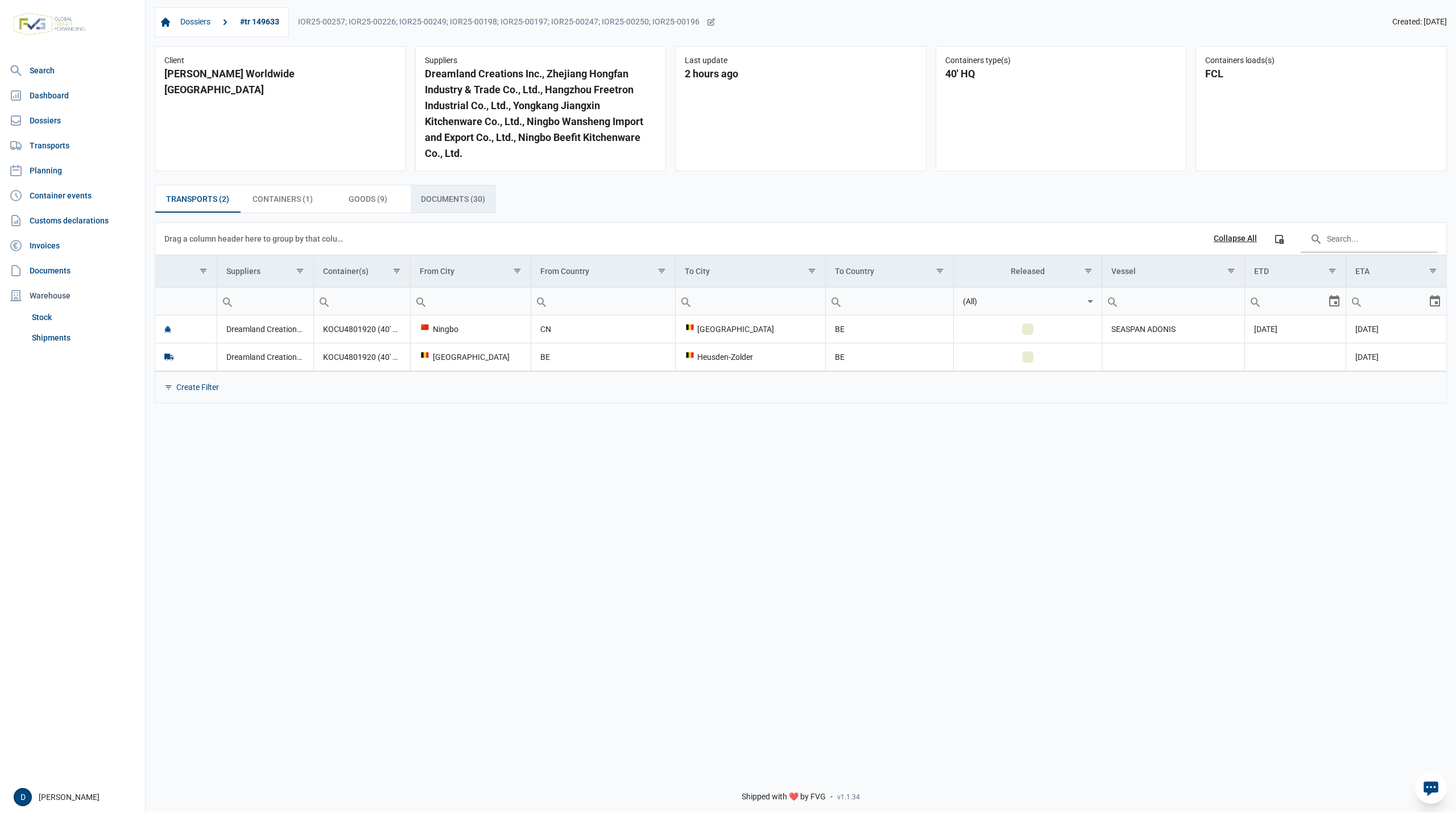
click at [431, 199] on span "Documents (30) Documents (30)" at bounding box center [453, 199] width 64 height 14
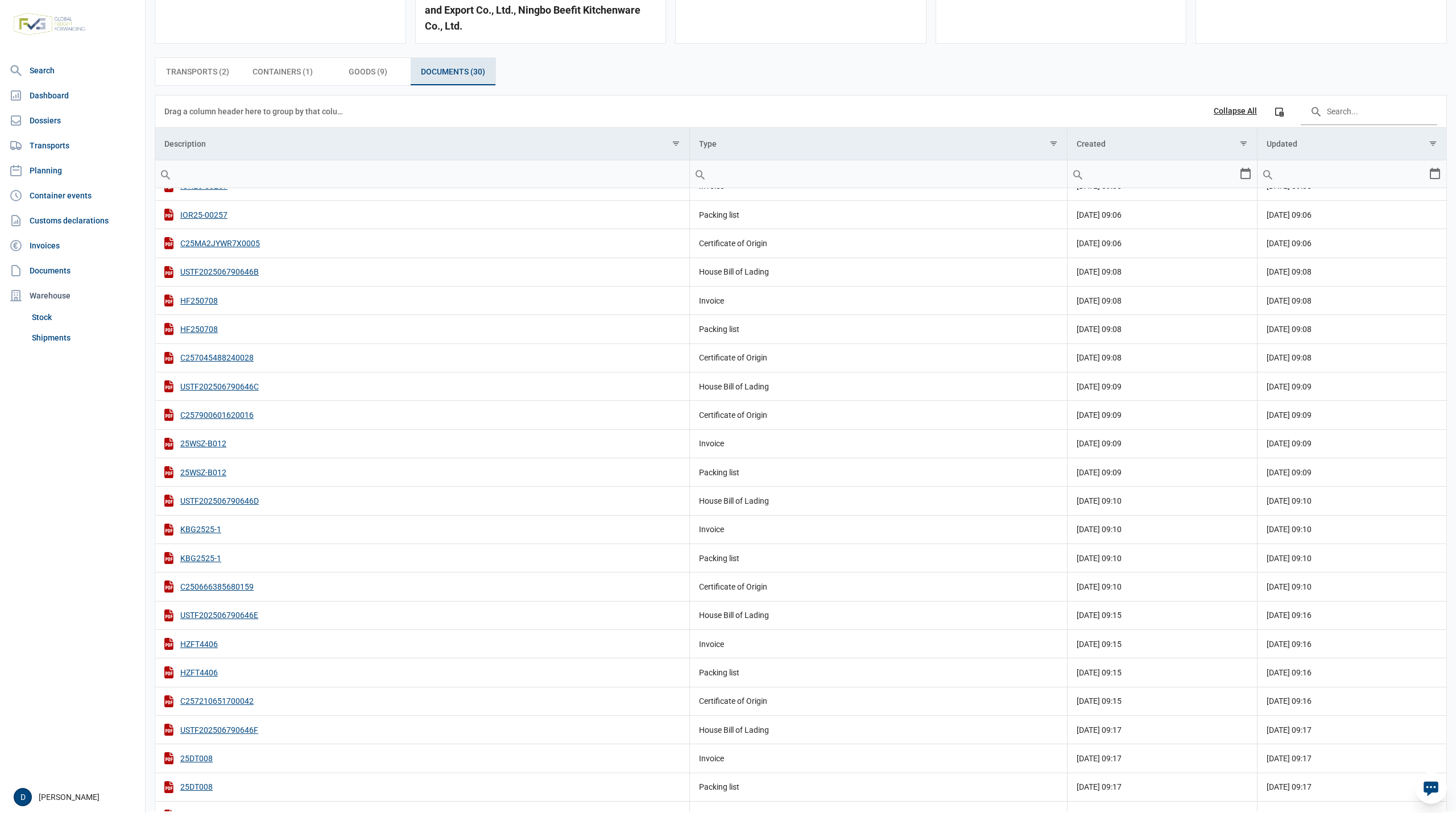
scroll to position [217, 0]
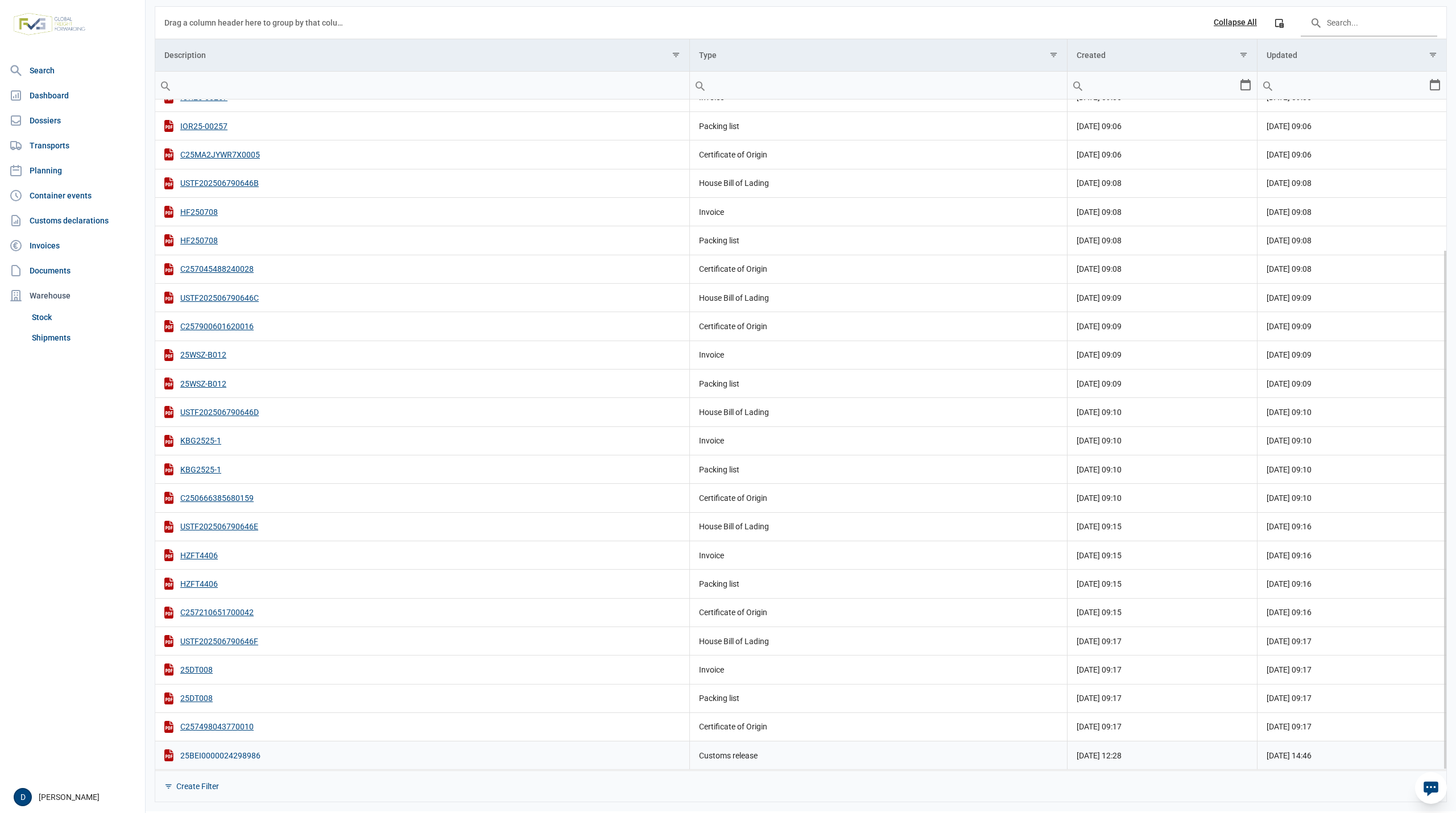
click at [247, 756] on div "25BEI0000024298986" at bounding box center [422, 755] width 516 height 12
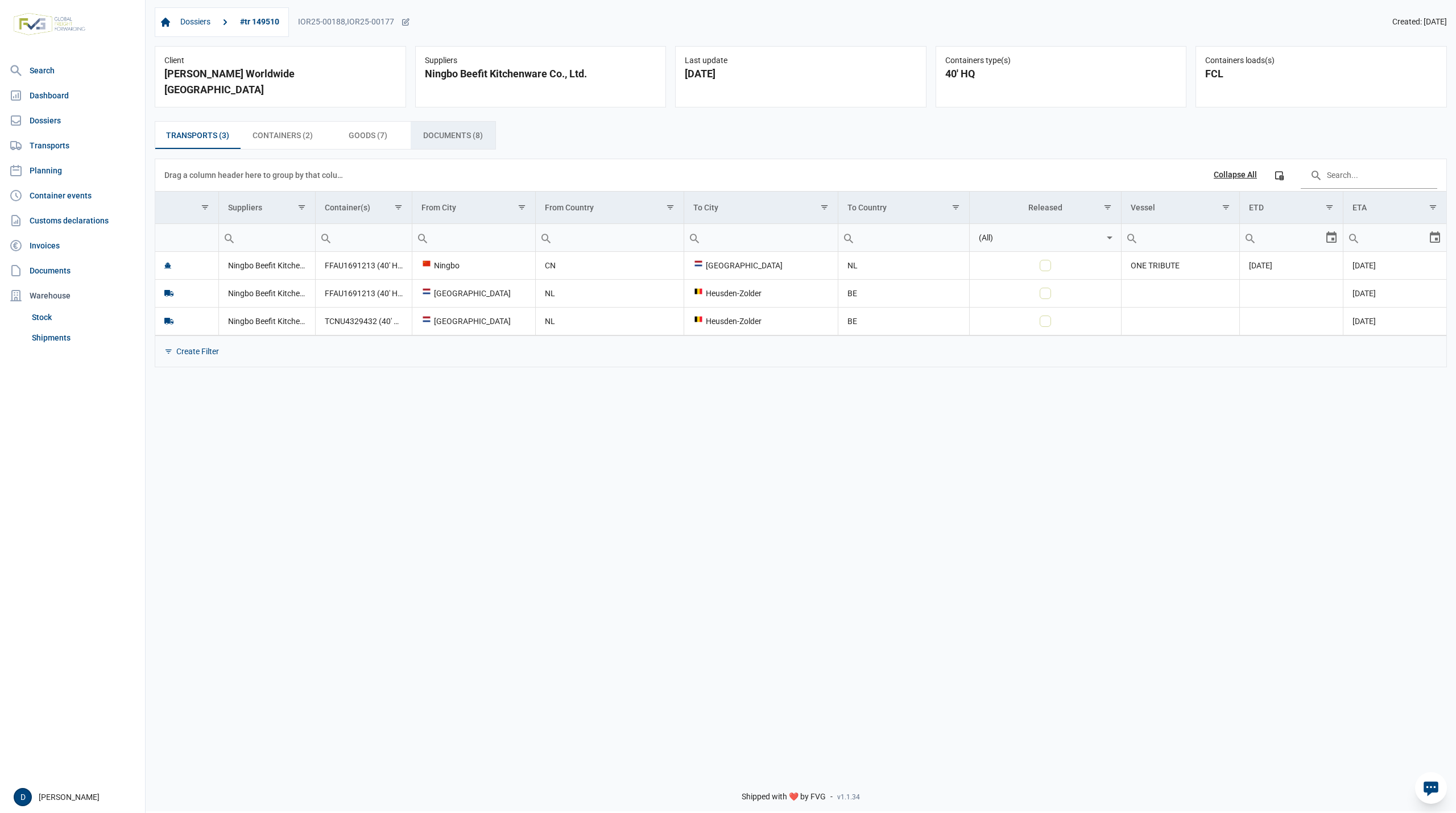
click at [428, 129] on span "Documents (8) Documents (8)" at bounding box center [453, 136] width 60 height 14
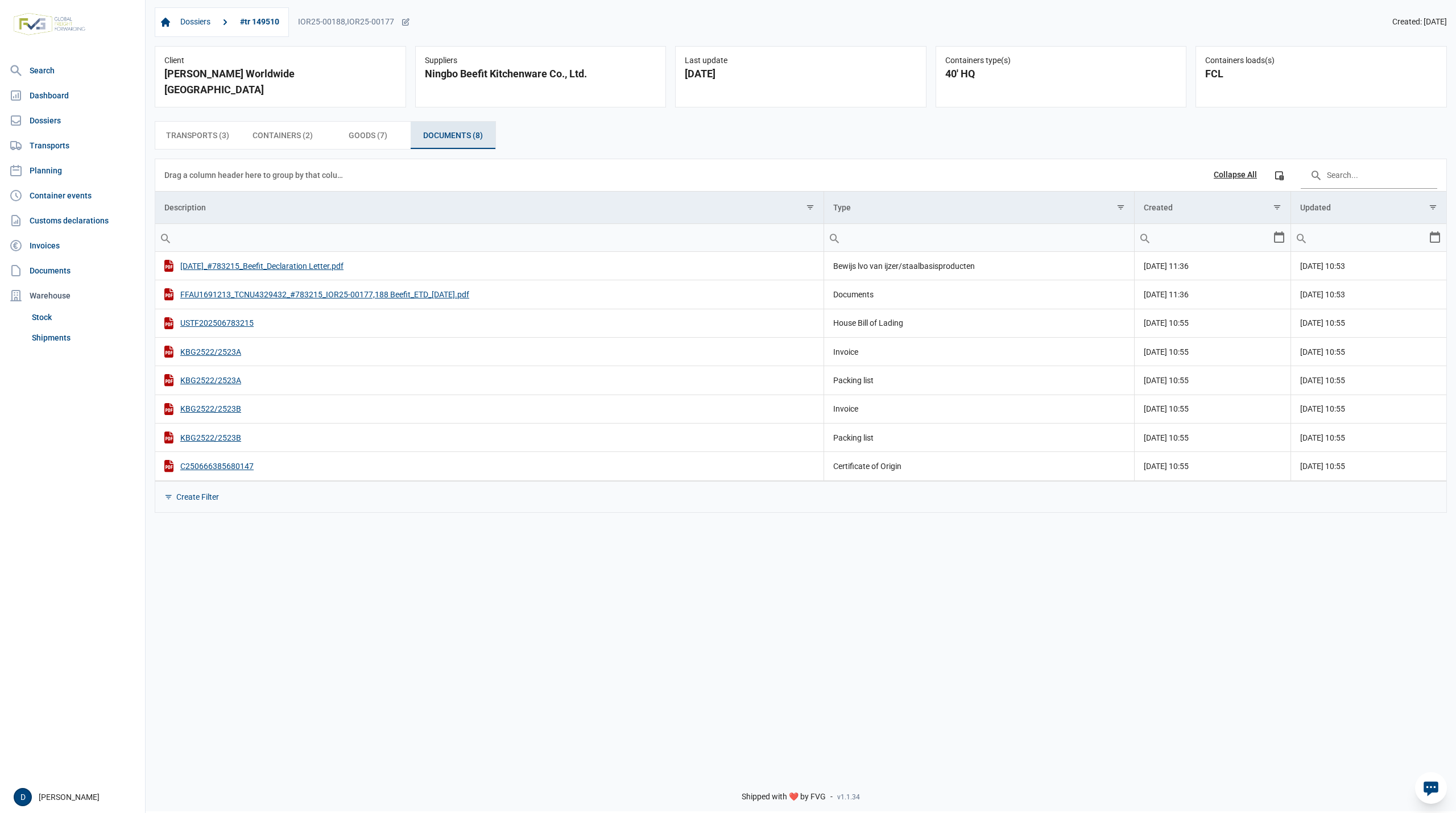
click at [431, 129] on span "Documents (8) Documents (8)" at bounding box center [453, 136] width 60 height 14
click at [210, 129] on span "Transports (3) Transports (3)" at bounding box center [198, 136] width 63 height 14
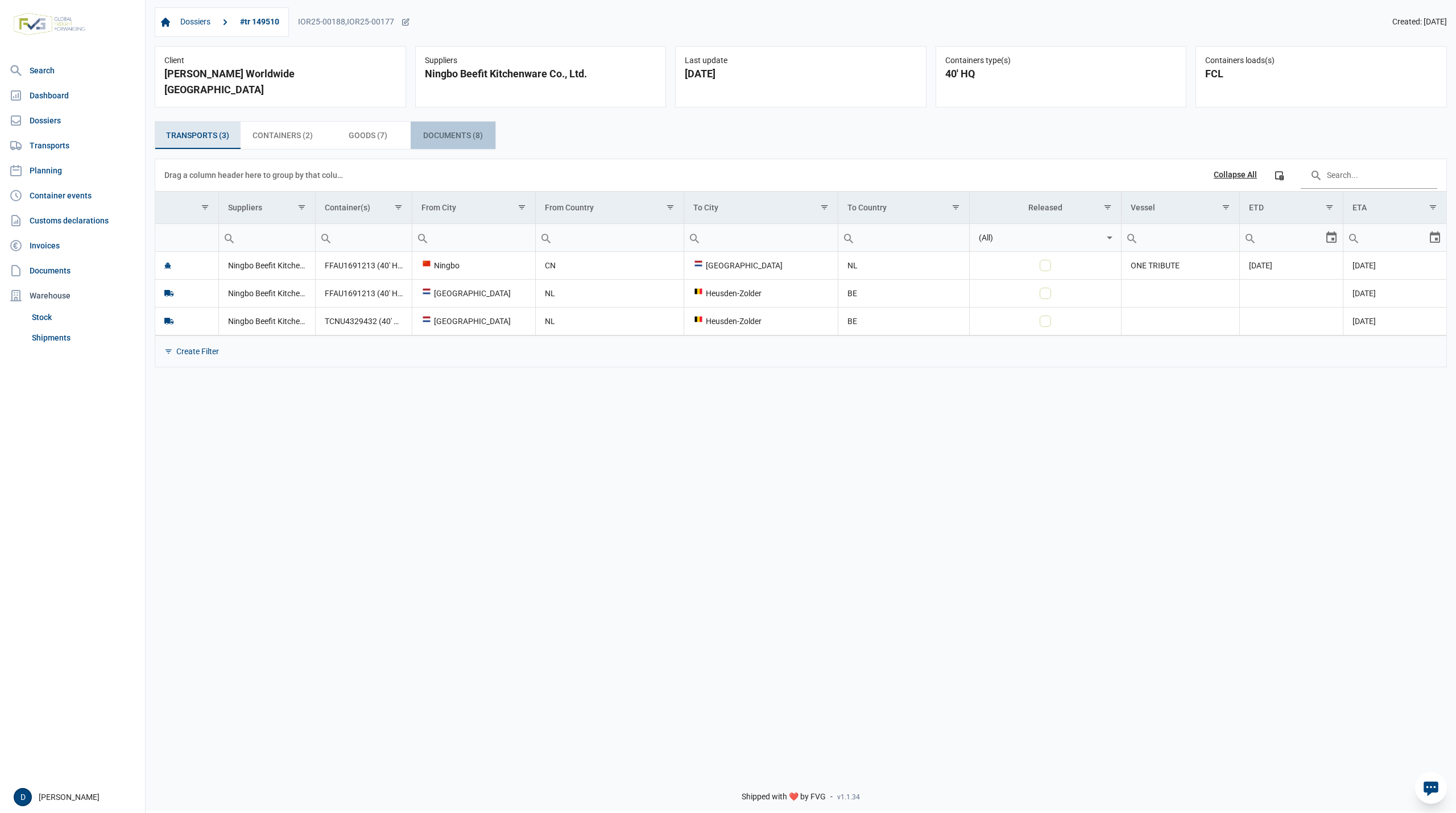
click at [456, 129] on span "Documents (8) Documents (8)" at bounding box center [453, 136] width 60 height 14
click at [458, 129] on span "Documents (5) Documents (5)" at bounding box center [453, 136] width 60 height 14
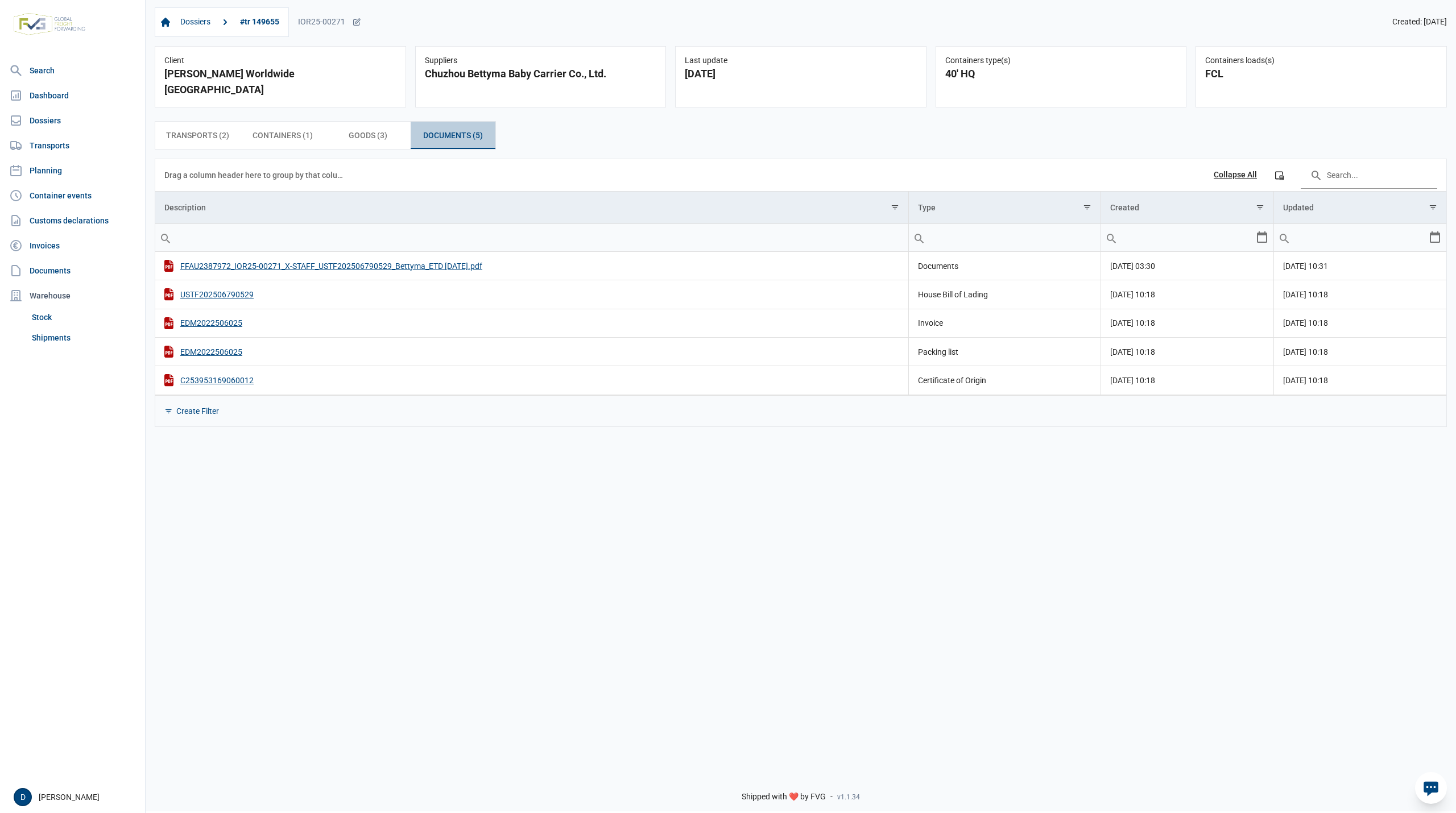
click at [446, 129] on span "Documents (5) Documents (5)" at bounding box center [453, 136] width 60 height 14
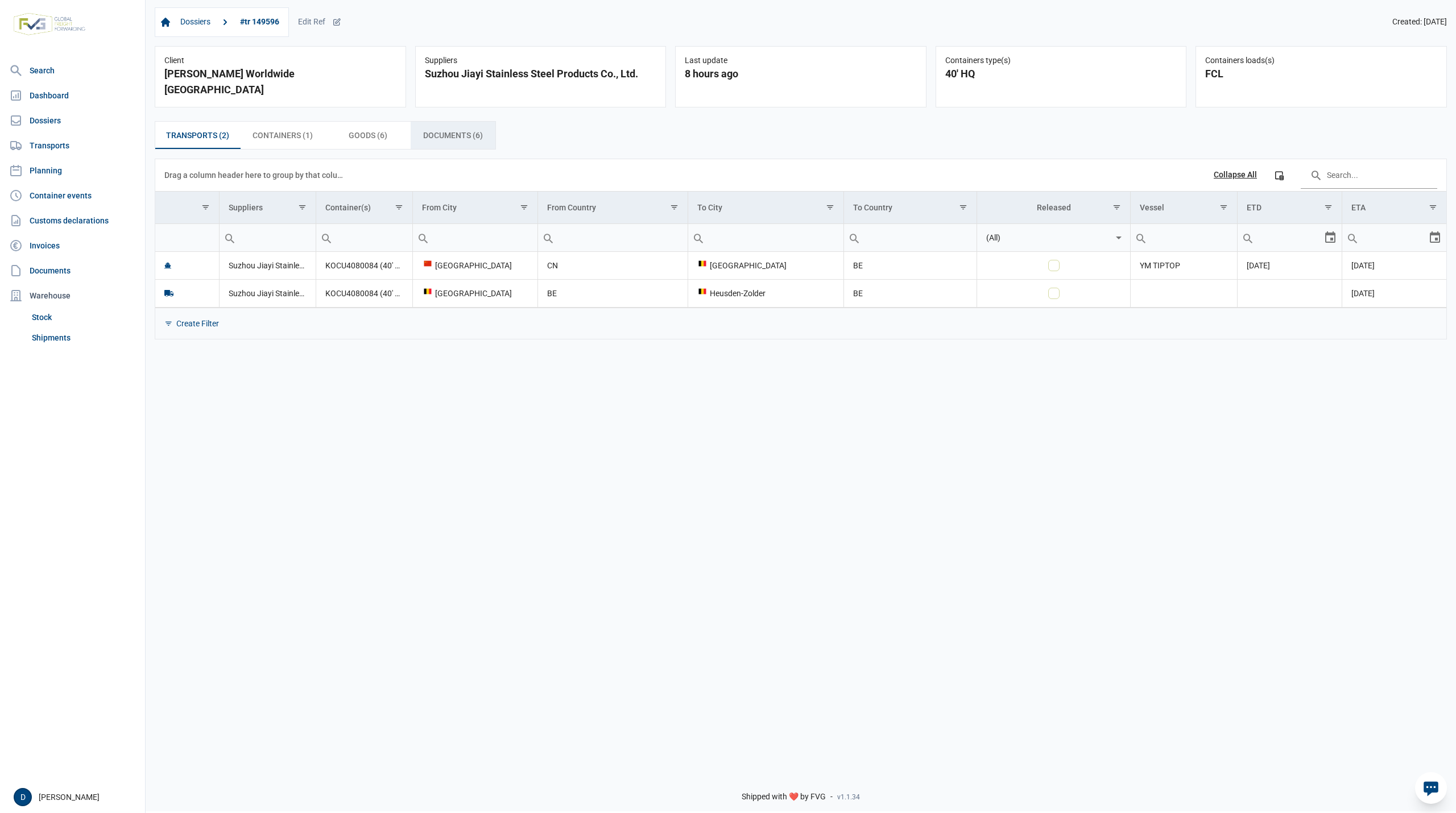
click at [437, 129] on span "Documents (6) Documents (6)" at bounding box center [453, 136] width 60 height 14
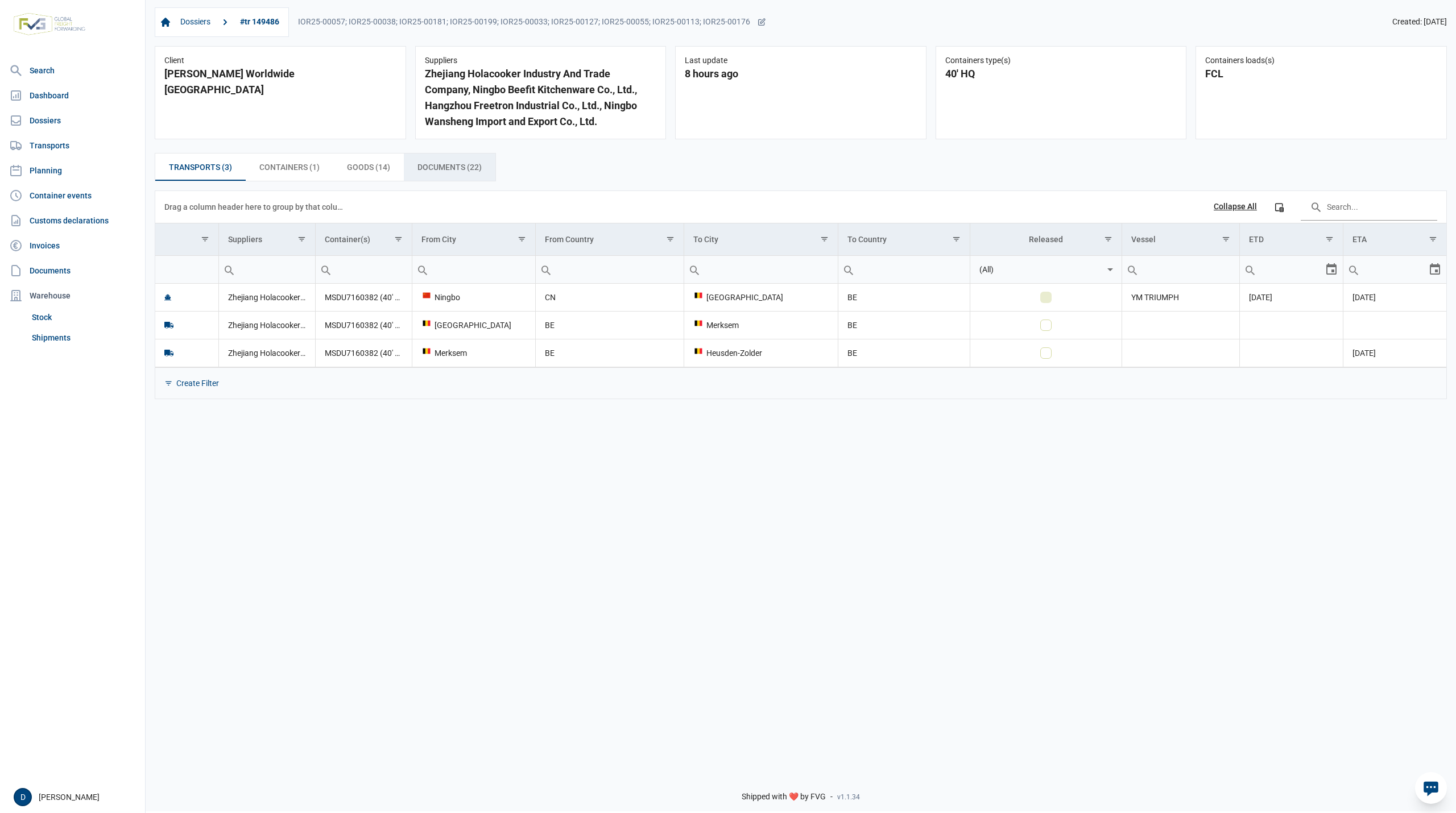
click at [424, 164] on span "Documents (22) Documents (22)" at bounding box center [449, 167] width 64 height 14
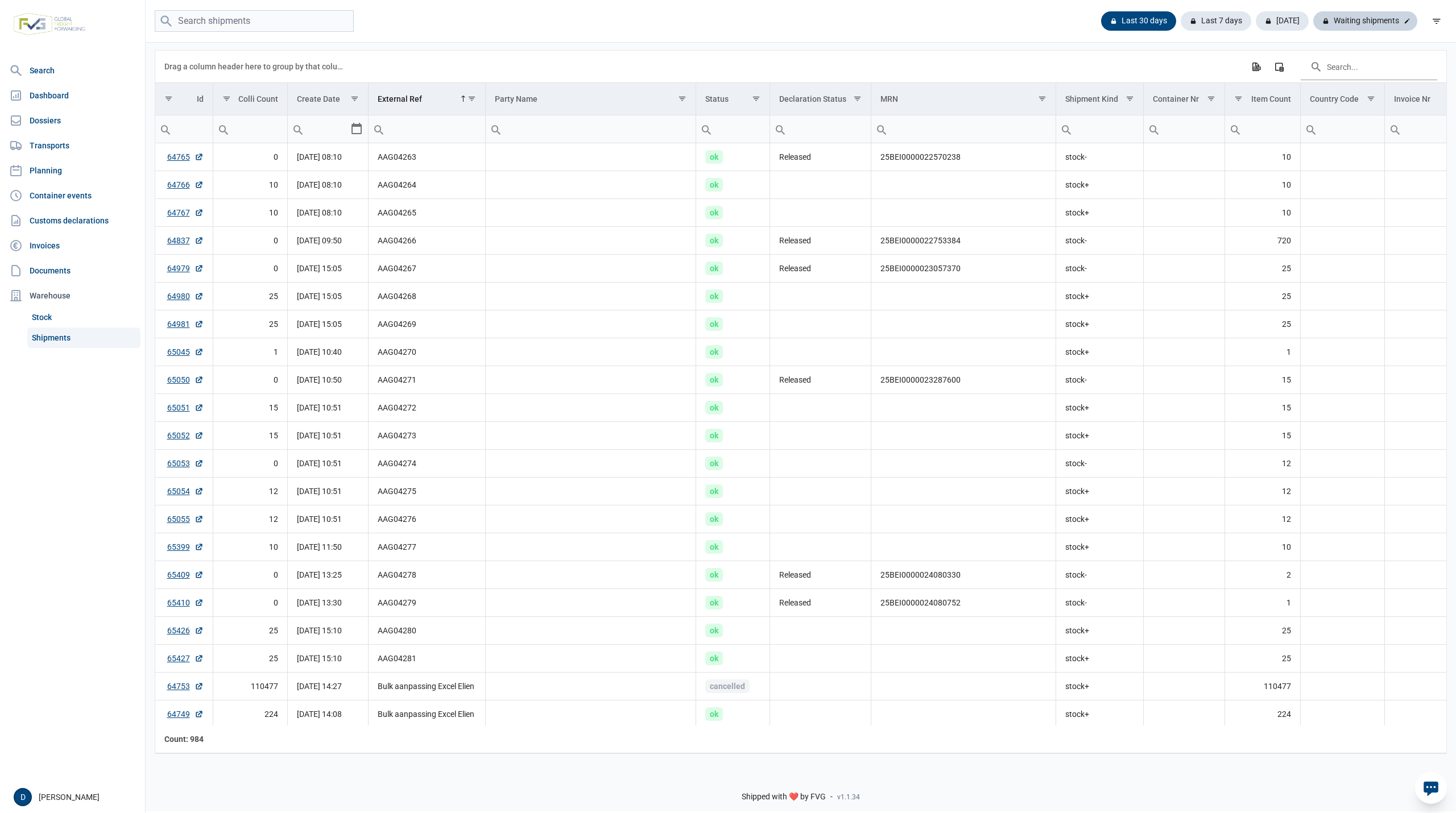
click at [1385, 17] on div "Waiting shipments" at bounding box center [1365, 21] width 104 height 19
